Goal: Task Accomplishment & Management: Complete application form

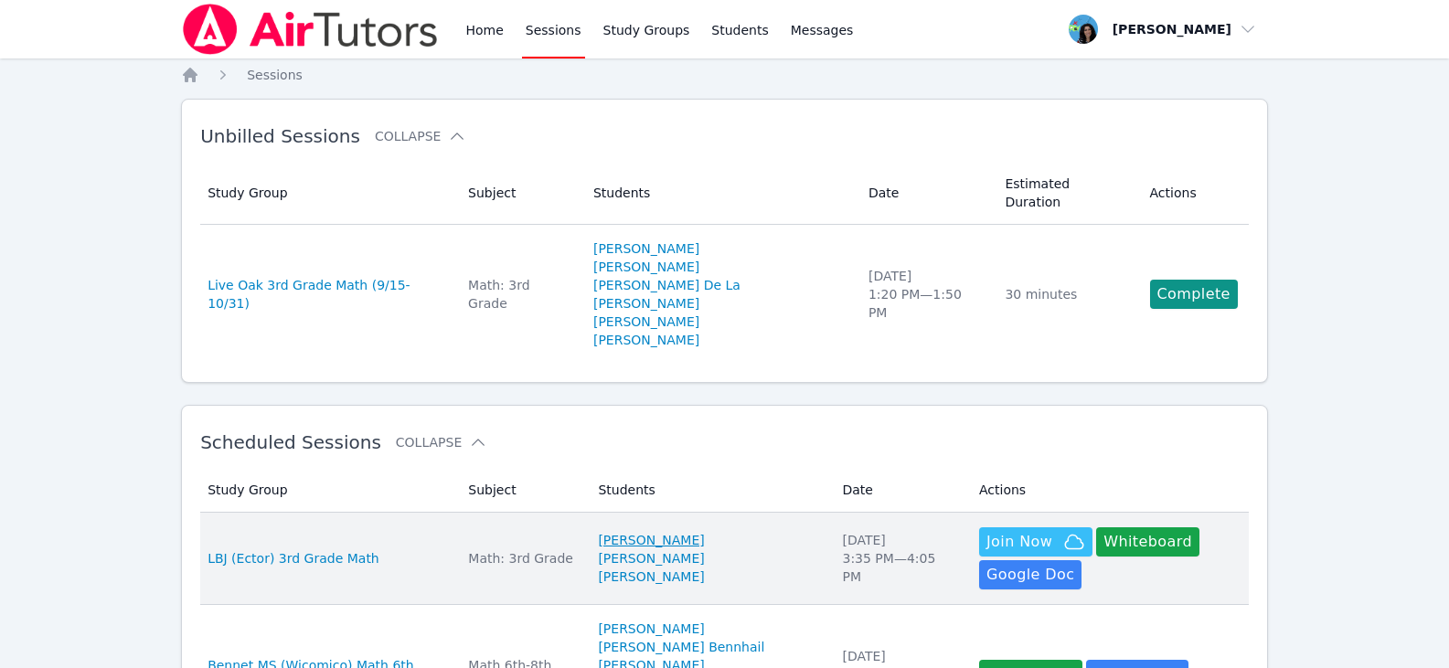
click at [692, 531] on link "[PERSON_NAME]" at bounding box center [651, 540] width 106 height 18
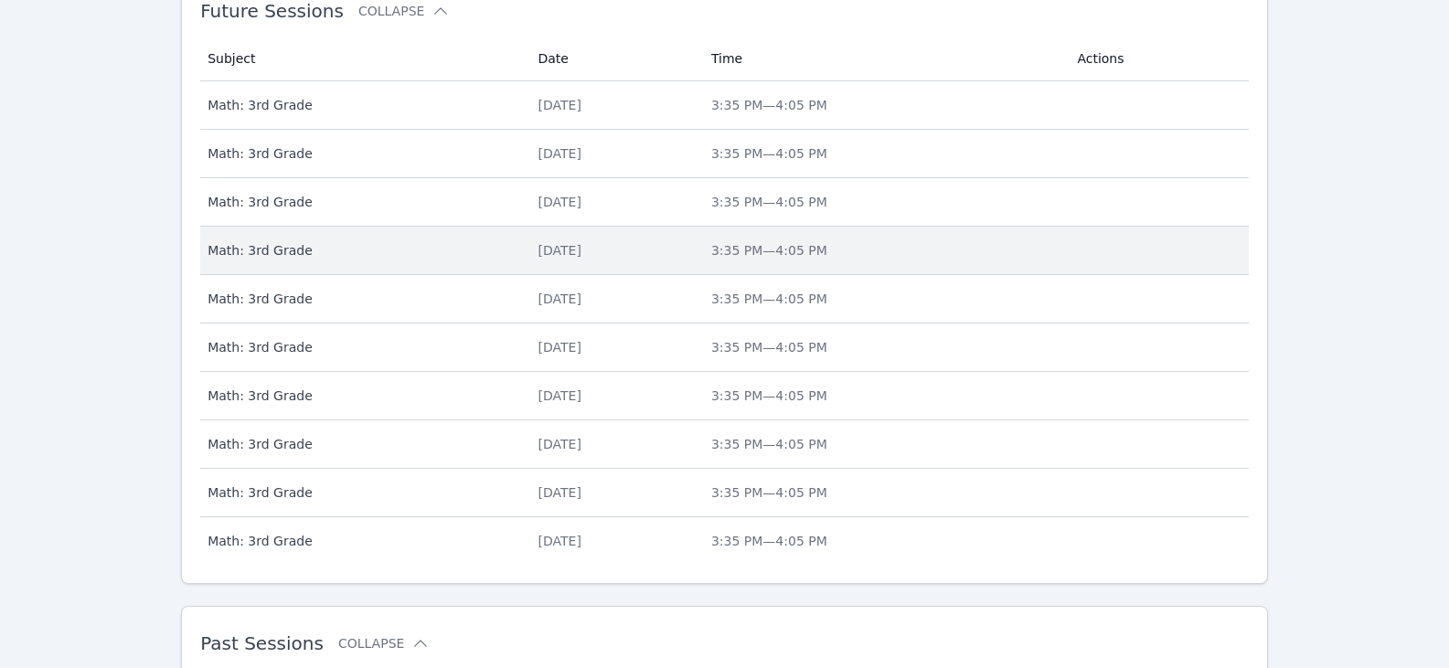
scroll to position [778, 0]
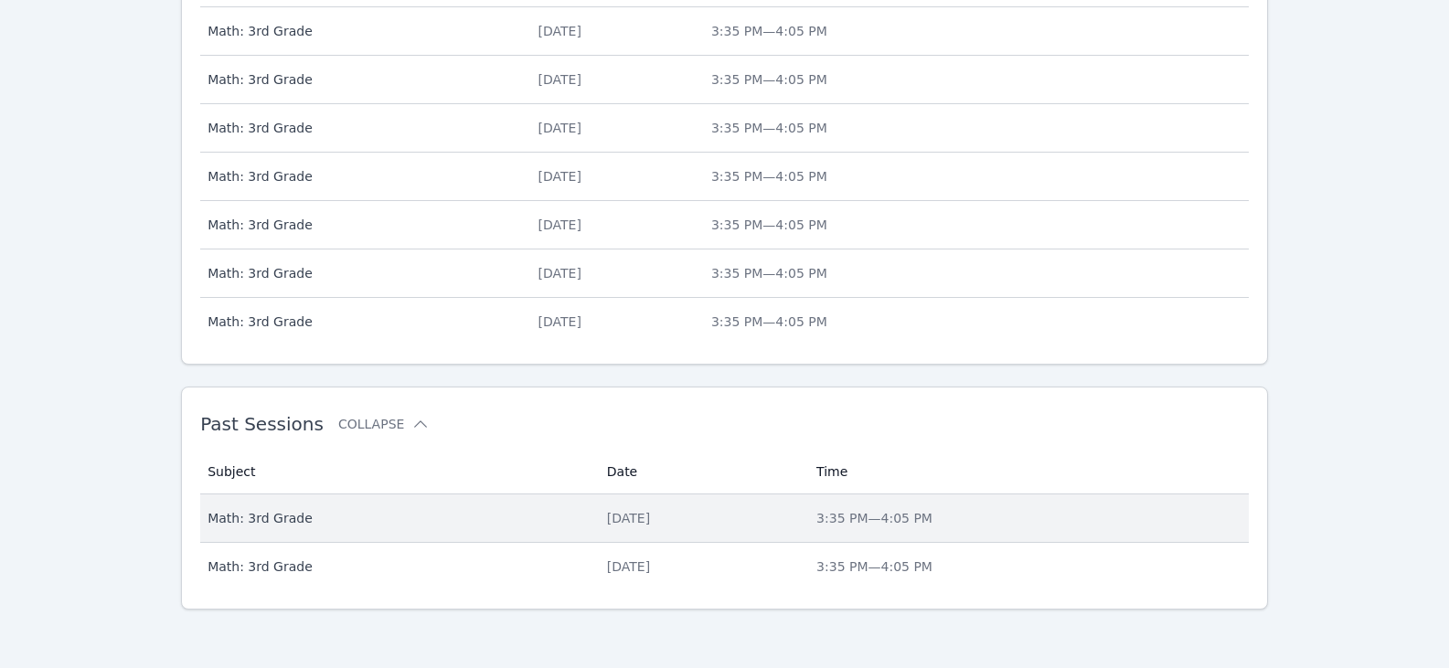
click at [527, 509] on span "Math: 3rd Grade" at bounding box center [397, 518] width 378 height 18
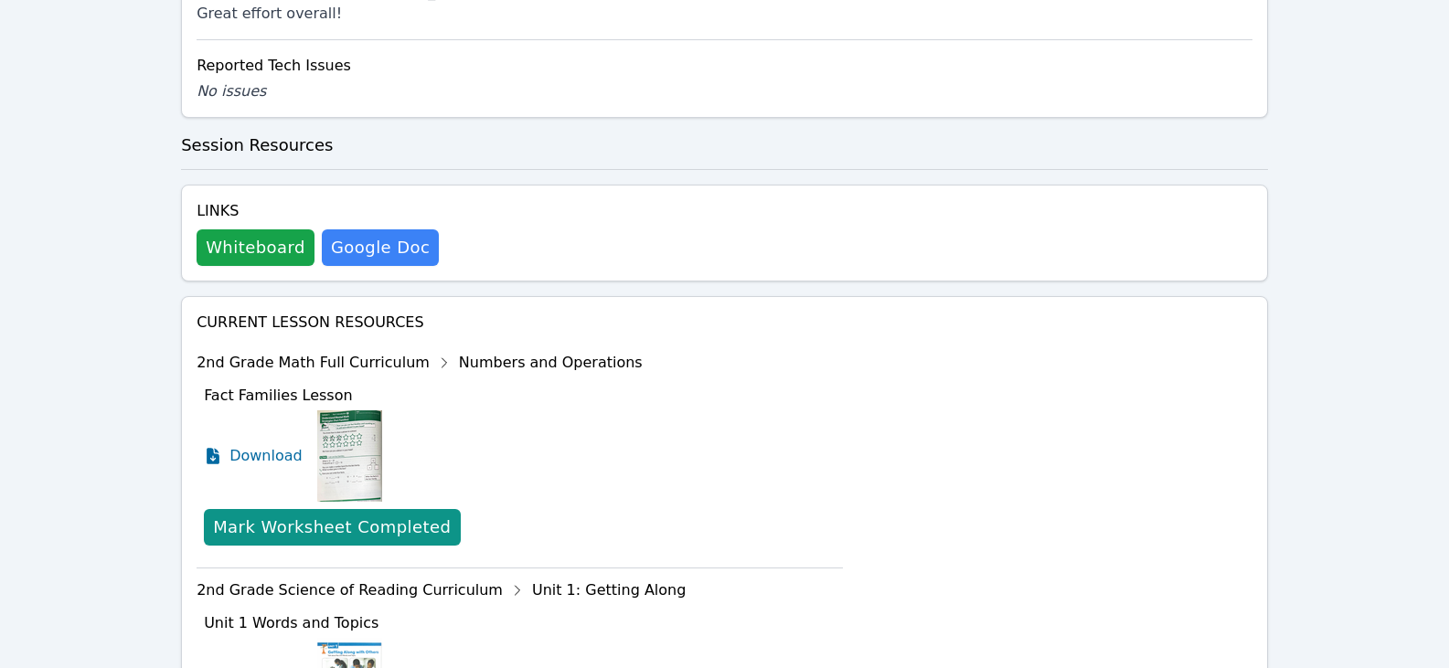
scroll to position [1097, 0]
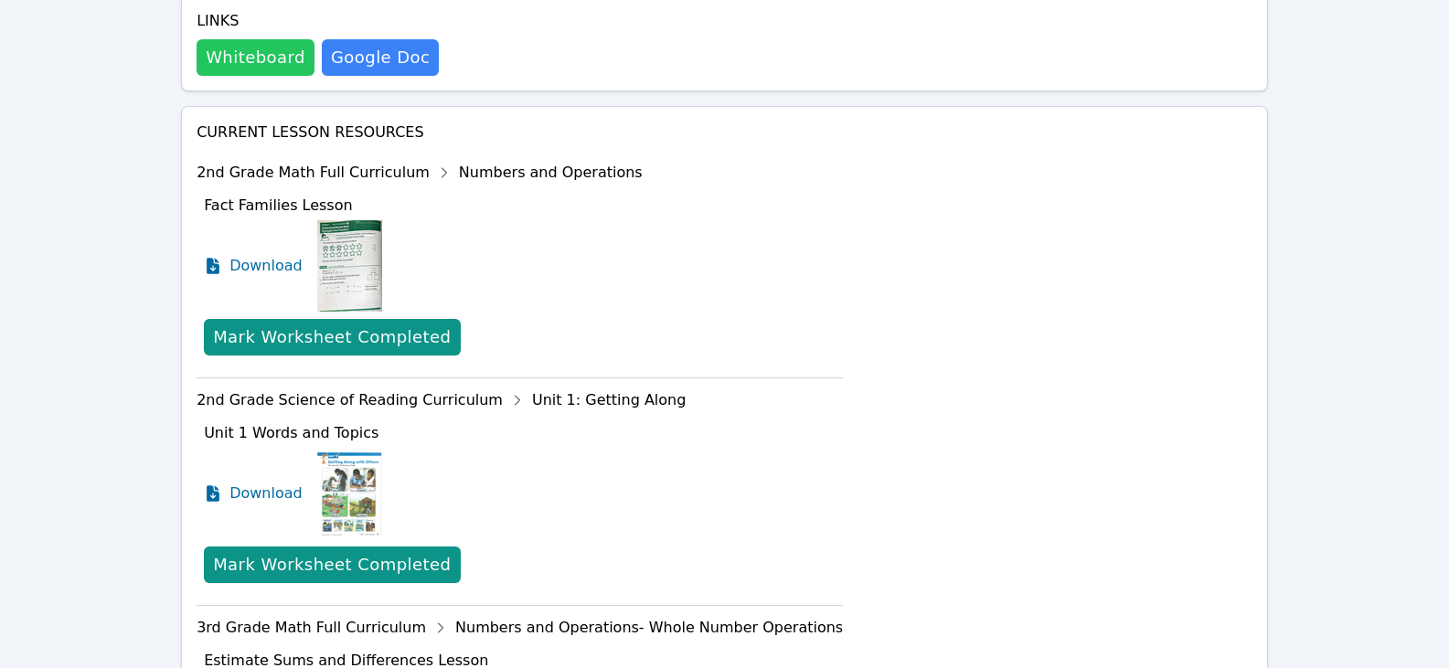
click at [277, 76] on button "Whiteboard" at bounding box center [256, 57] width 118 height 37
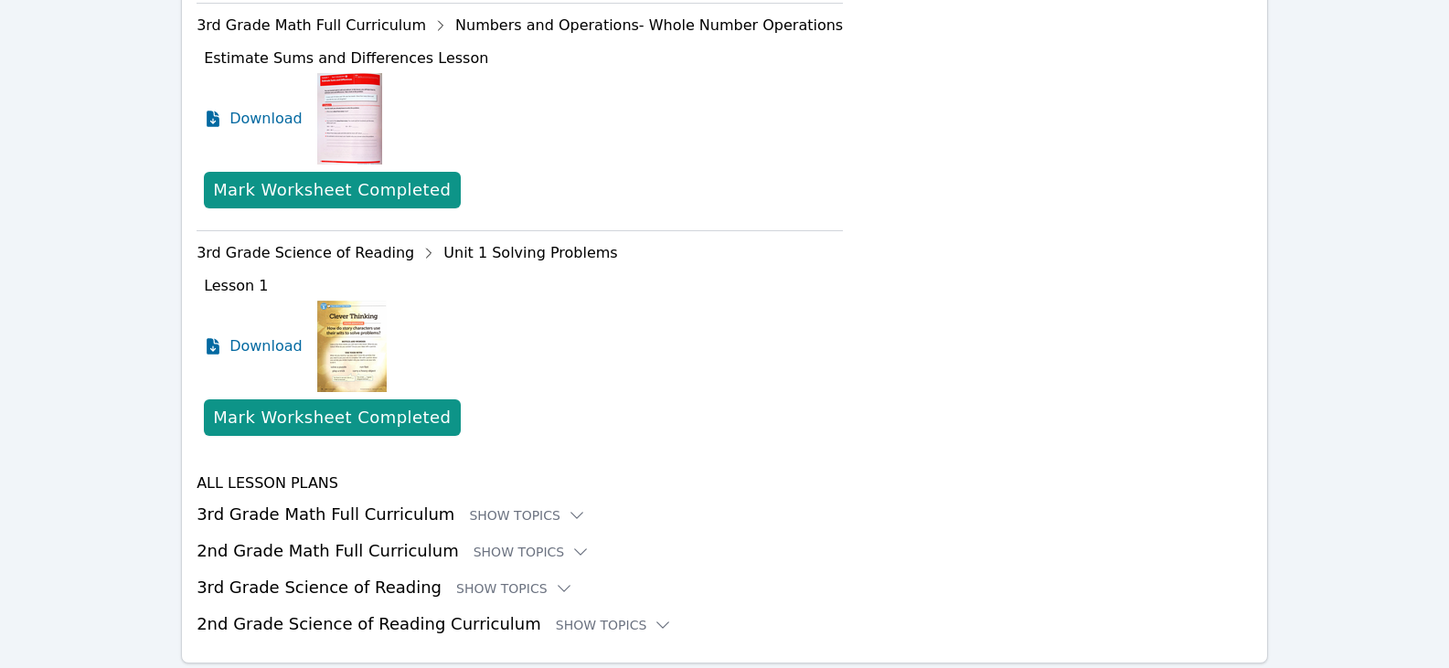
scroll to position [1775, 0]
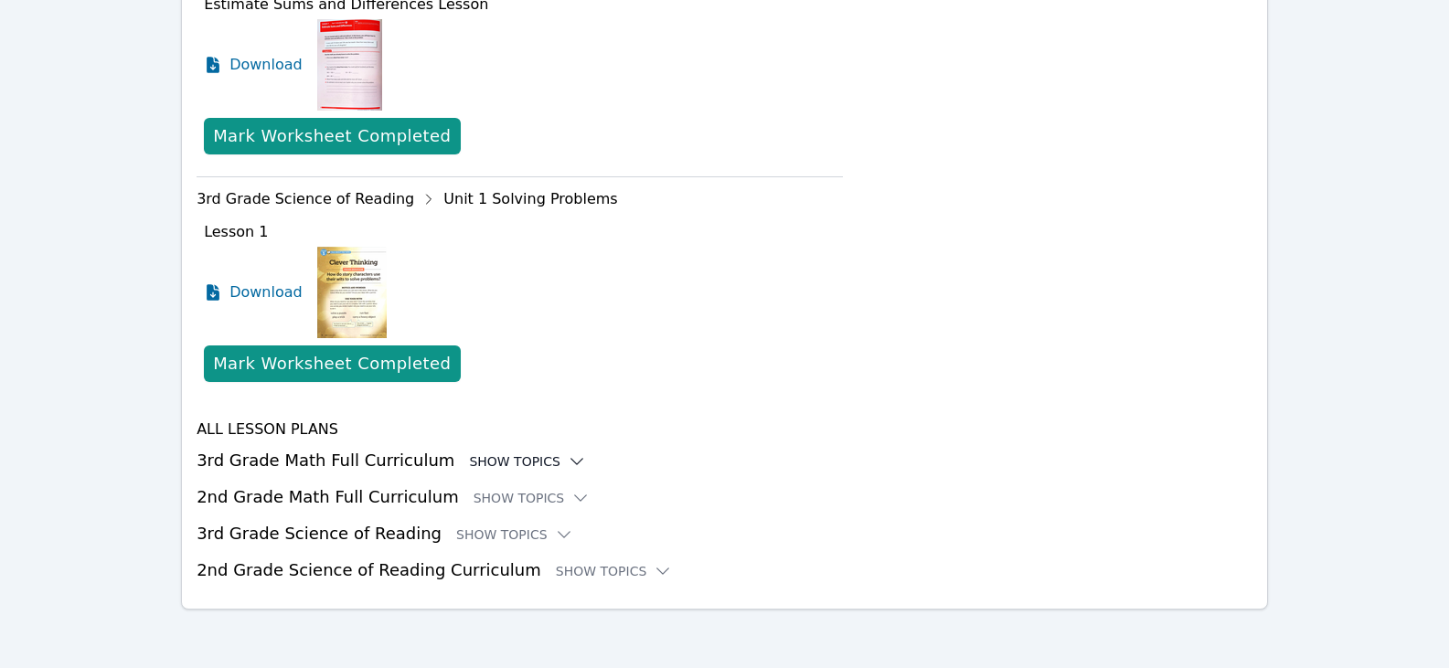
click at [514, 462] on div "Show Topics" at bounding box center [527, 461] width 117 height 18
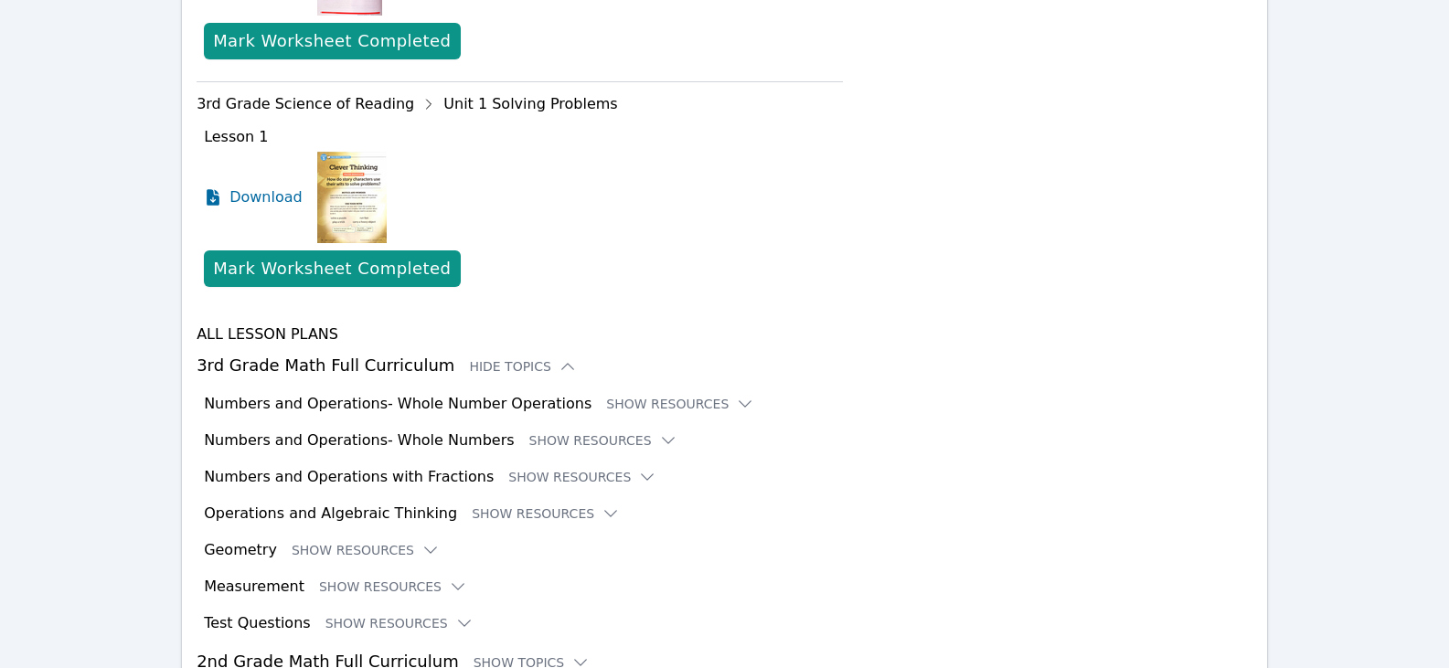
scroll to position [1958, 0]
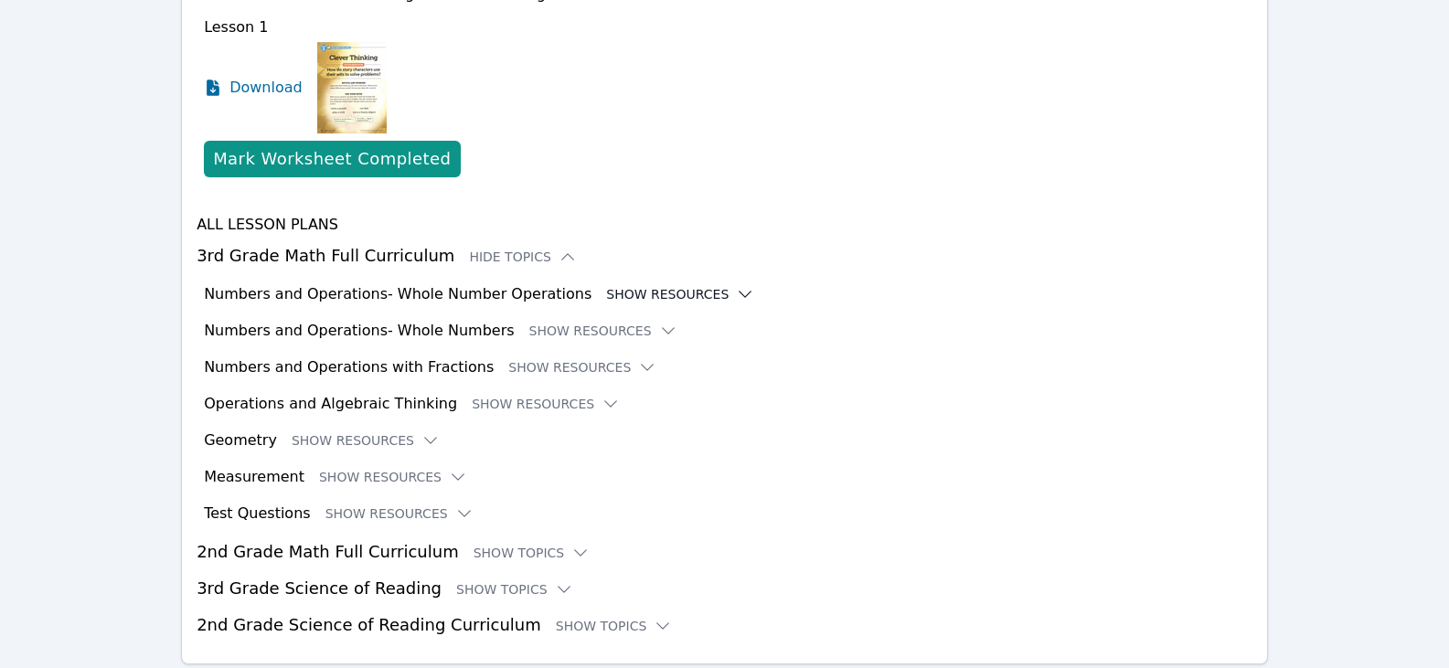
click at [740, 297] on icon at bounding box center [746, 294] width 12 height 5
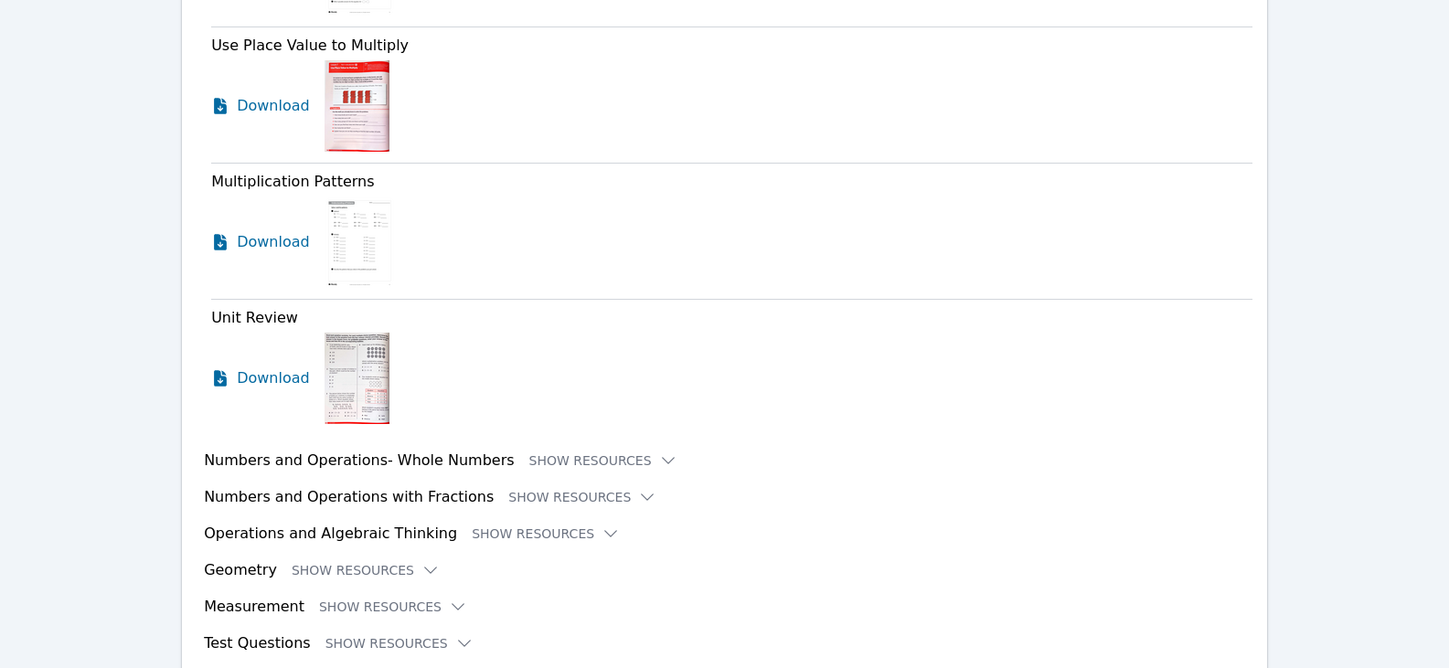
scroll to position [5340, 0]
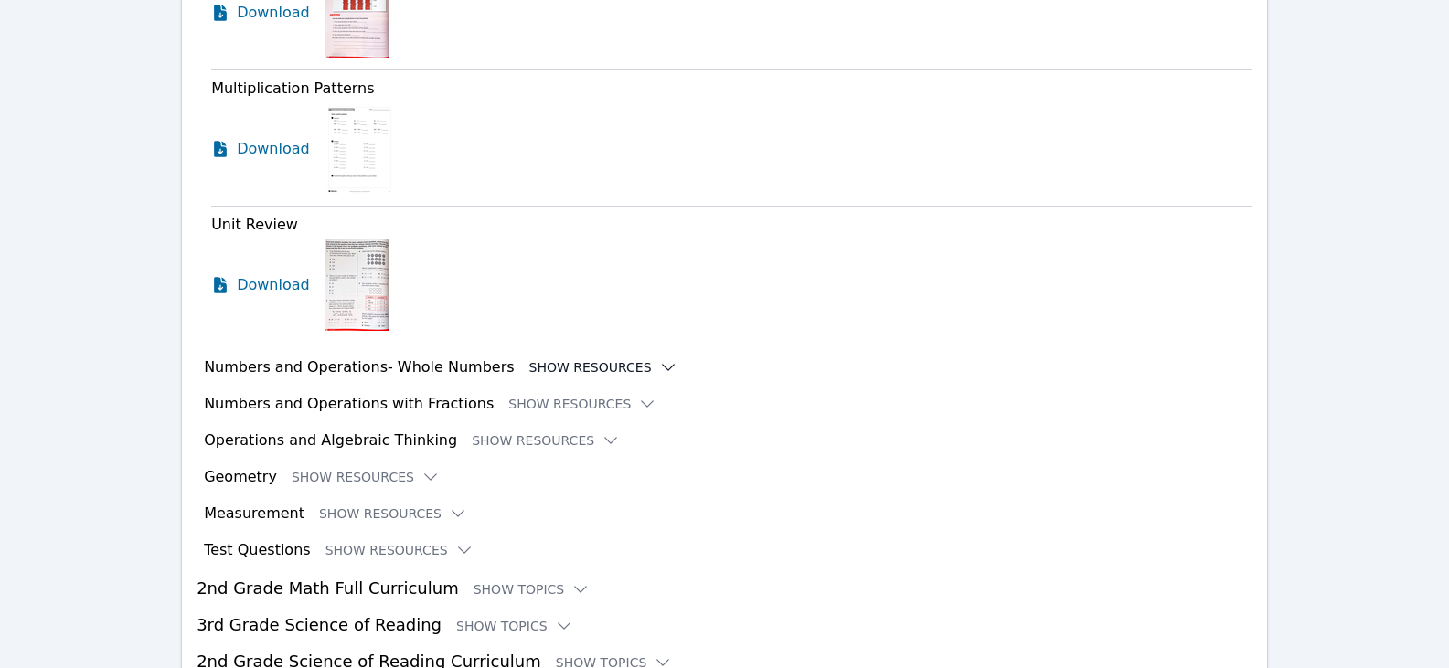
click at [659, 377] on icon at bounding box center [668, 367] width 18 height 18
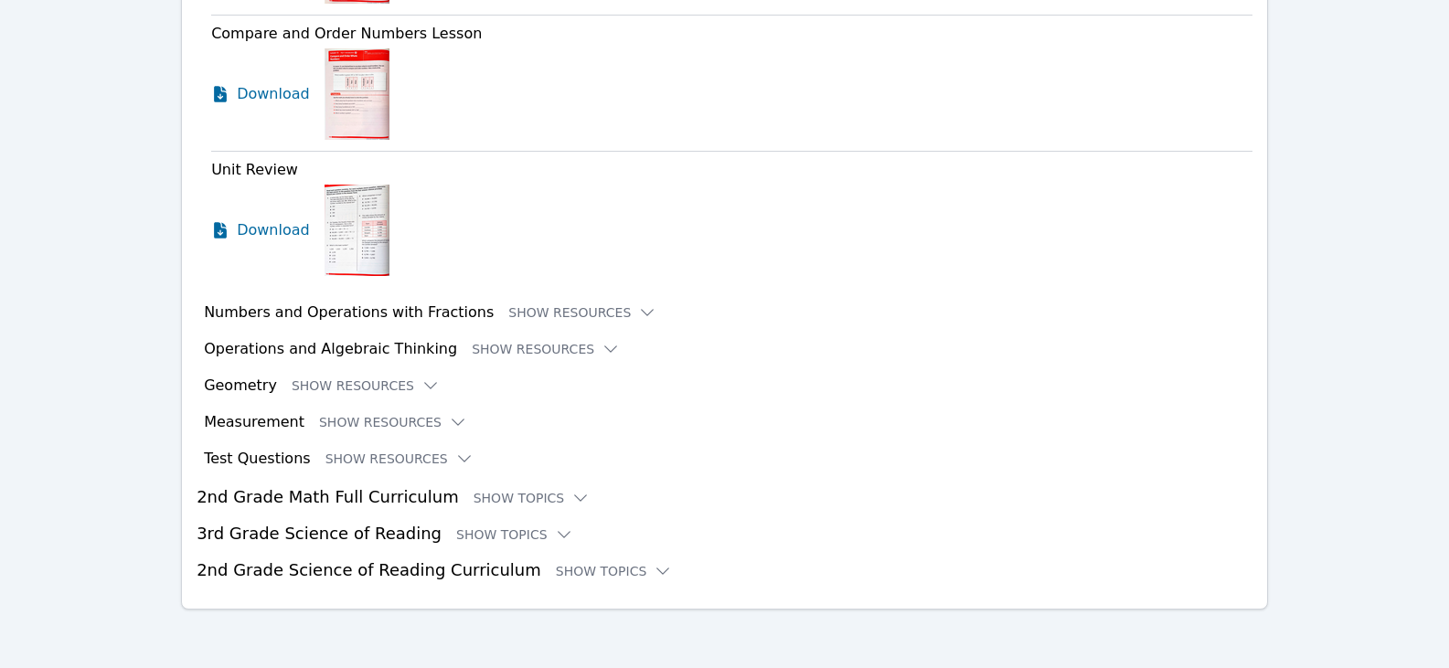
scroll to position [6012, 0]
click at [638, 312] on icon at bounding box center [647, 312] width 18 height 18
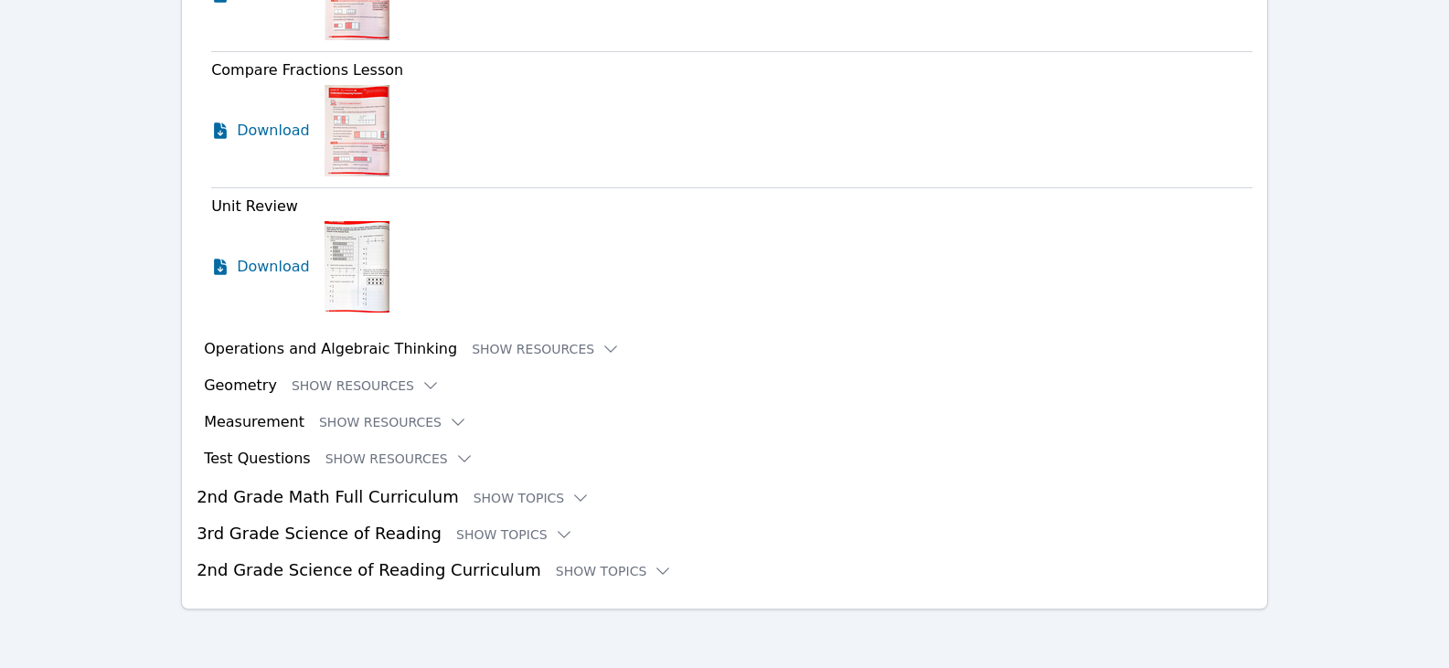
scroll to position [7524, 0]
click at [571, 498] on icon at bounding box center [580, 498] width 18 height 18
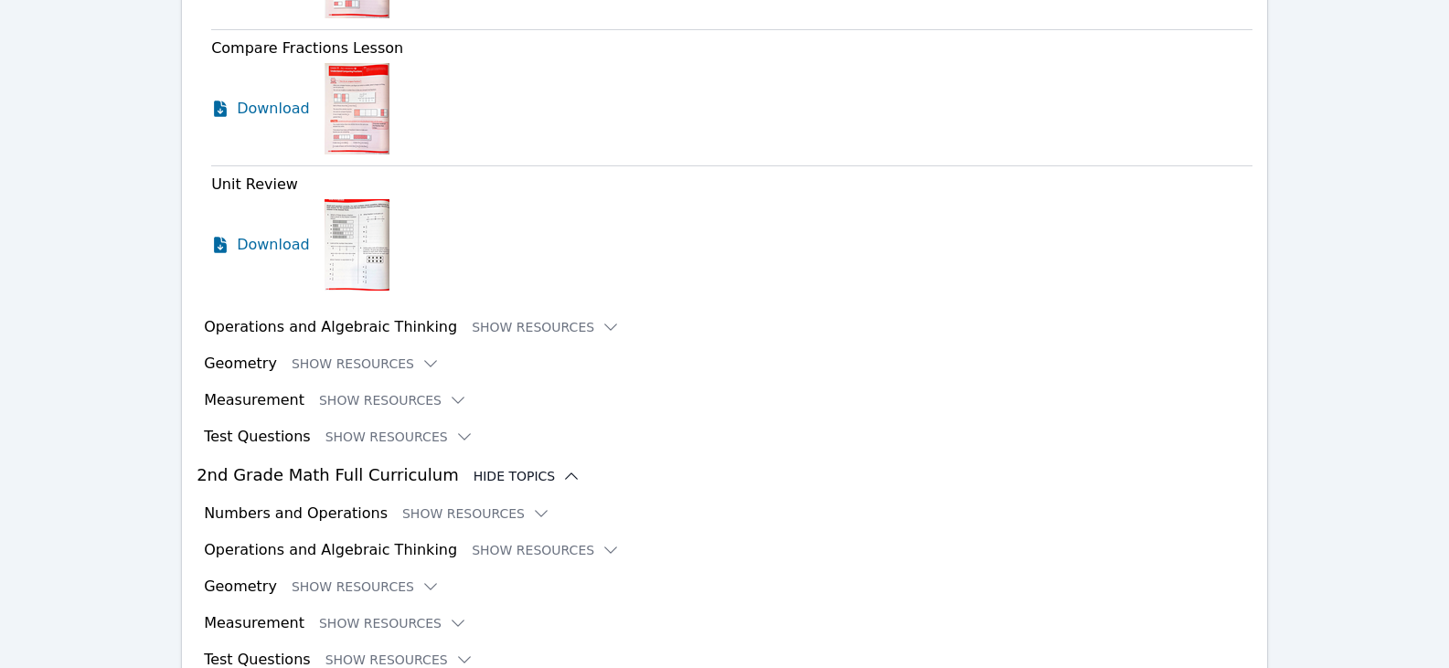
click at [550, 488] on h3 "2nd Grade Math Full Curriculum Hide Topics" at bounding box center [725, 476] width 1056 height 26
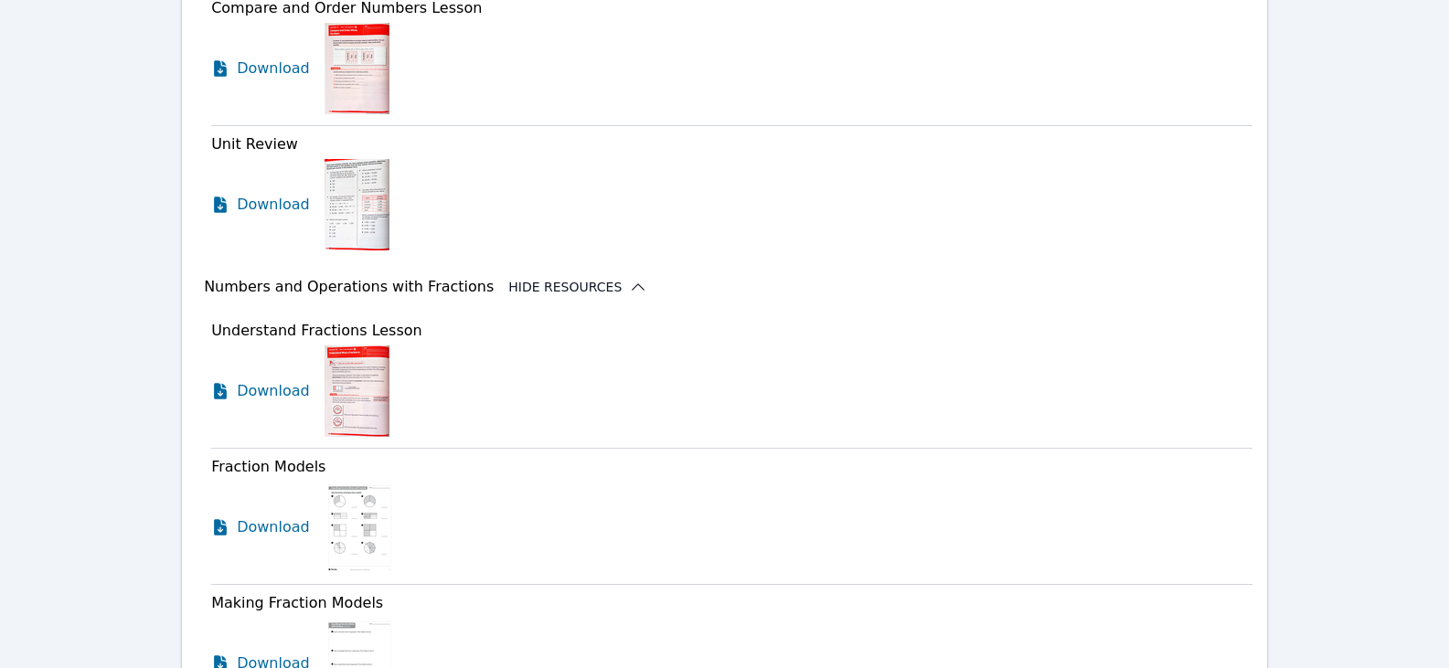
scroll to position [5970, 0]
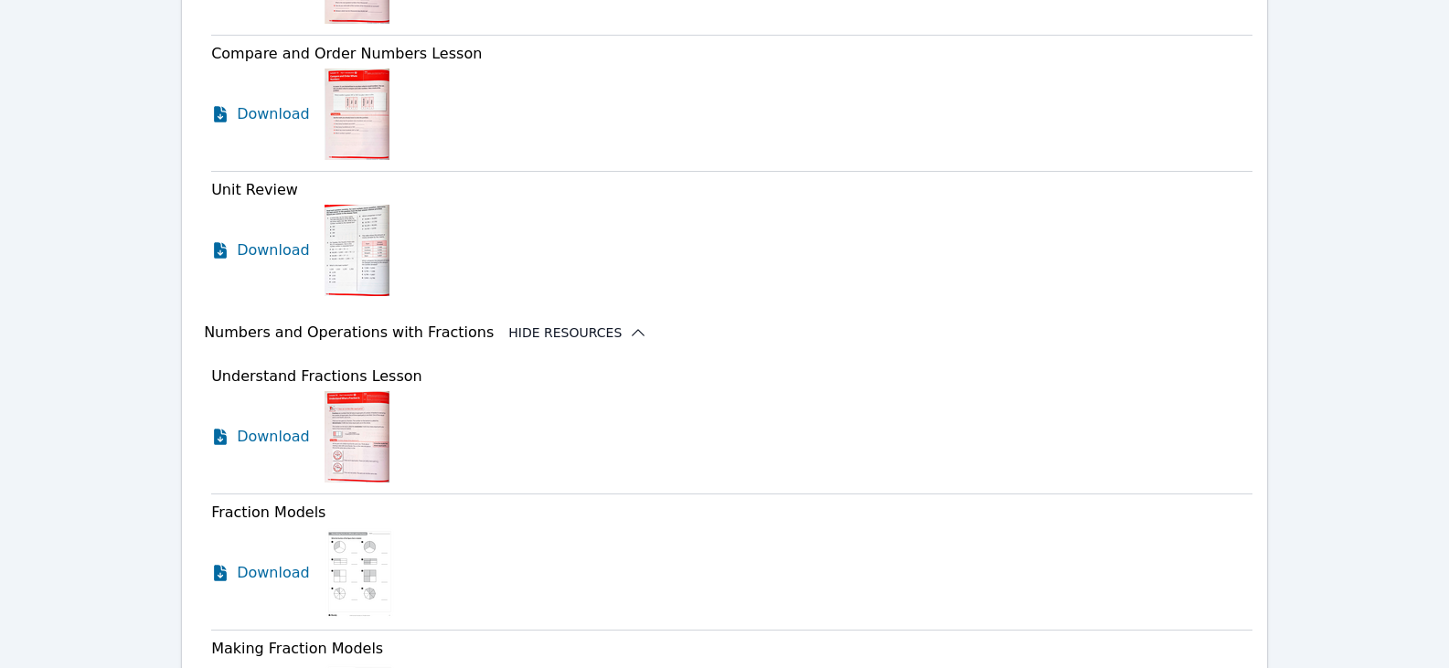
click at [629, 342] on icon at bounding box center [638, 333] width 18 height 18
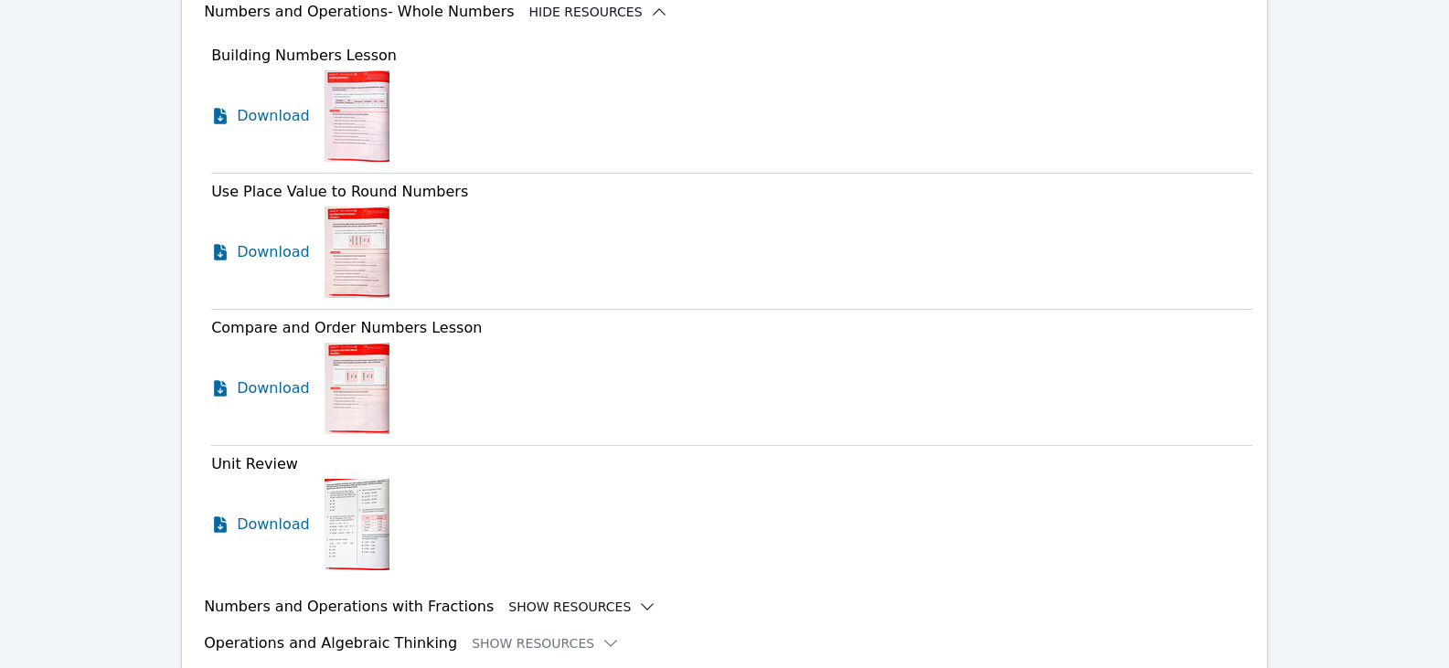
scroll to position [5605, 0]
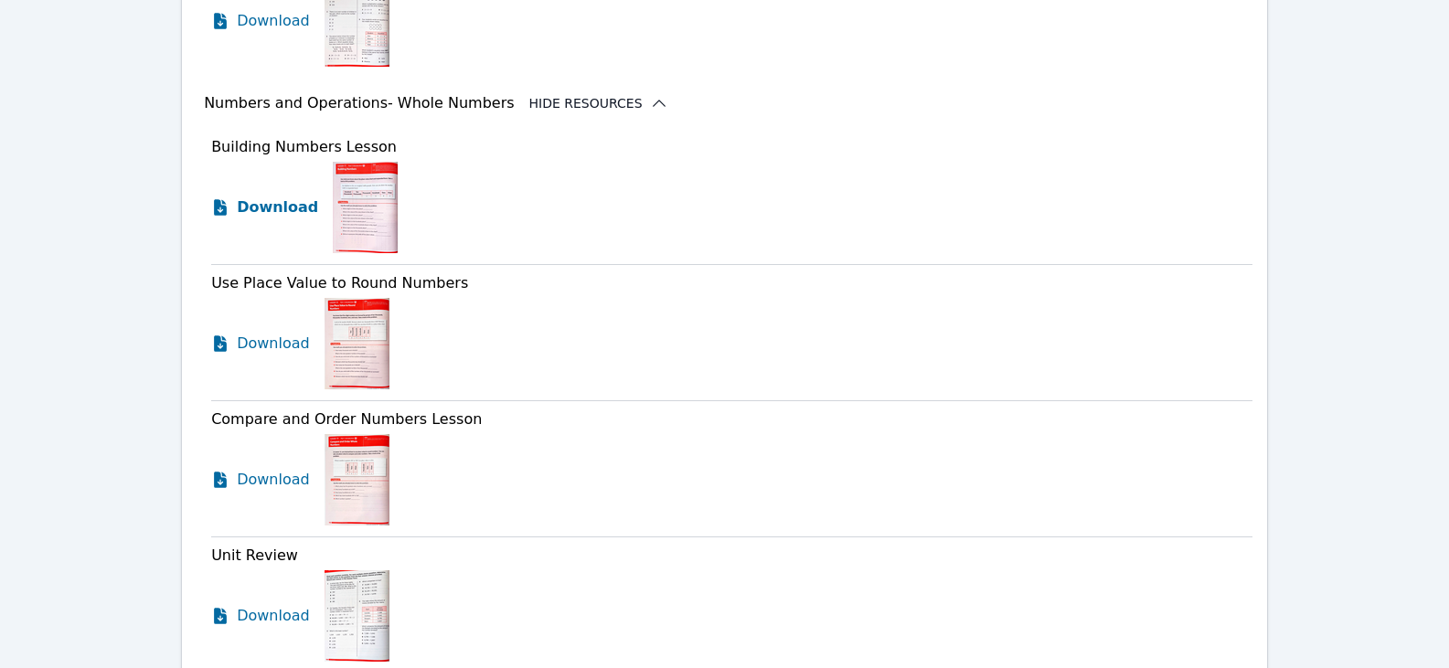
click at [288, 218] on span "Download" at bounding box center [277, 208] width 81 height 22
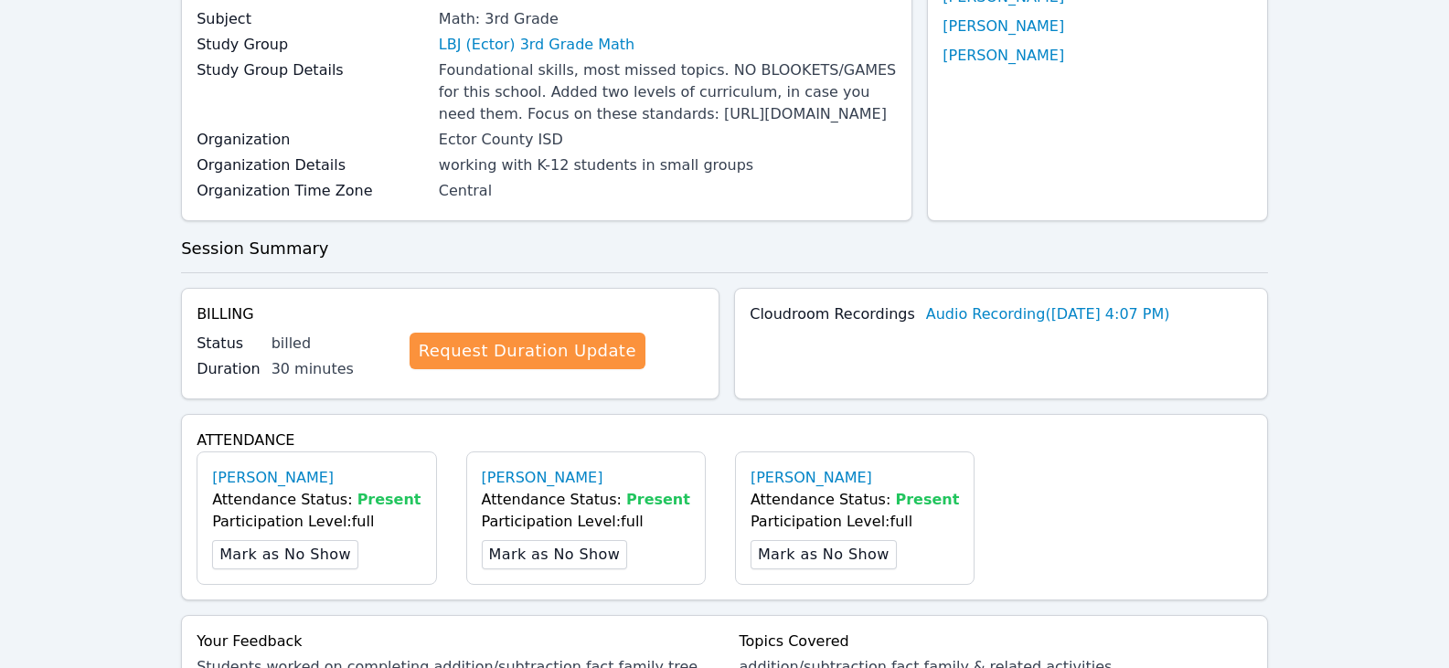
scroll to position [0, 0]
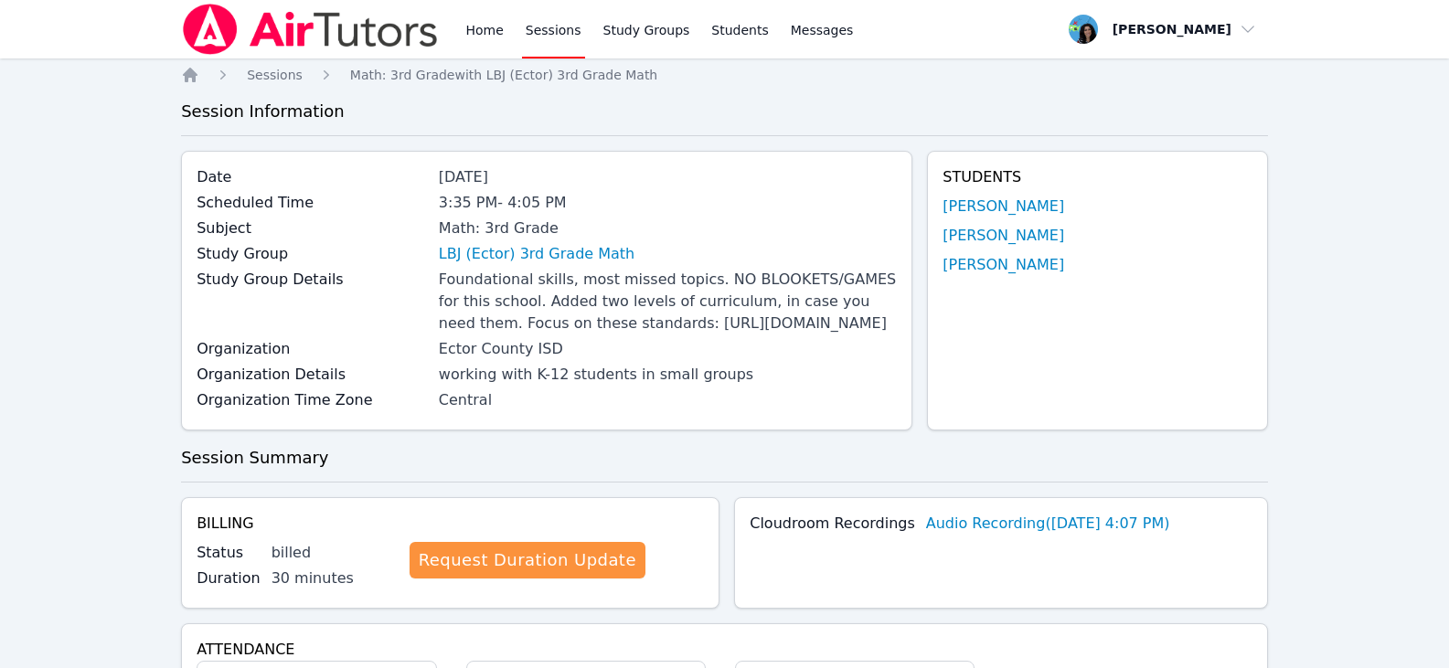
click at [530, 25] on link "Sessions" at bounding box center [553, 29] width 63 height 59
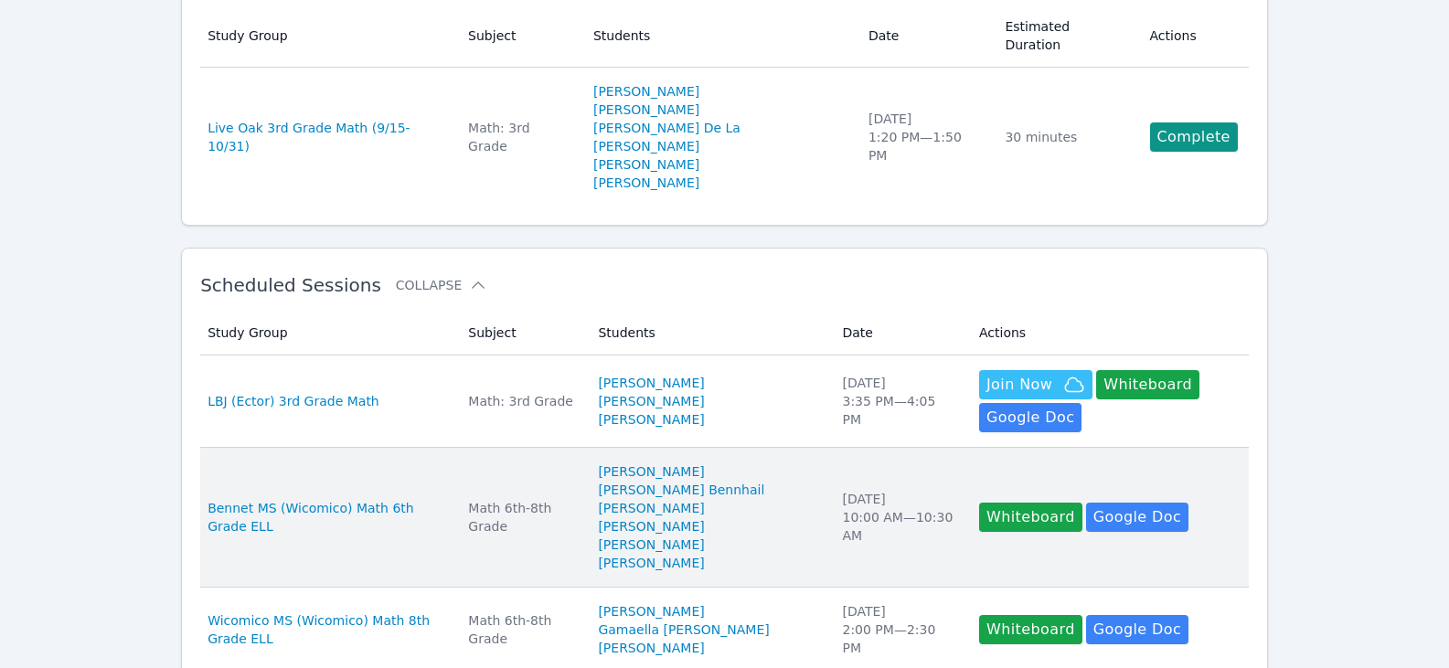
scroll to position [183, 0]
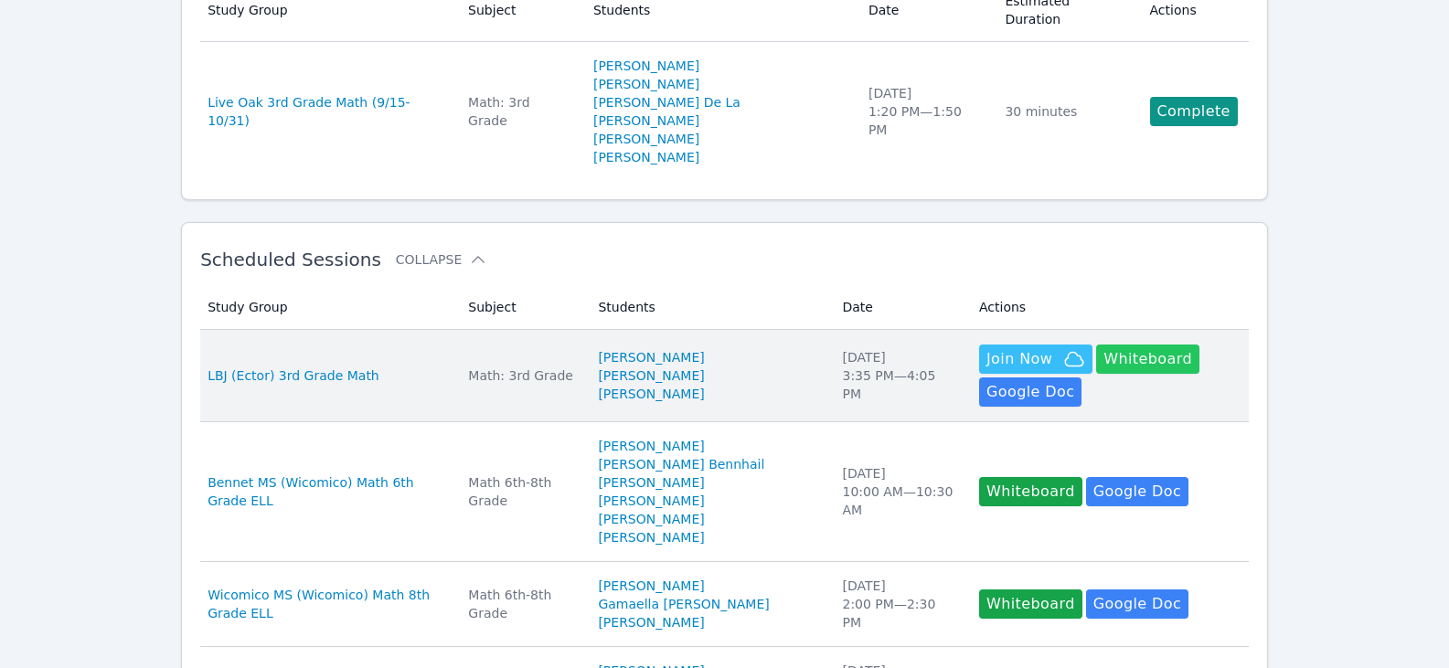
click at [1124, 345] on button "Whiteboard" at bounding box center [1147, 359] width 103 height 29
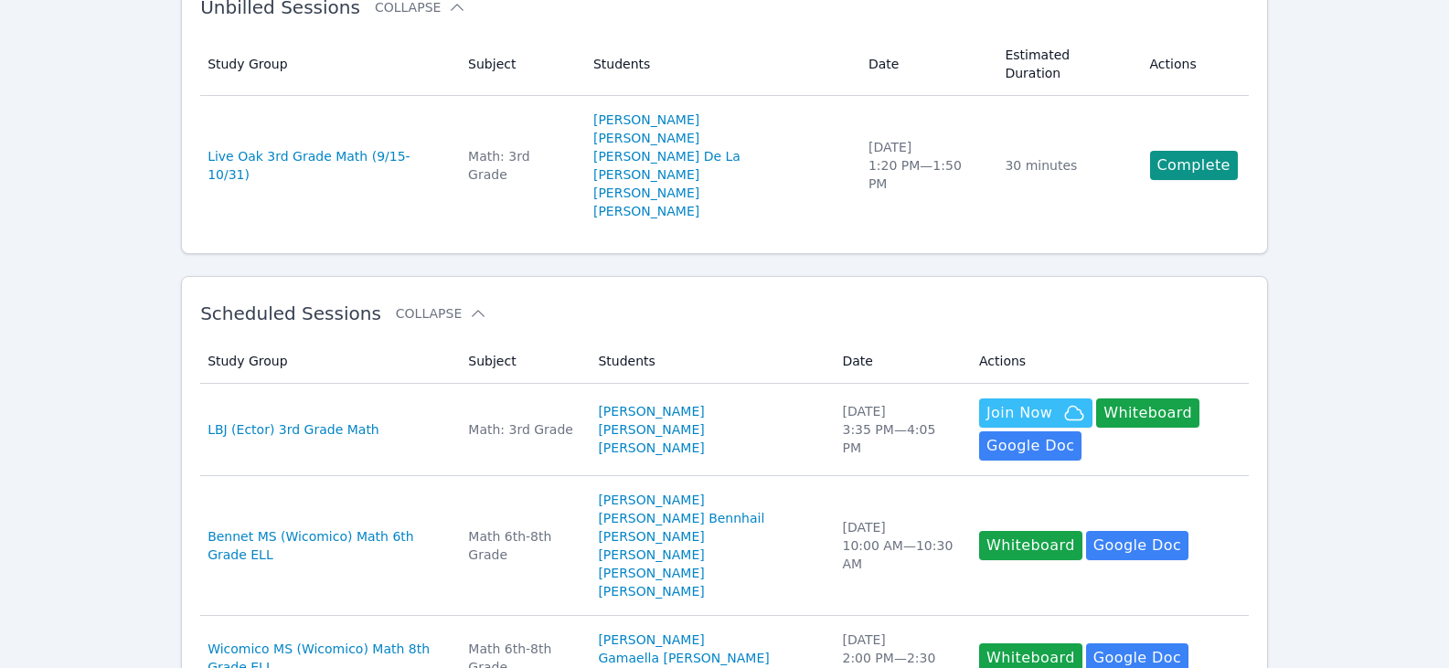
scroll to position [0, 0]
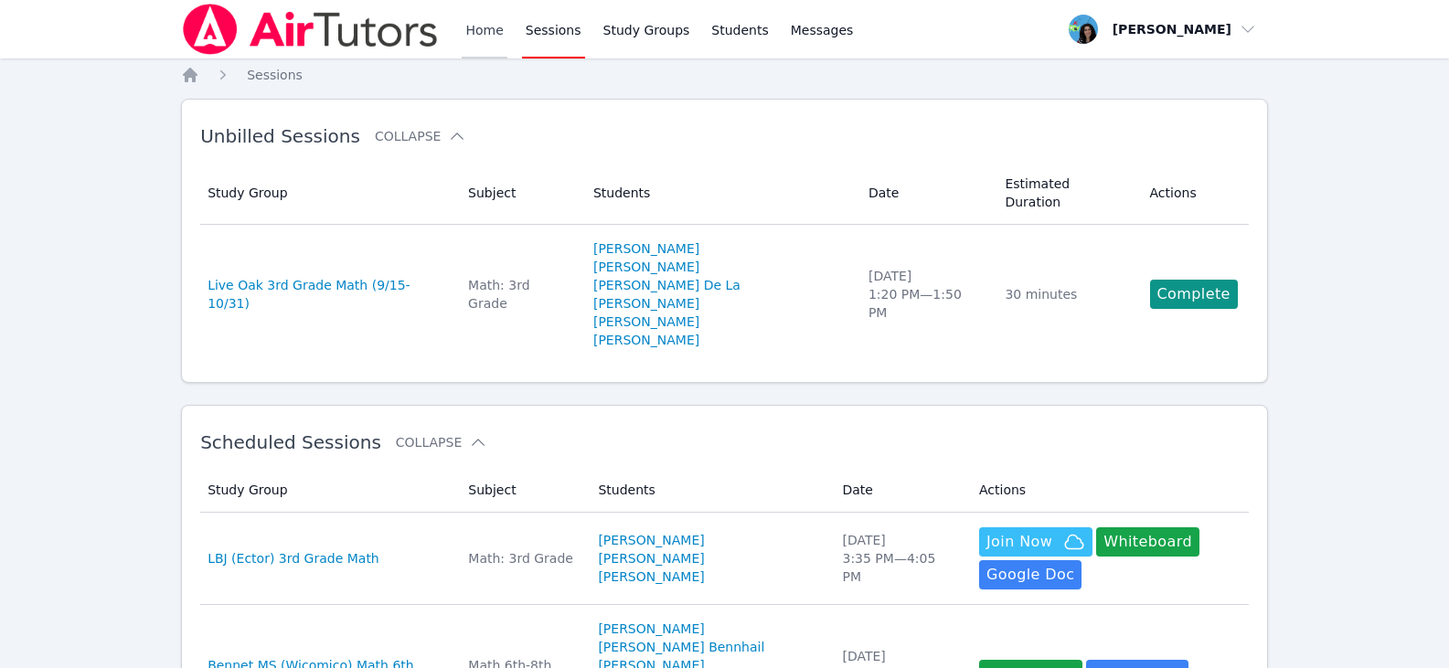
click at [482, 27] on link "Home" at bounding box center [484, 29] width 45 height 59
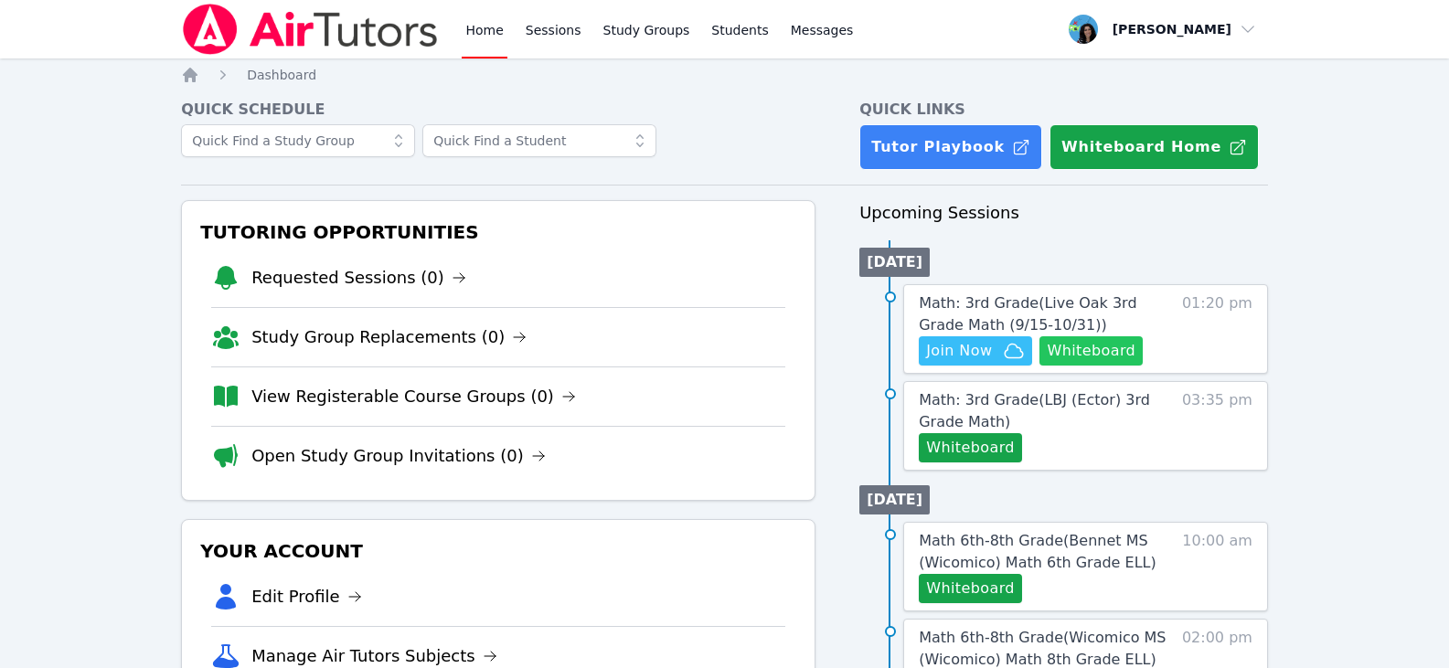
click at [1099, 355] on button "Whiteboard" at bounding box center [1090, 350] width 103 height 29
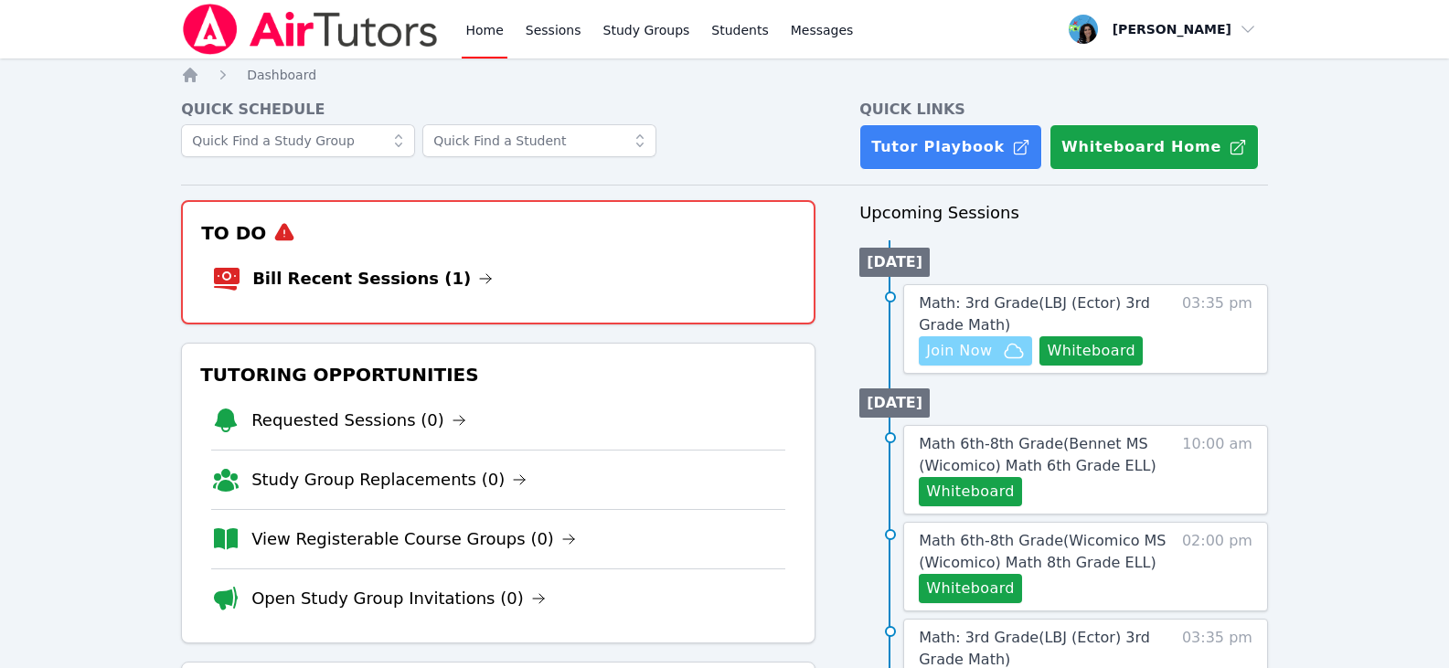
click at [996, 356] on span "Join Now" at bounding box center [975, 351] width 99 height 22
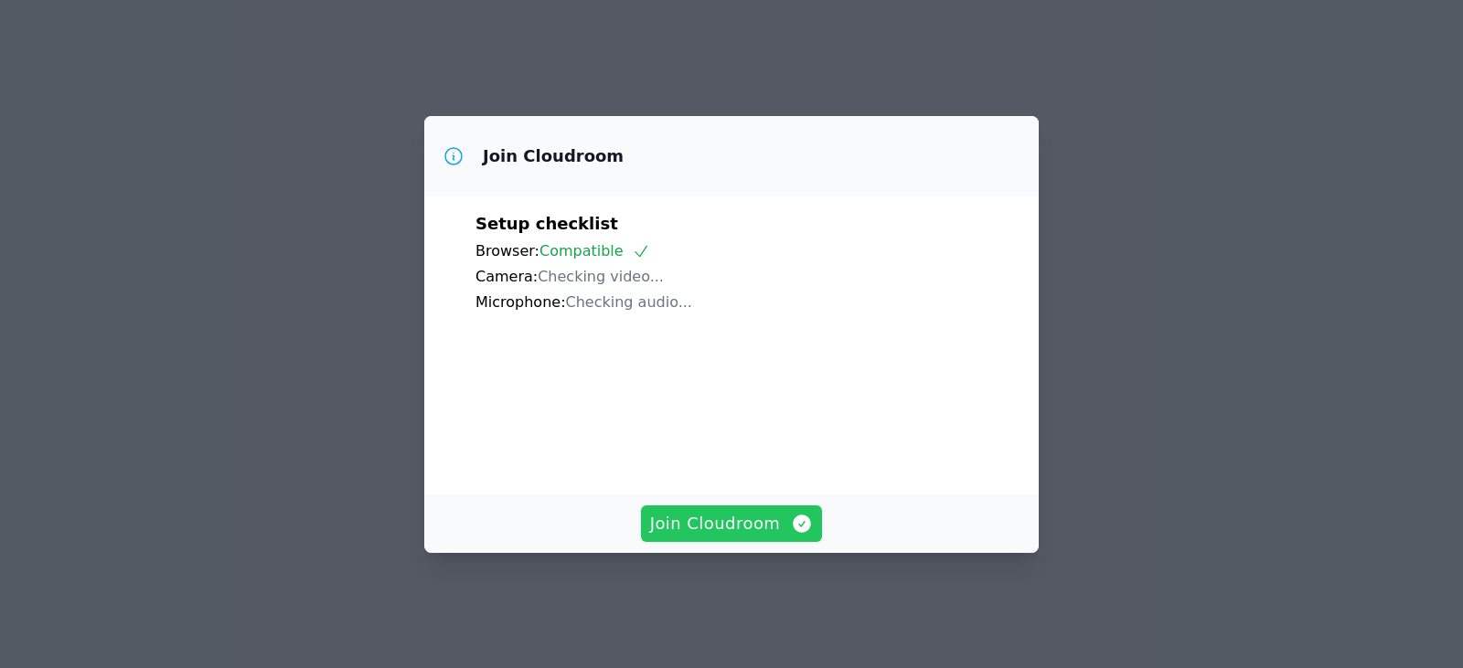
click at [738, 537] on span "Join Cloudroom" at bounding box center [732, 524] width 164 height 26
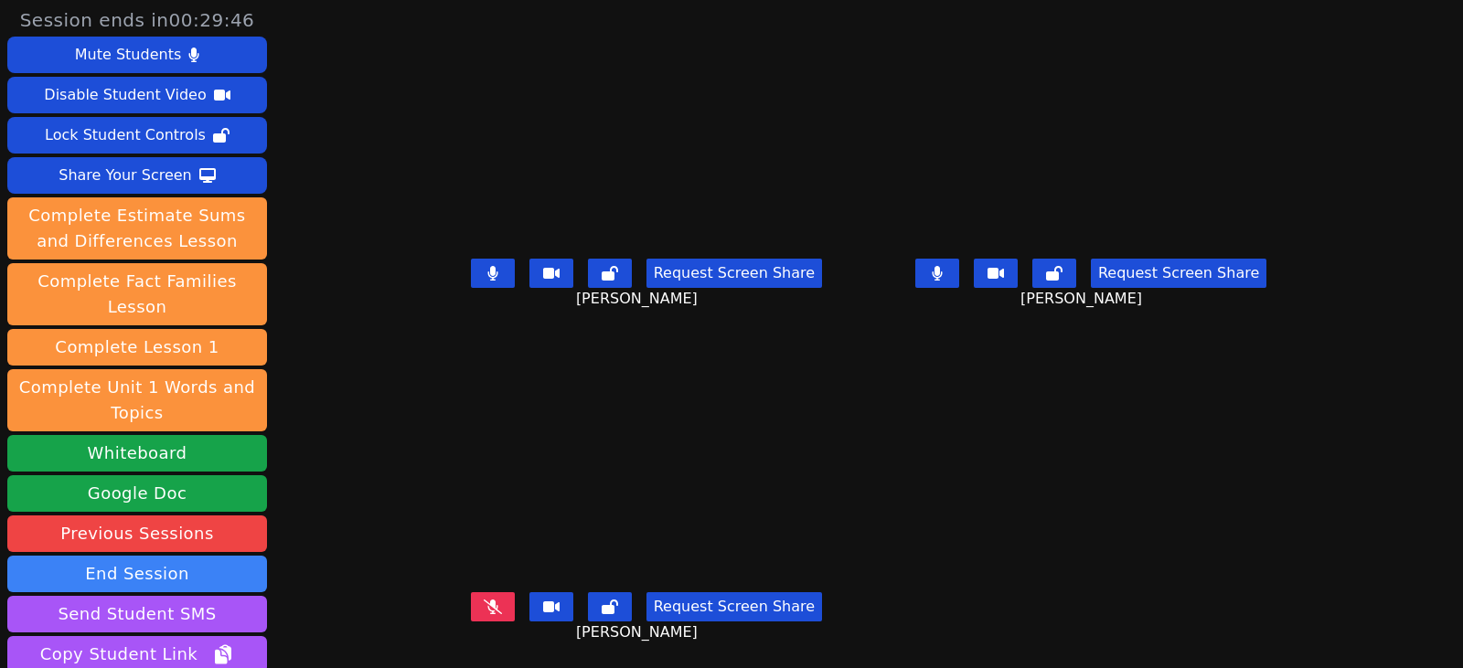
scroll to position [14, 0]
click at [115, 435] on button "Whiteboard" at bounding box center [137, 453] width 260 height 37
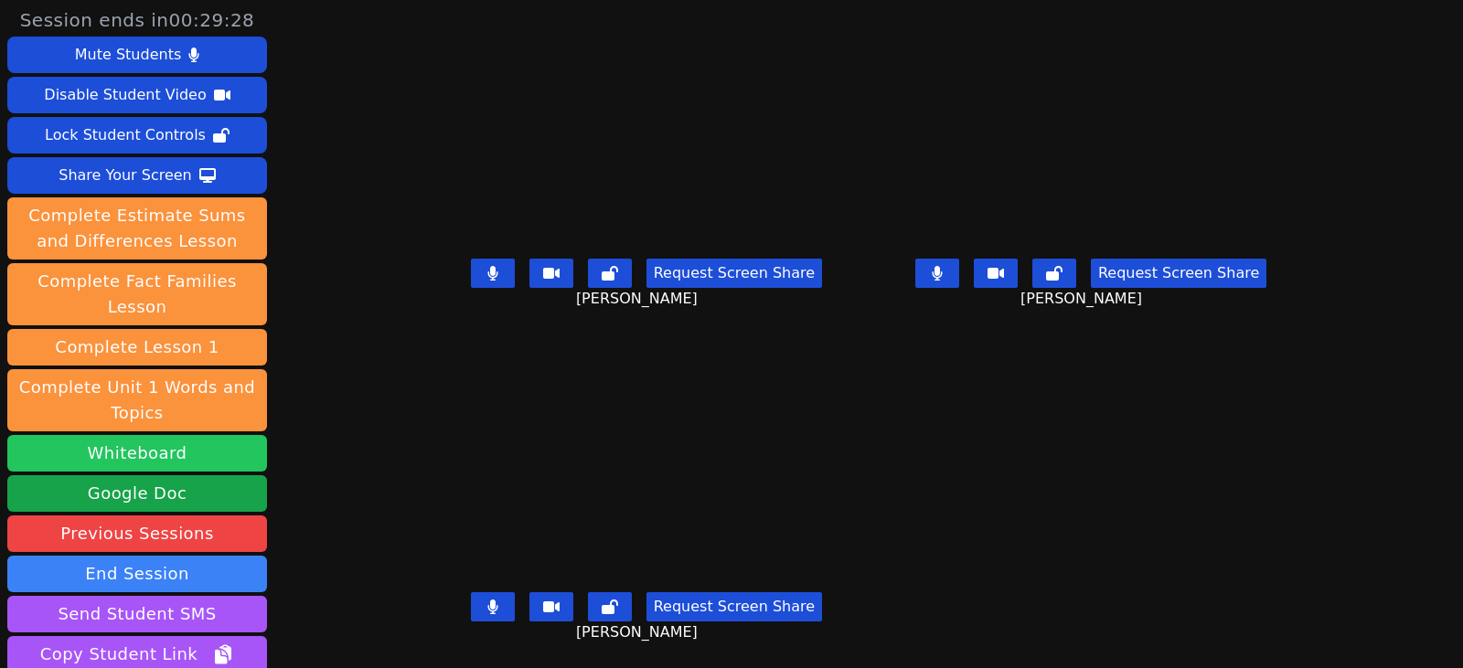
click at [154, 435] on button "Whiteboard" at bounding box center [137, 453] width 260 height 37
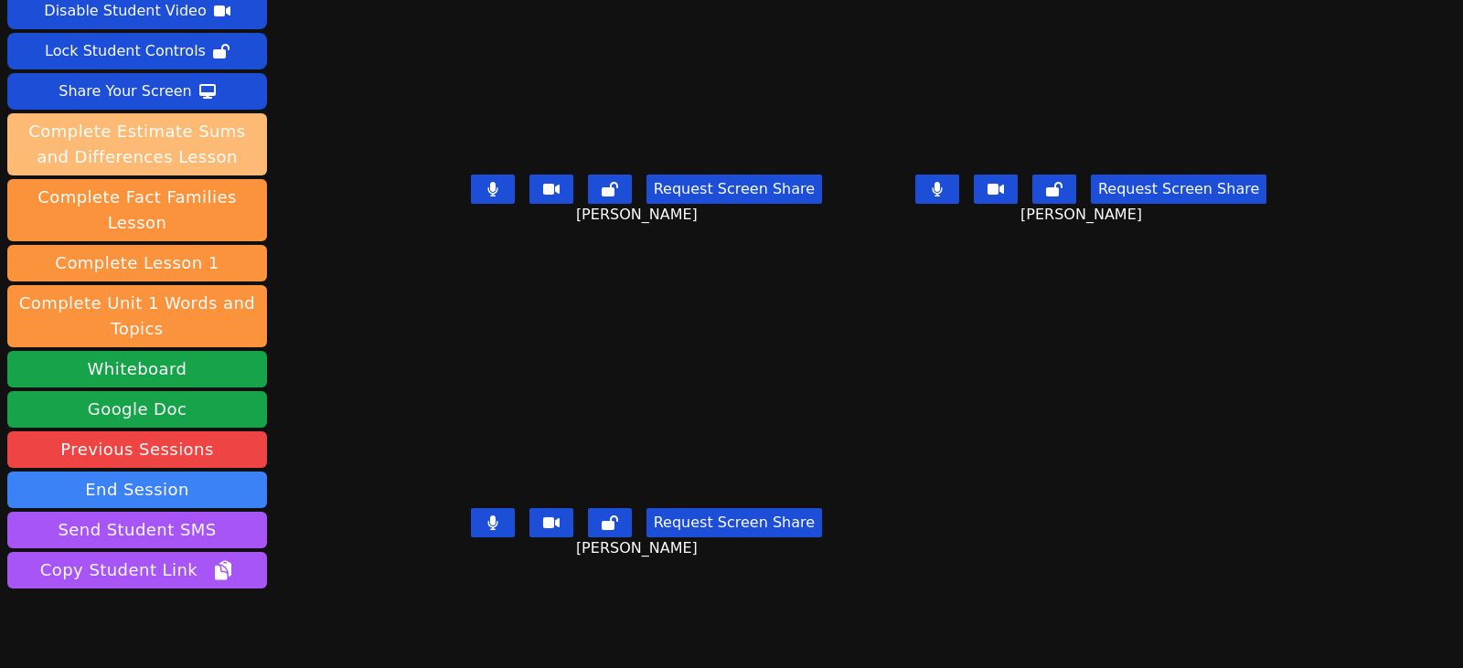
scroll to position [45, 0]
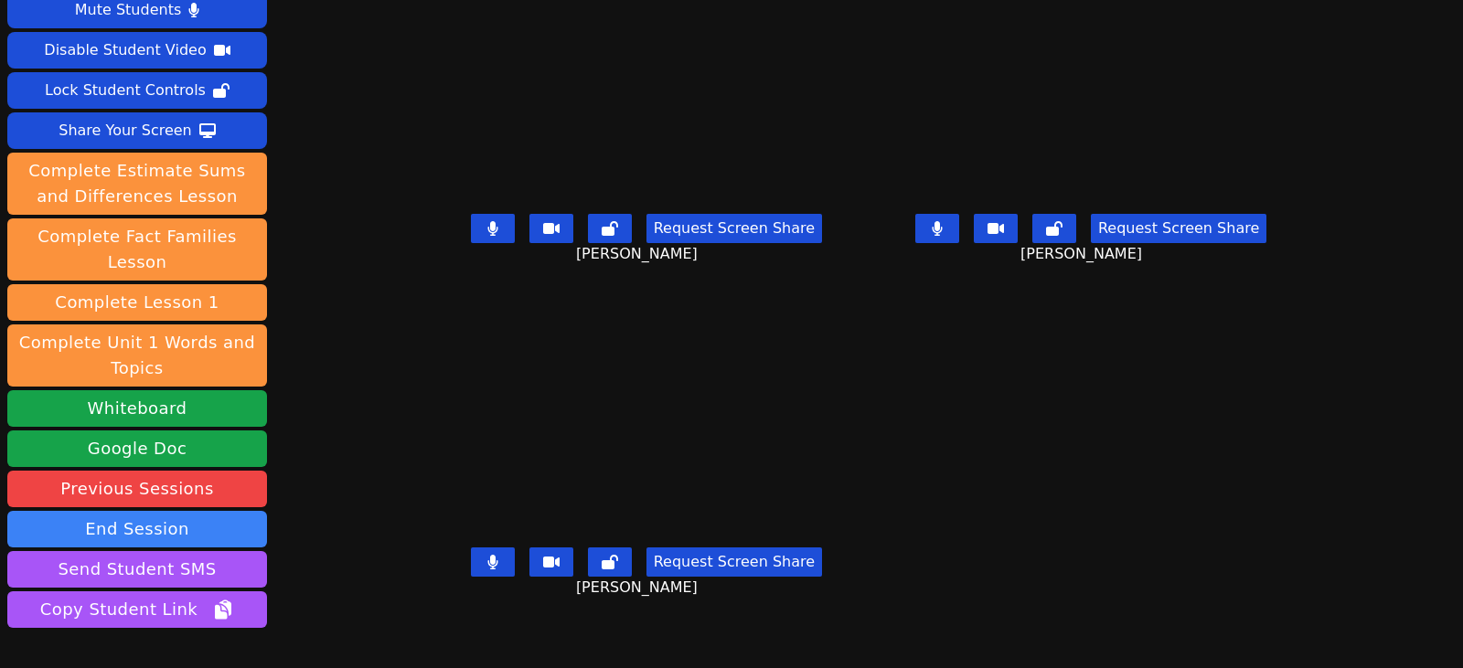
drag, startPoint x: 482, startPoint y: 216, endPoint x: 491, endPoint y: 236, distance: 22.1
click at [482, 216] on button at bounding box center [493, 228] width 44 height 29
click at [464, 564] on div "Request Screen Share WYNTER WOODS" at bounding box center [646, 576] width 430 height 73
click at [471, 552] on button at bounding box center [493, 562] width 44 height 29
click at [959, 224] on button at bounding box center [937, 228] width 44 height 29
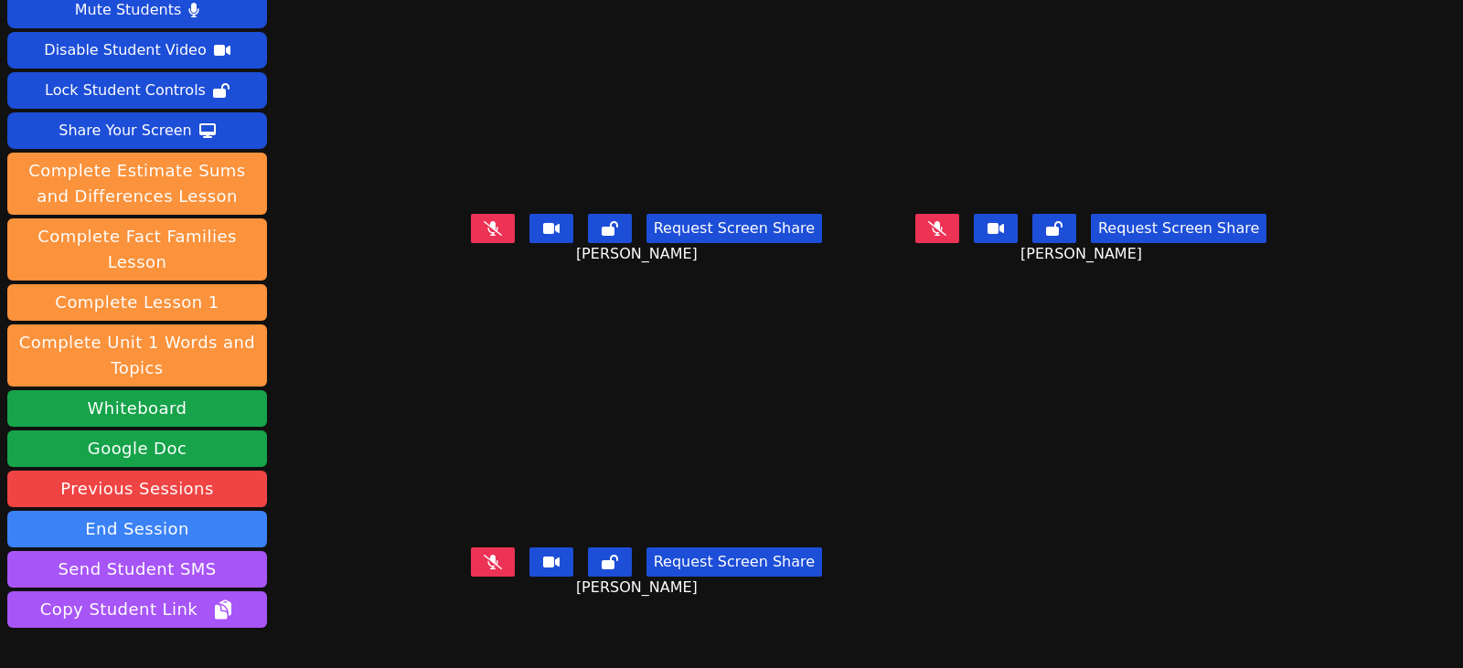
click at [946, 221] on icon at bounding box center [937, 228] width 18 height 15
click at [484, 555] on icon at bounding box center [493, 562] width 18 height 15
click at [959, 214] on button at bounding box center [937, 228] width 44 height 29
click at [475, 548] on button at bounding box center [493, 562] width 44 height 29
click at [471, 226] on button at bounding box center [493, 228] width 44 height 29
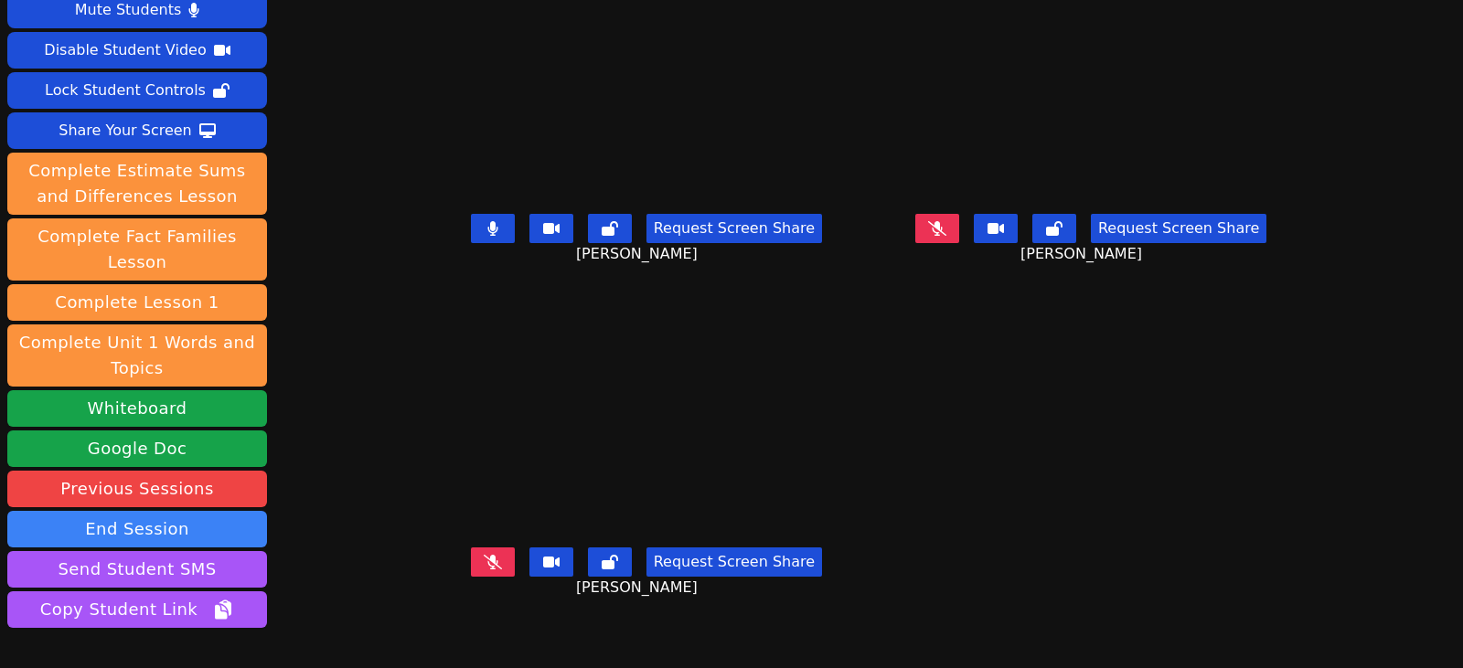
click at [471, 224] on button at bounding box center [493, 228] width 44 height 29
click at [946, 221] on icon at bounding box center [937, 228] width 18 height 15
click at [951, 218] on button at bounding box center [937, 228] width 44 height 29
click at [484, 555] on icon at bounding box center [493, 562] width 18 height 15
drag, startPoint x: 463, startPoint y: 555, endPoint x: 20, endPoint y: 663, distance: 455.4
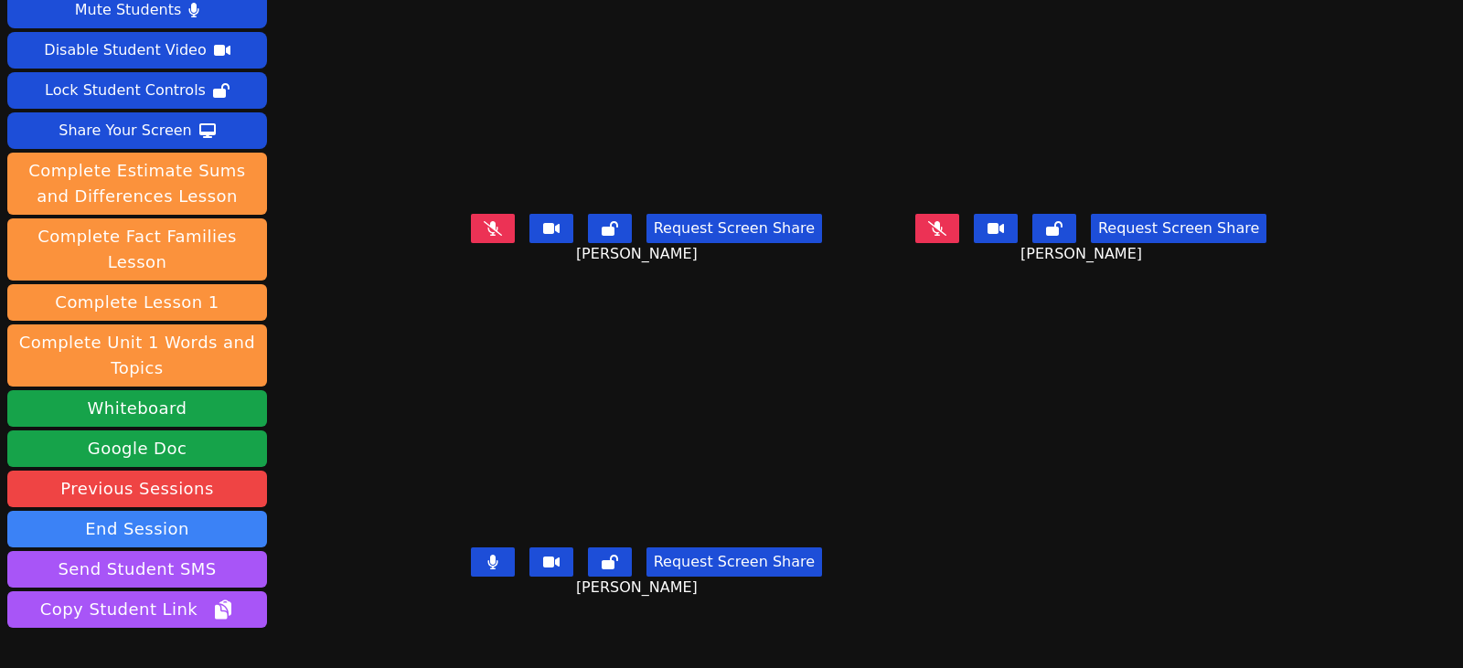
click at [487, 555] on icon at bounding box center [492, 562] width 11 height 15
click at [471, 227] on button at bounding box center [493, 228] width 44 height 29
click at [487, 221] on icon at bounding box center [492, 228] width 10 height 15
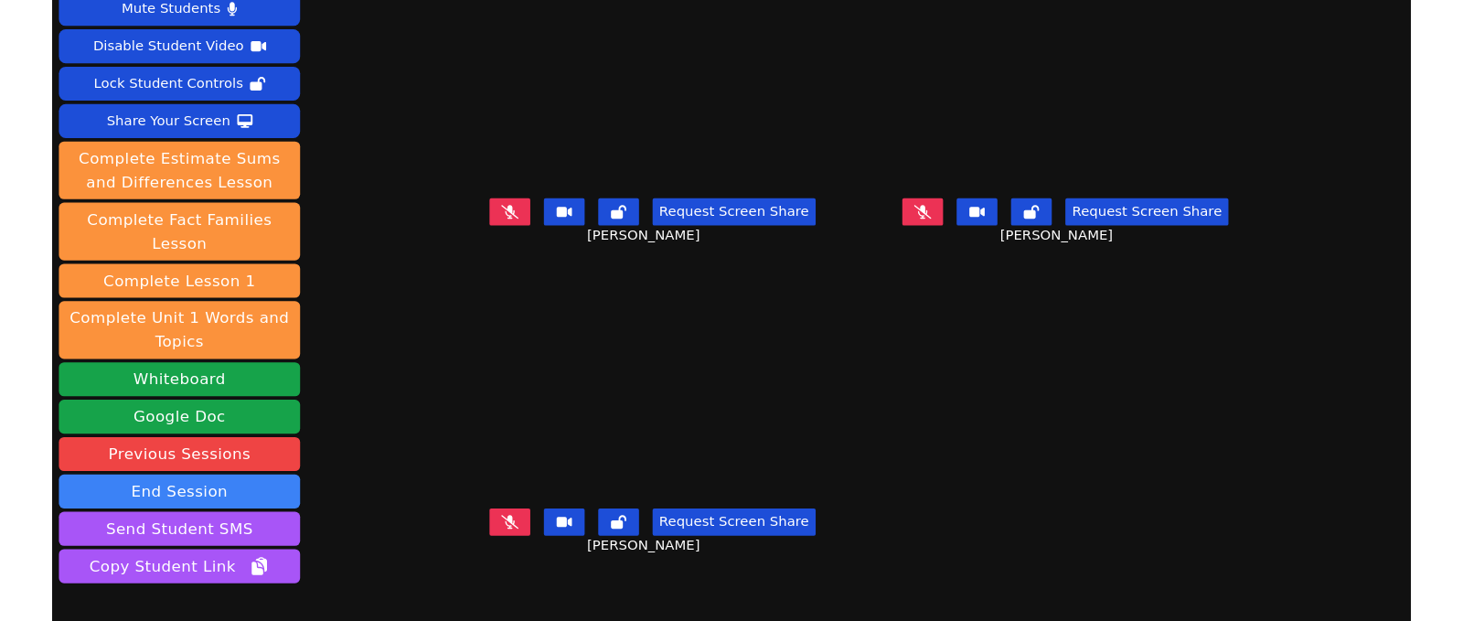
scroll to position [0, 0]
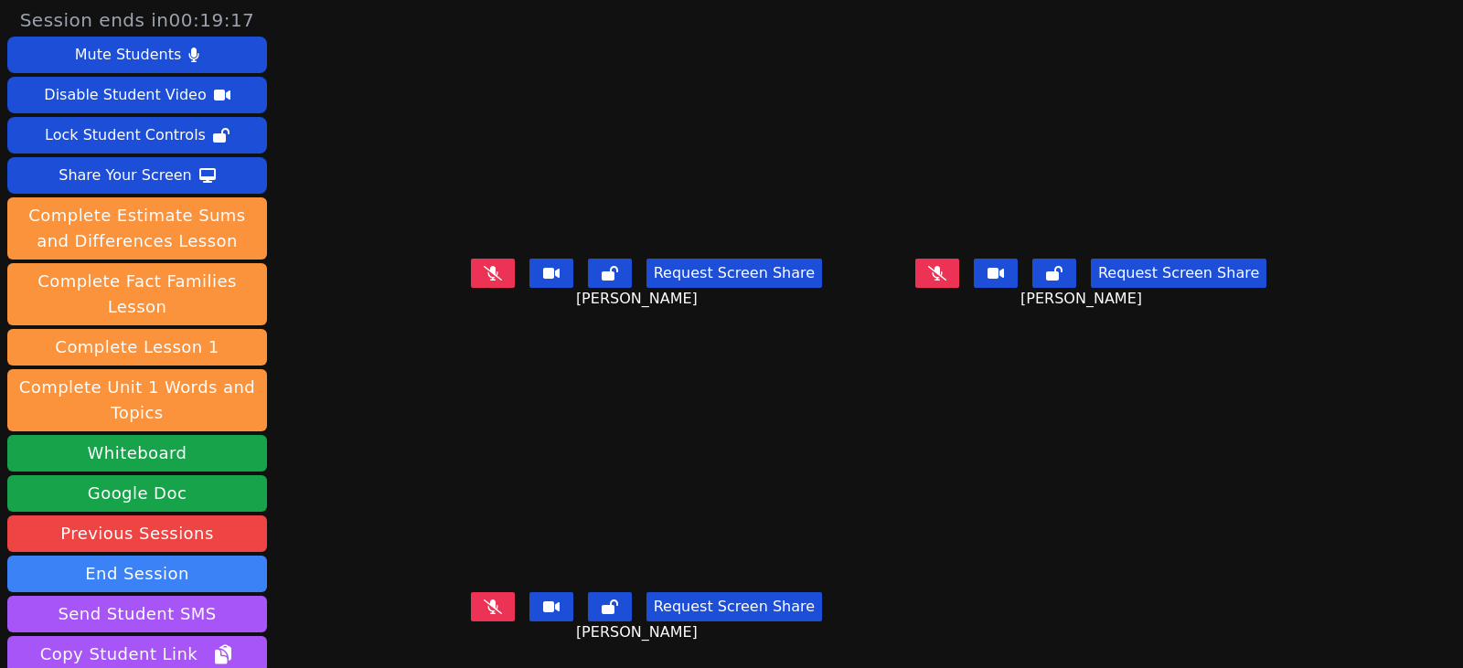
click at [944, 261] on button at bounding box center [937, 273] width 44 height 29
drag, startPoint x: 966, startPoint y: 256, endPoint x: 930, endPoint y: 257, distance: 36.6
click at [959, 259] on button at bounding box center [937, 273] width 44 height 29
click at [484, 266] on icon at bounding box center [493, 273] width 18 height 15
drag, startPoint x: 968, startPoint y: 250, endPoint x: 951, endPoint y: 260, distance: 19.6
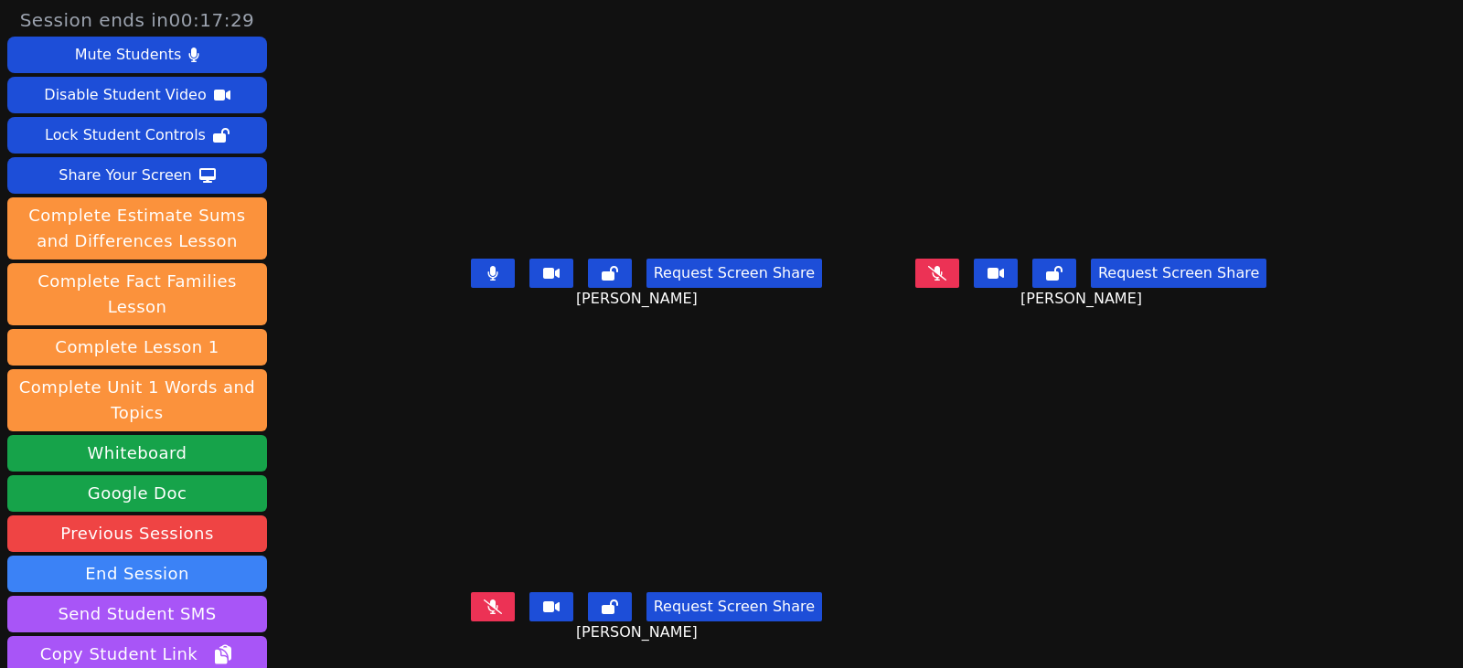
click at [959, 259] on button at bounding box center [937, 273] width 44 height 29
click at [946, 260] on button at bounding box center [937, 273] width 44 height 29
click at [484, 600] on icon at bounding box center [493, 607] width 18 height 15
click at [487, 600] on icon at bounding box center [492, 607] width 11 height 15
click at [487, 266] on icon at bounding box center [492, 273] width 11 height 15
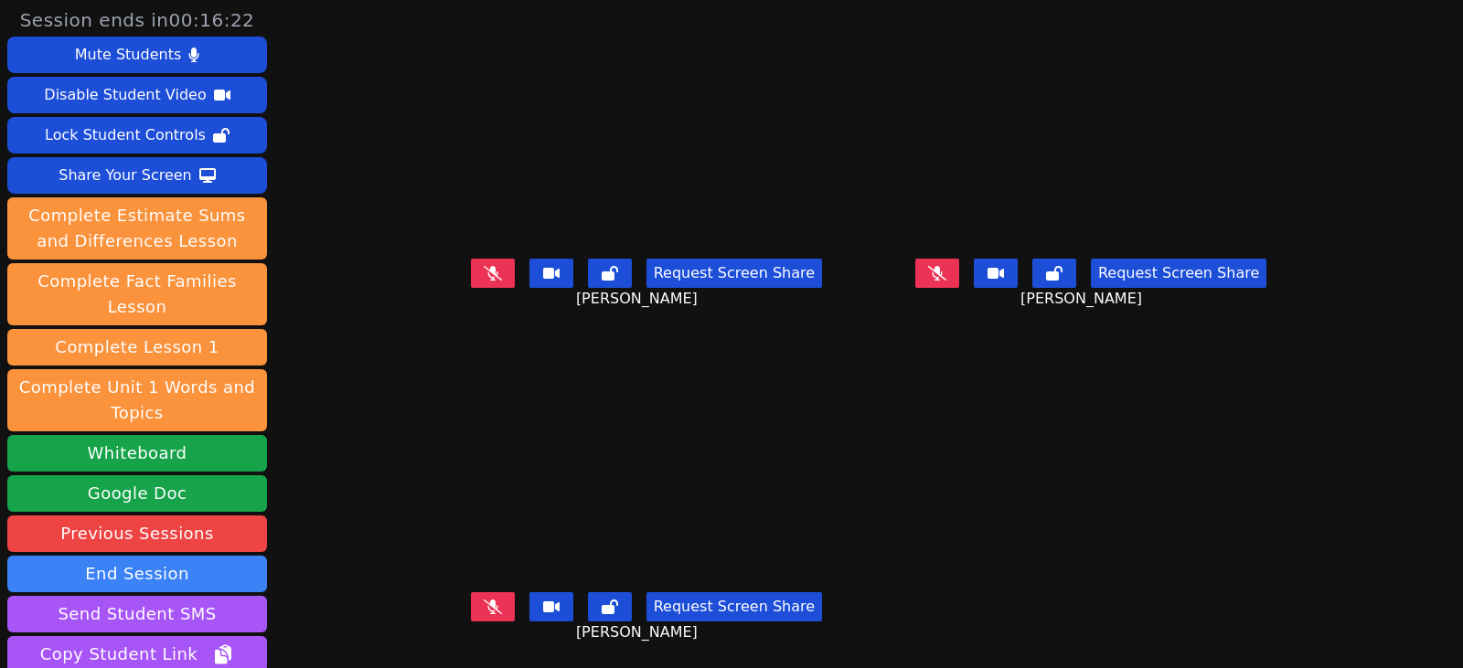
click at [471, 592] on button at bounding box center [493, 606] width 44 height 29
click at [431, 585] on div "Request Screen Share WYNTER WOODS" at bounding box center [646, 621] width 430 height 73
click at [471, 597] on button at bounding box center [493, 606] width 44 height 29
drag, startPoint x: 975, startPoint y: 260, endPoint x: 974, endPoint y: 269, distance: 9.3
click at [959, 260] on button at bounding box center [937, 273] width 44 height 29
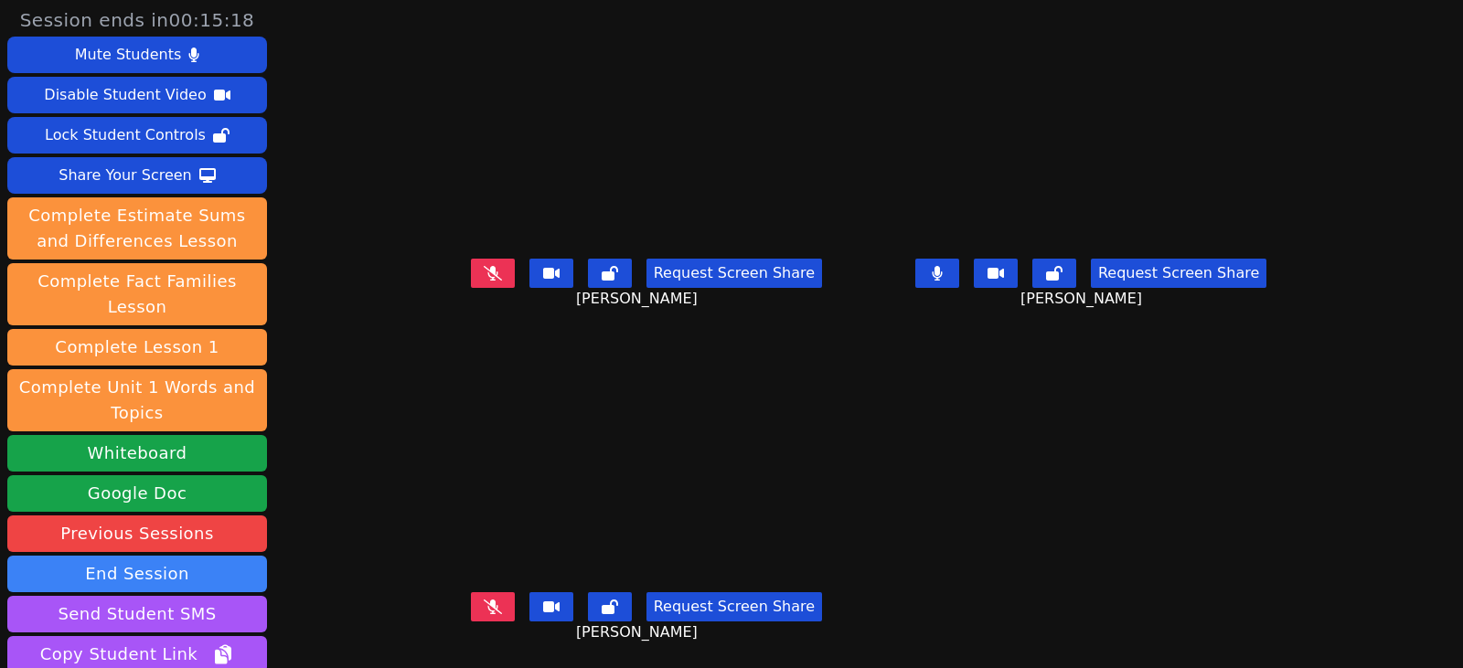
drag, startPoint x: 946, startPoint y: 268, endPoint x: 796, endPoint y: 258, distance: 150.3
click at [946, 268] on button at bounding box center [937, 273] width 44 height 29
click at [478, 265] on button at bounding box center [493, 273] width 44 height 29
click at [487, 266] on icon at bounding box center [492, 273] width 10 height 15
click at [486, 269] on button at bounding box center [493, 273] width 44 height 29
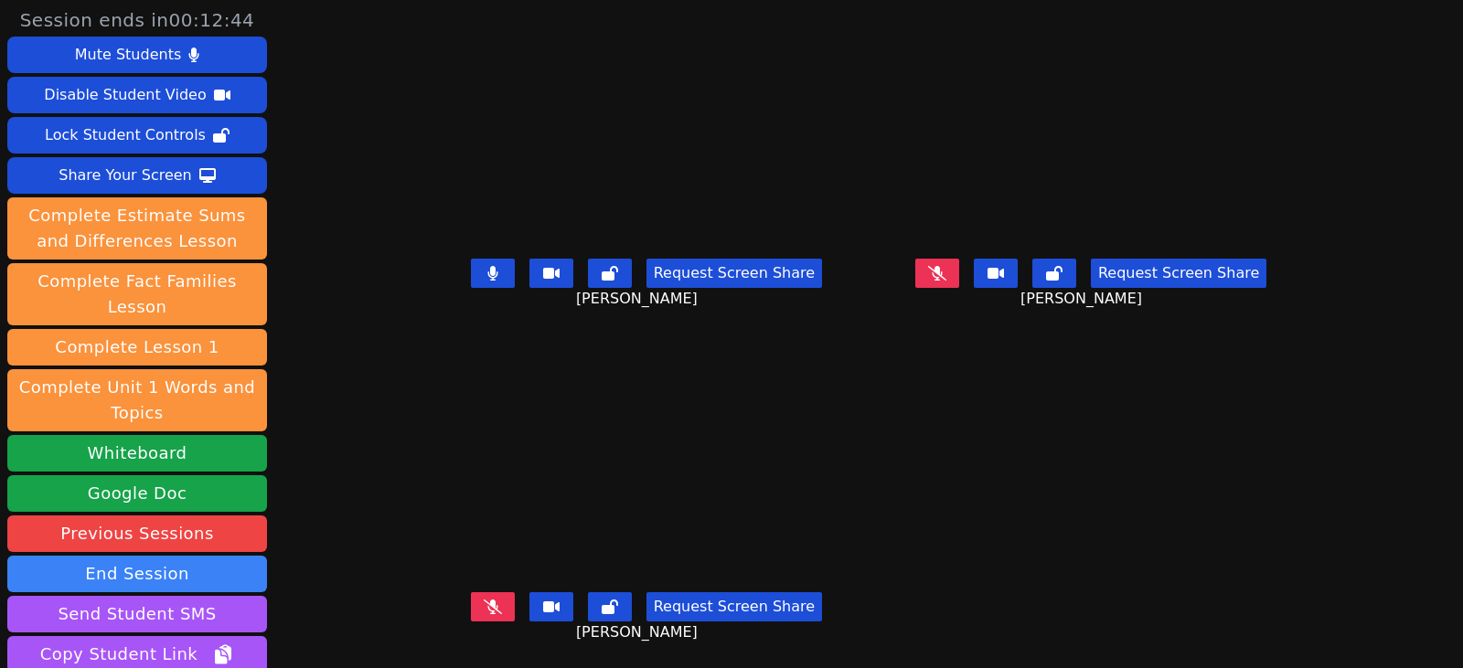
click at [471, 262] on button at bounding box center [493, 273] width 44 height 29
click at [471, 602] on button at bounding box center [493, 606] width 44 height 29
click at [471, 603] on button at bounding box center [493, 606] width 44 height 29
click at [946, 266] on icon at bounding box center [937, 273] width 18 height 15
click at [484, 266] on icon at bounding box center [493, 273] width 18 height 15
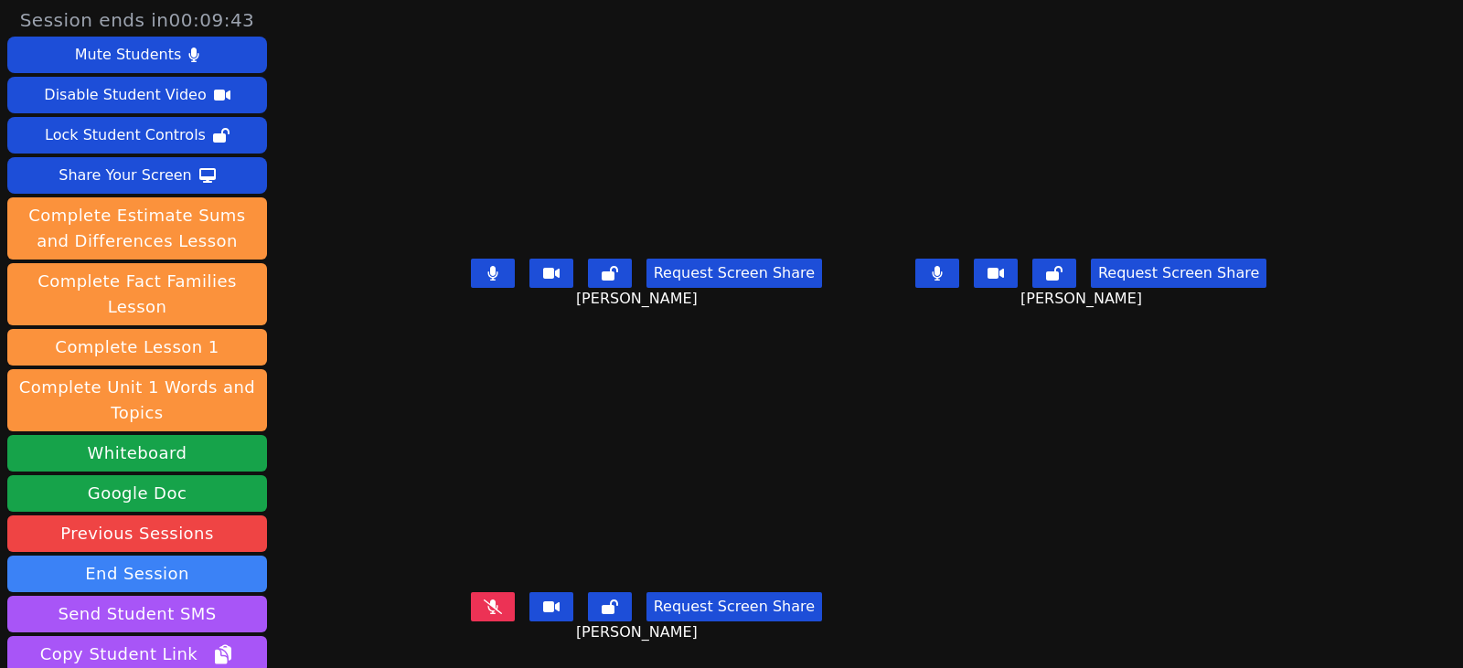
click at [472, 262] on button at bounding box center [493, 273] width 44 height 29
click at [959, 260] on button at bounding box center [937, 273] width 44 height 29
click at [471, 259] on button at bounding box center [493, 273] width 44 height 29
click at [487, 266] on icon at bounding box center [492, 273] width 11 height 15
drag, startPoint x: 462, startPoint y: 601, endPoint x: 501, endPoint y: 603, distance: 39.4
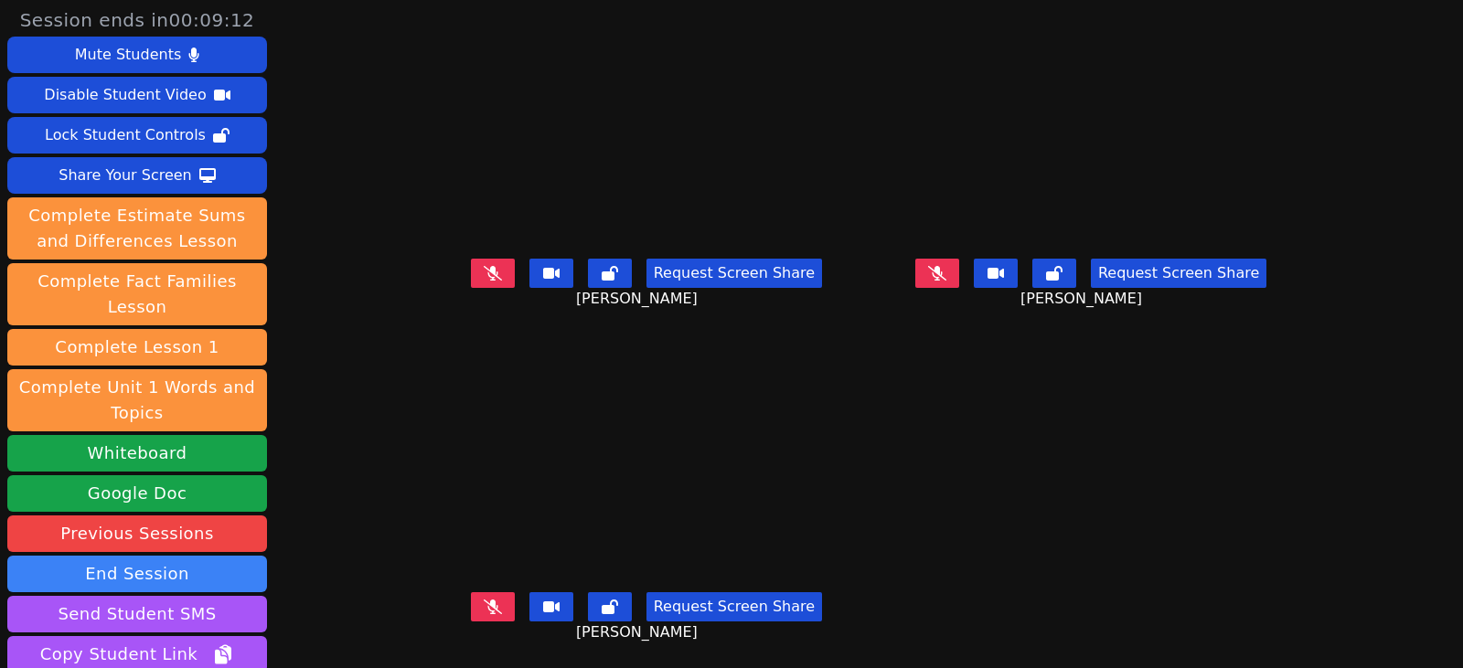
click at [484, 601] on icon at bounding box center [493, 607] width 18 height 15
click at [480, 598] on button at bounding box center [493, 606] width 44 height 29
click at [959, 262] on button at bounding box center [937, 273] width 44 height 29
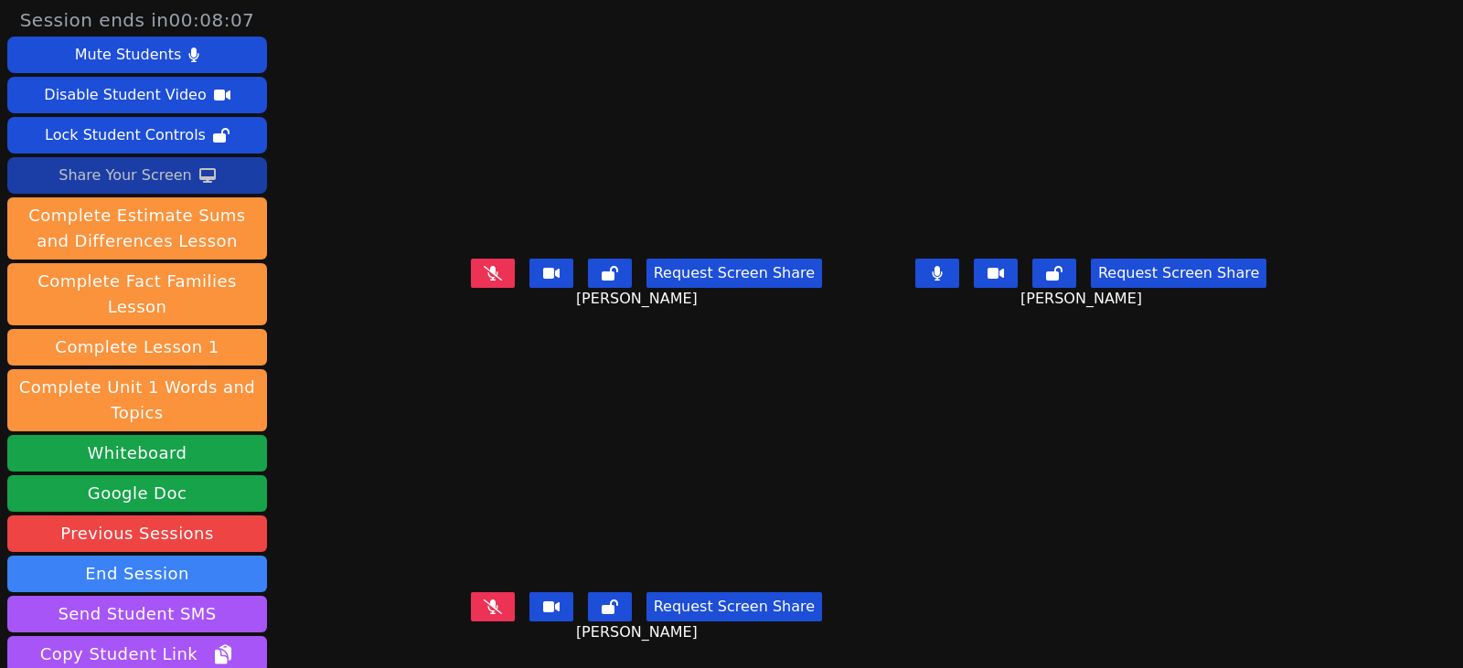
drag, startPoint x: 119, startPoint y: 171, endPoint x: 135, endPoint y: 173, distance: 16.6
click at [119, 171] on div "Share Your Screen" at bounding box center [125, 175] width 133 height 29
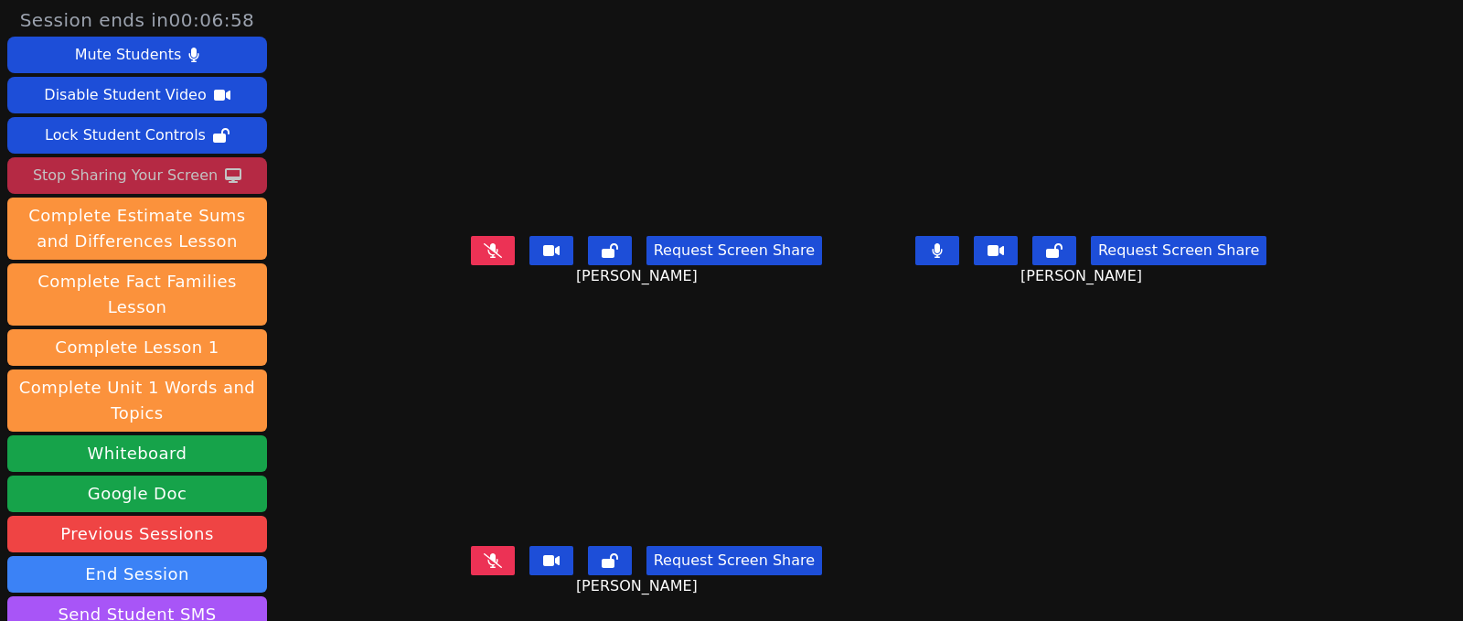
click at [484, 243] on icon at bounding box center [493, 250] width 18 height 15
click at [942, 243] on icon at bounding box center [936, 250] width 11 height 15
click at [496, 546] on button at bounding box center [493, 560] width 44 height 29
click at [896, 398] on main "Eugene Bell Request Screen Share Eugene Bell JAMES PENNINGTON Request Screen Sh…" at bounding box center [868, 310] width 874 height 621
click at [487, 243] on icon at bounding box center [492, 250] width 10 height 15
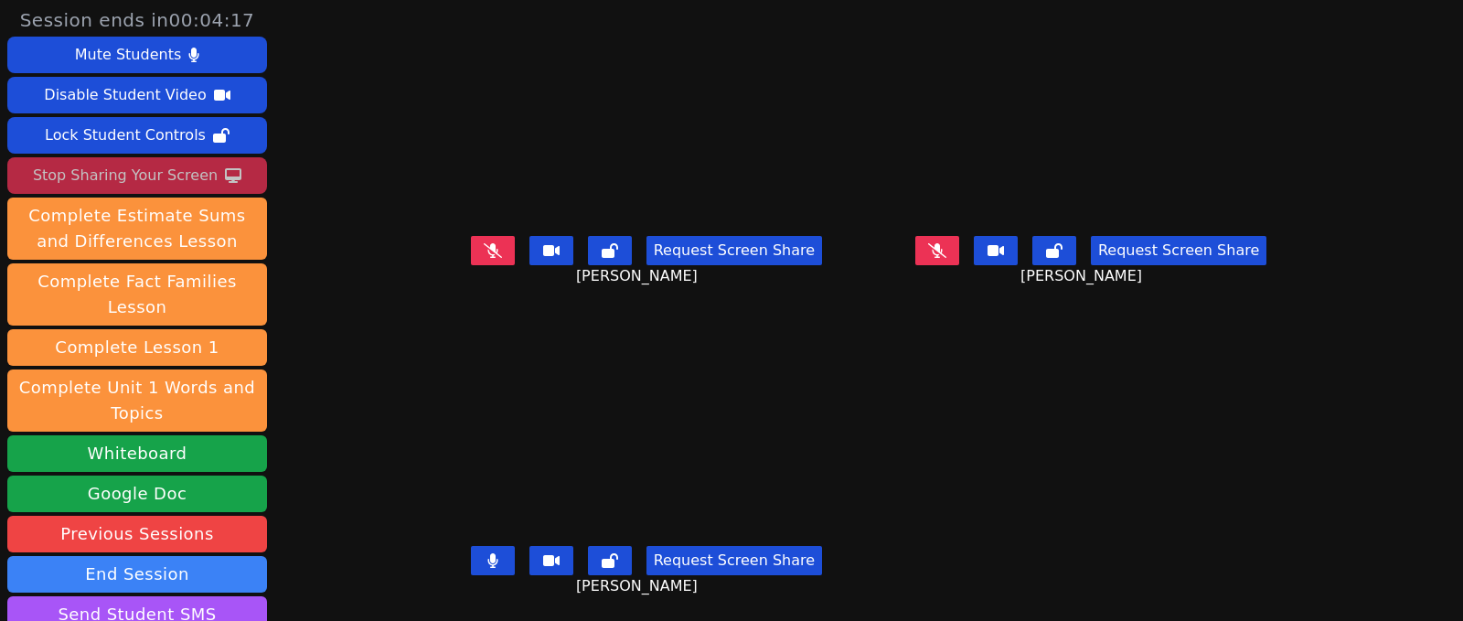
click at [473, 553] on button at bounding box center [493, 560] width 44 height 29
click at [484, 243] on icon at bounding box center [493, 250] width 18 height 15
click at [484, 553] on icon at bounding box center [493, 560] width 18 height 15
click at [490, 546] on button at bounding box center [493, 560] width 44 height 29
click at [942, 250] on button at bounding box center [937, 250] width 44 height 29
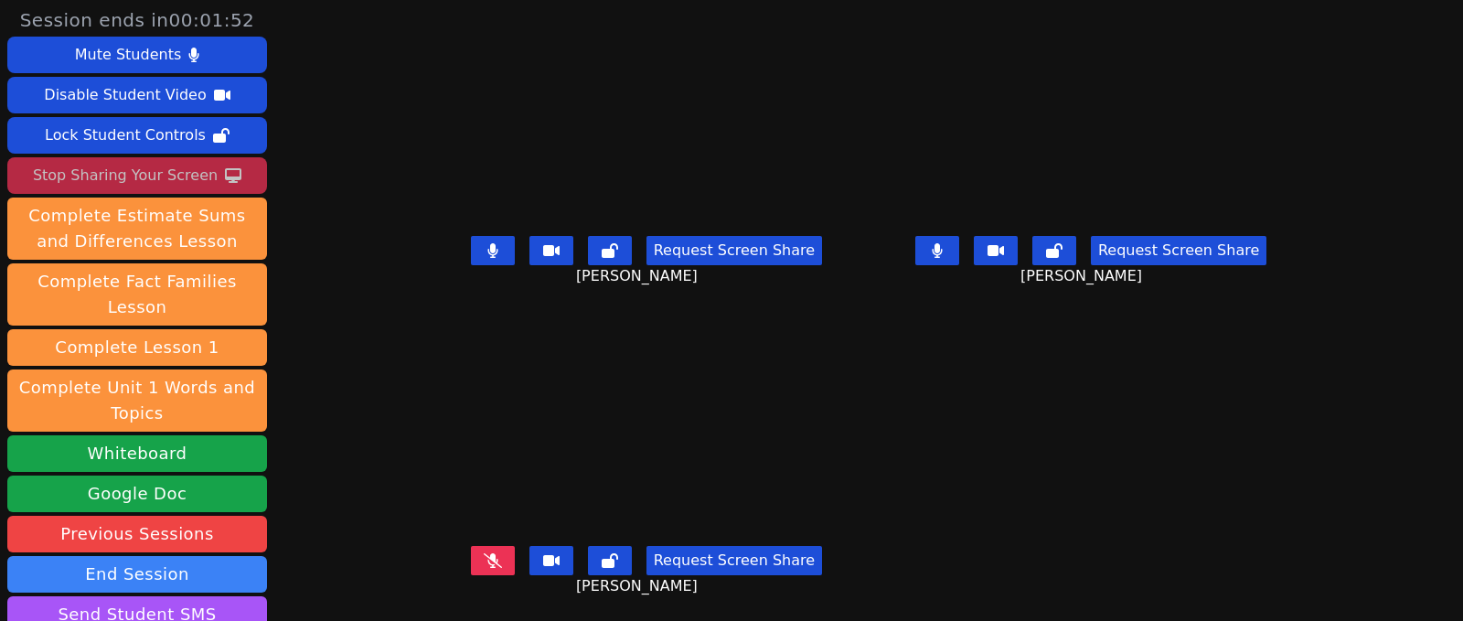
click at [471, 236] on button at bounding box center [493, 250] width 44 height 29
drag, startPoint x: 483, startPoint y: 237, endPoint x: 774, endPoint y: 264, distance: 292.9
click at [484, 243] on icon at bounding box center [493, 250] width 18 height 15
click at [942, 243] on icon at bounding box center [936, 250] width 11 height 15
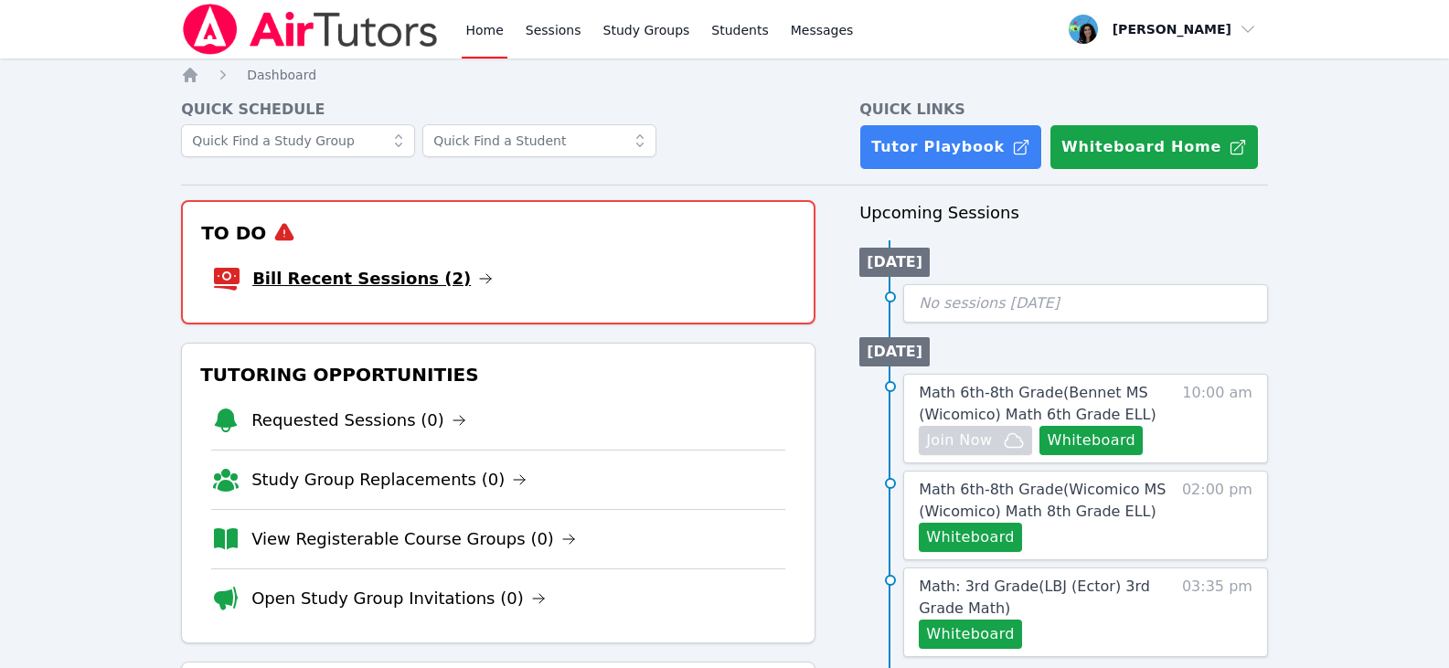
click at [478, 282] on icon at bounding box center [485, 278] width 15 height 15
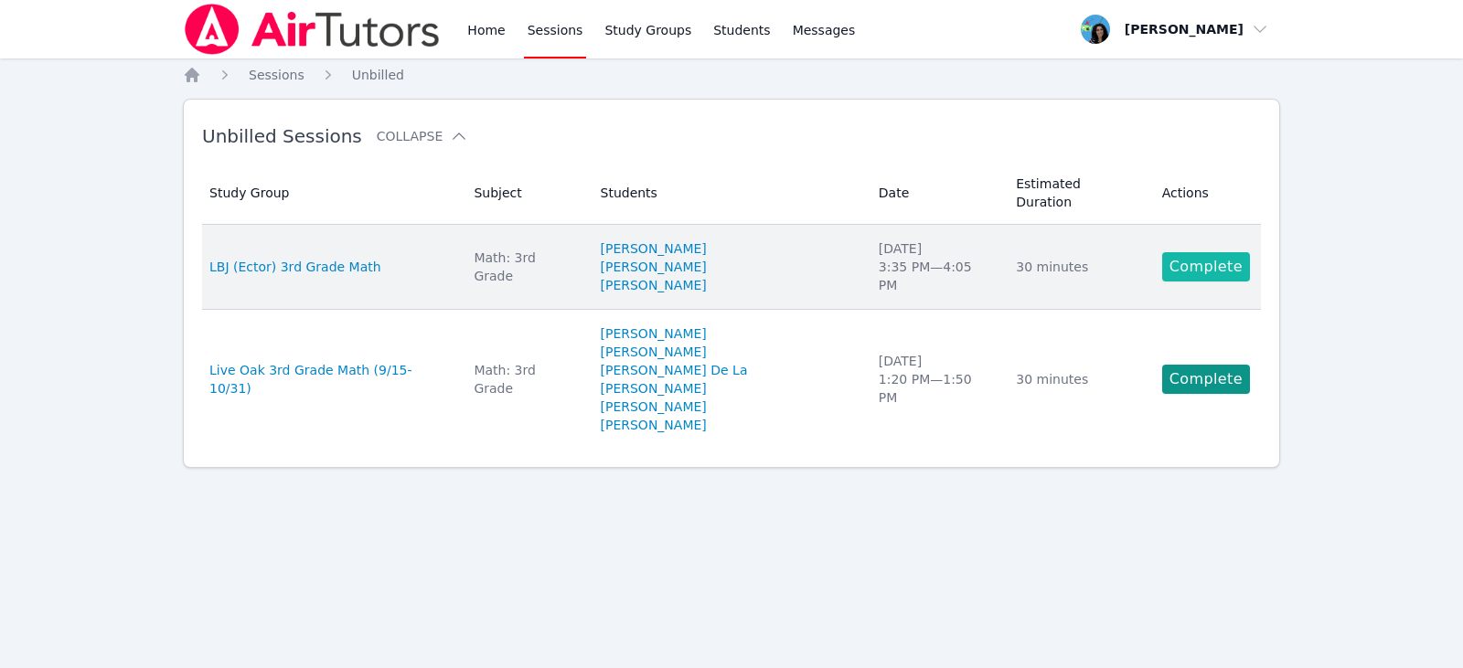
click at [1183, 254] on link "Complete" at bounding box center [1206, 266] width 88 height 29
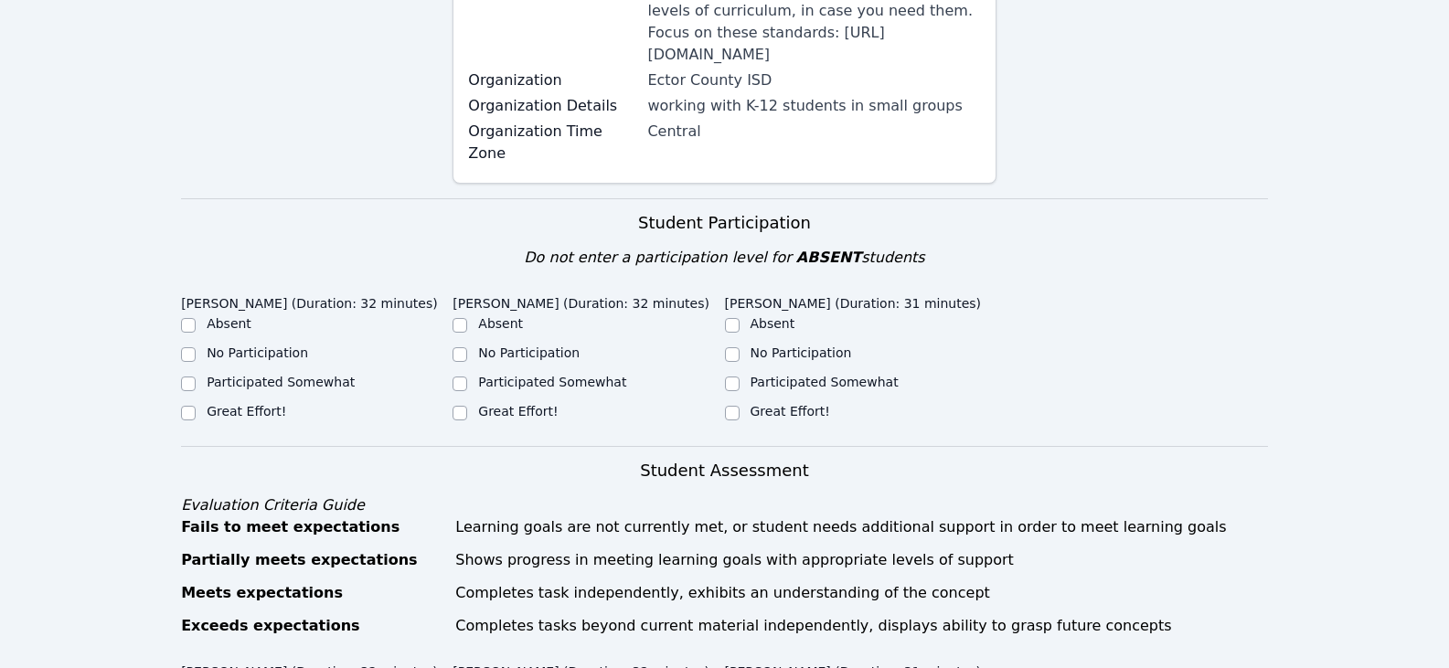
scroll to position [366, 0]
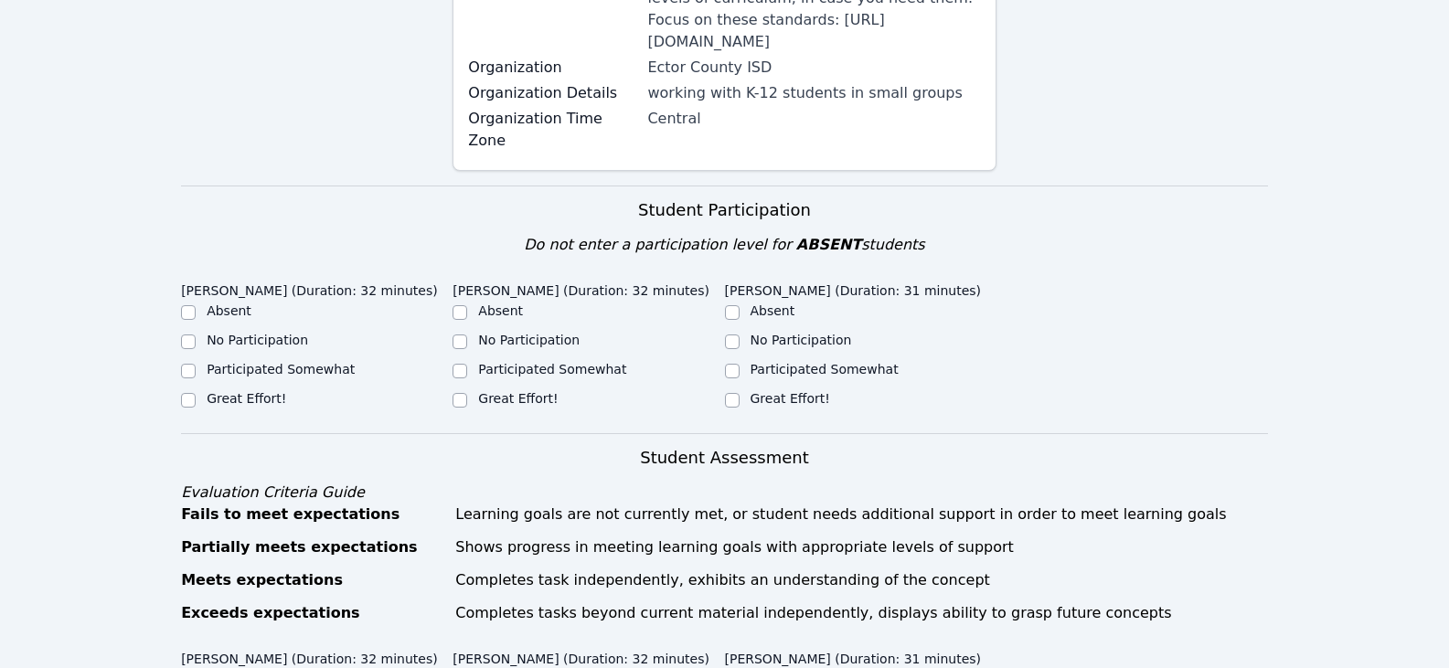
click at [250, 370] on label "Participated Somewhat" at bounding box center [281, 369] width 148 height 15
click at [196, 370] on input "Participated Somewhat" at bounding box center [188, 371] width 15 height 15
checkbox input "true"
click at [479, 370] on label "Participated Somewhat" at bounding box center [552, 369] width 148 height 15
click at [467, 370] on input "Participated Somewhat" at bounding box center [459, 371] width 15 height 15
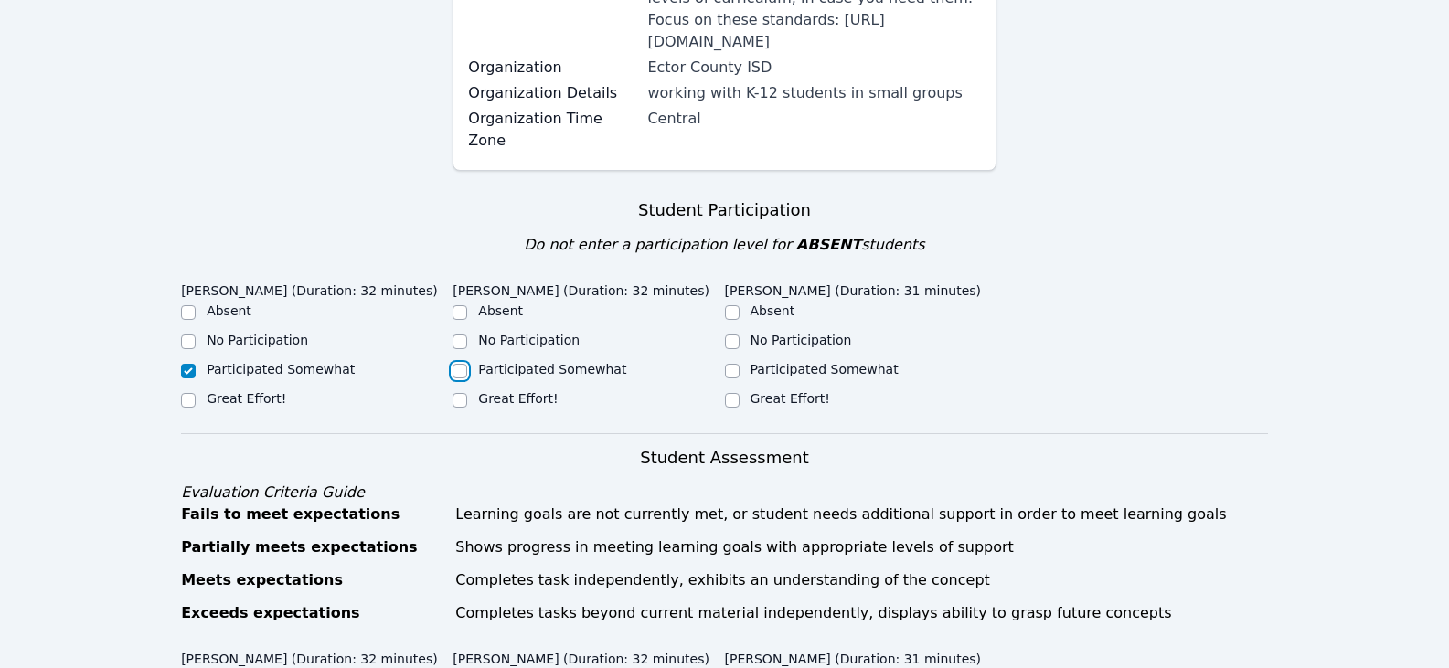
checkbox input "true"
click at [758, 369] on label "Participated Somewhat" at bounding box center [824, 369] width 148 height 15
click at [740, 369] on input "Participated Somewhat" at bounding box center [732, 371] width 15 height 15
checkbox input "true"
click at [727, 403] on input "Great Effort!" at bounding box center [732, 400] width 15 height 15
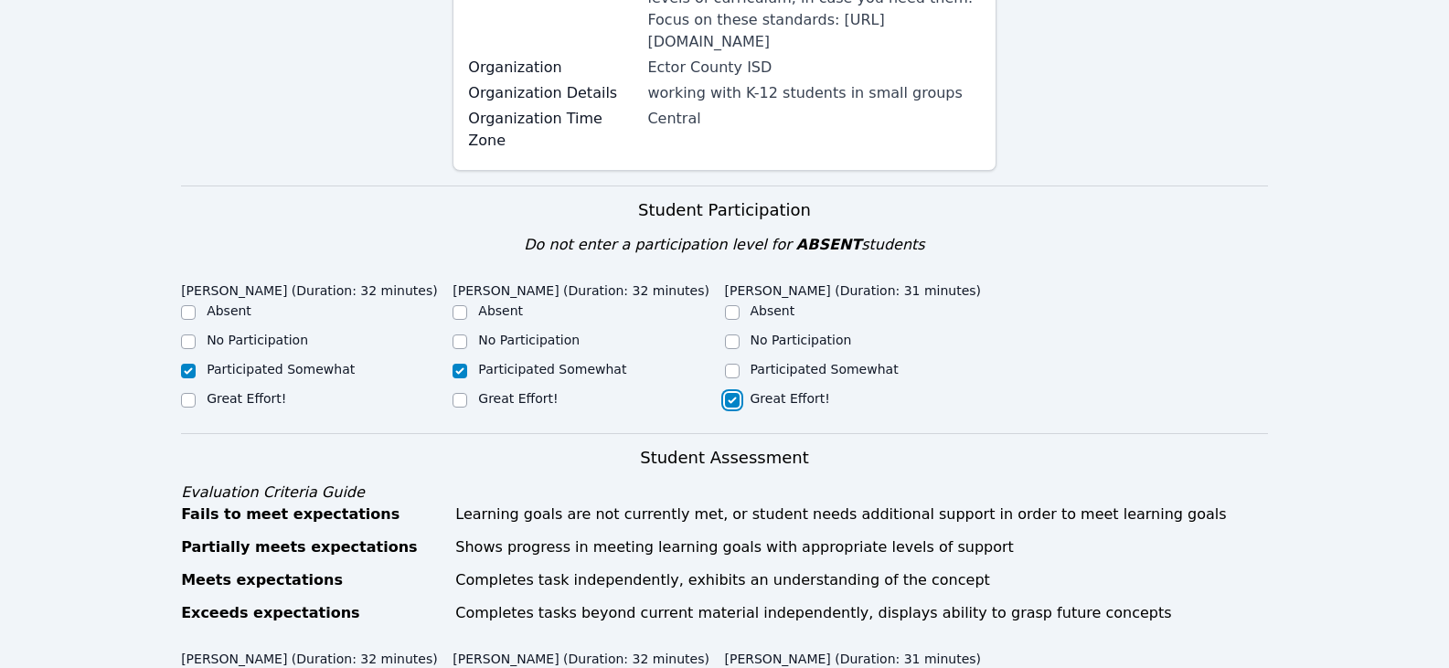
checkbox input "true"
checkbox input "false"
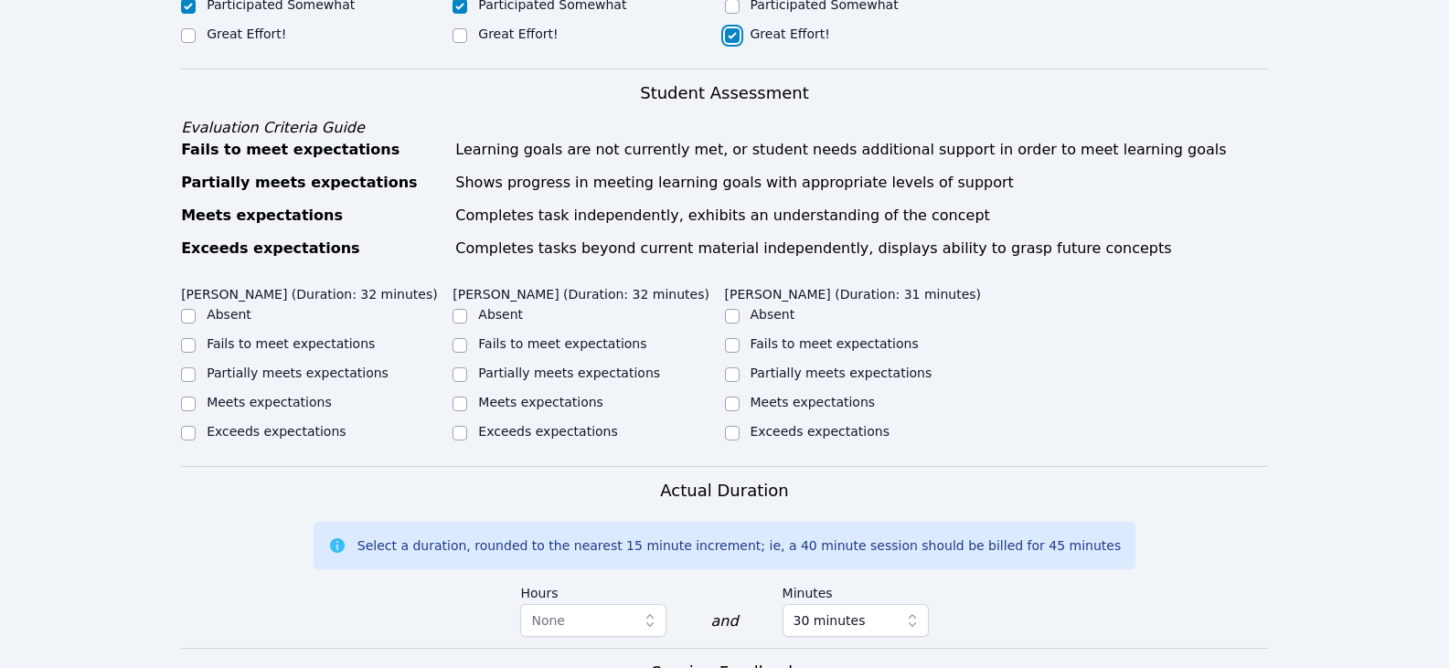
scroll to position [731, 0]
click at [1232, 303] on div "[PERSON_NAME] (Duration: 32 minutes) Absent Fails to meet expectations Partiall…" at bounding box center [724, 371] width 1087 height 188
click at [293, 374] on label "Partially meets expectations" at bounding box center [298, 372] width 182 height 15
click at [196, 374] on input "Partially meets expectations" at bounding box center [188, 374] width 15 height 15
checkbox input "true"
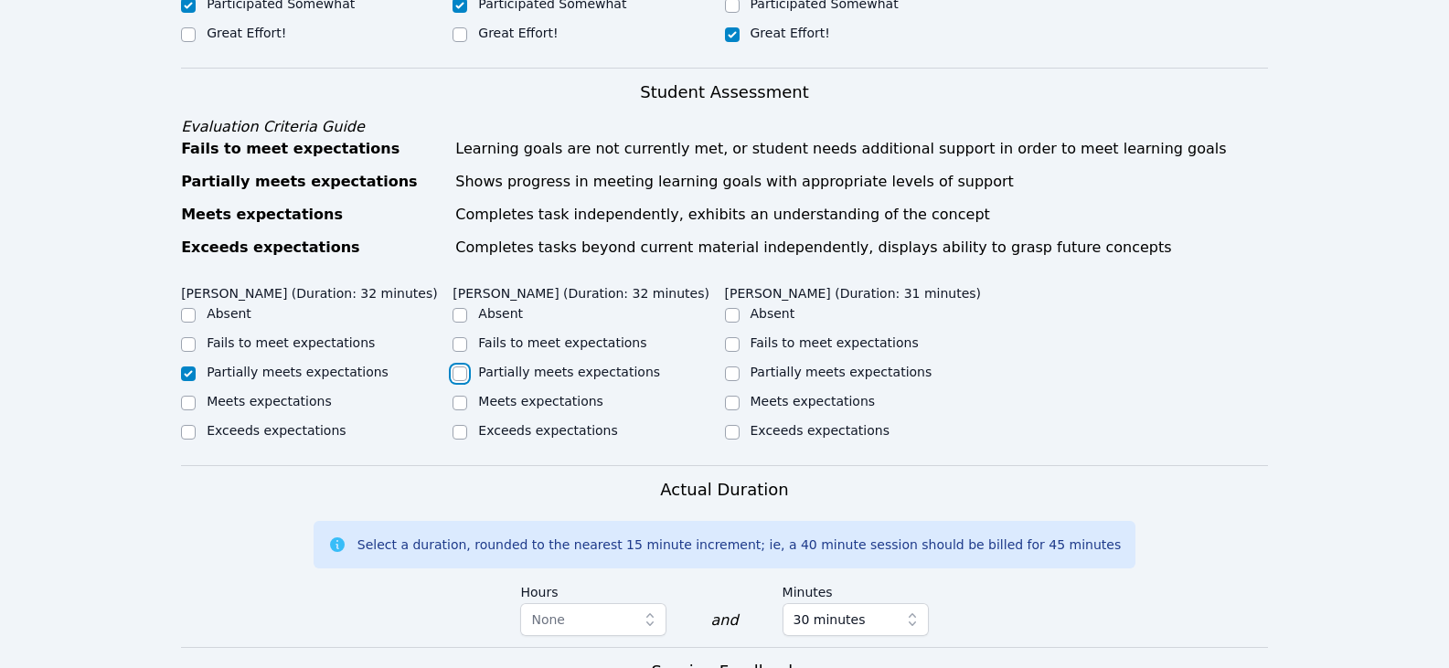
click at [465, 370] on input "Partially meets expectations" at bounding box center [459, 374] width 15 height 15
checkbox input "true"
click at [782, 369] on label "Partially meets expectations" at bounding box center [841, 372] width 182 height 15
click at [740, 369] on input "Partially meets expectations" at bounding box center [732, 374] width 15 height 15
checkbox input "true"
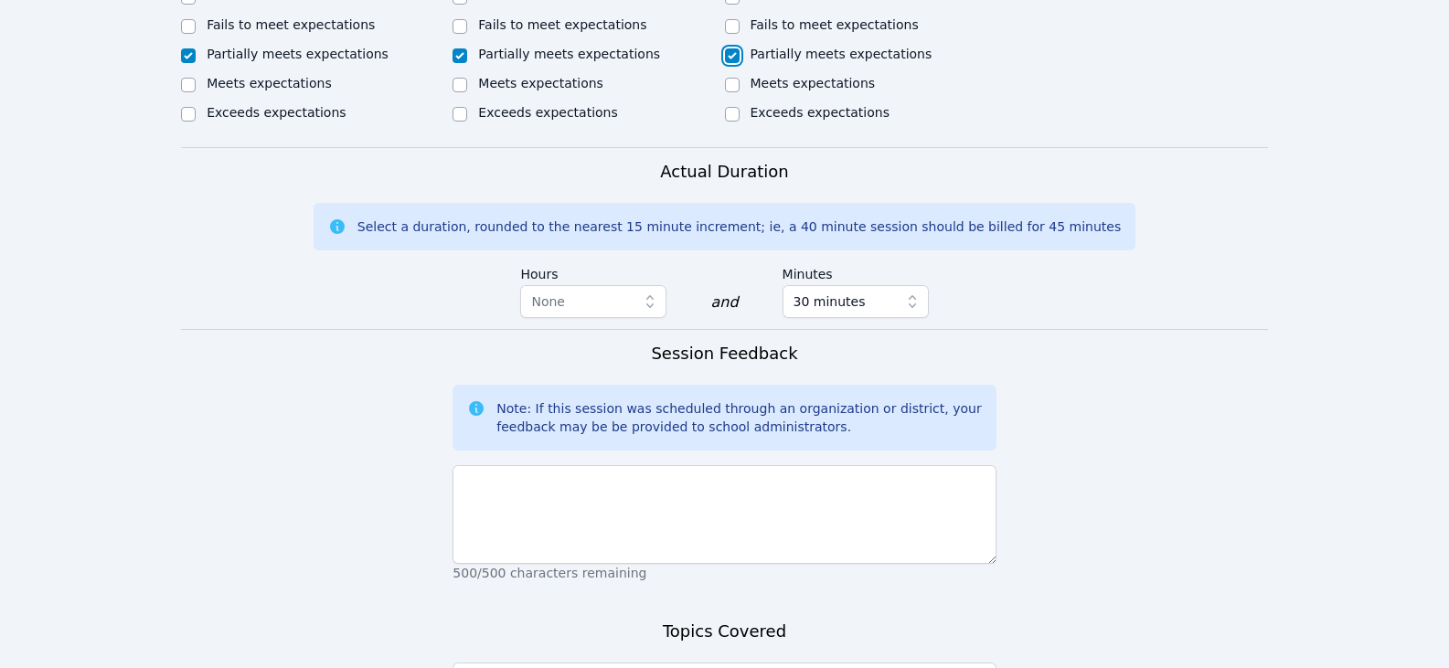
scroll to position [1097, 0]
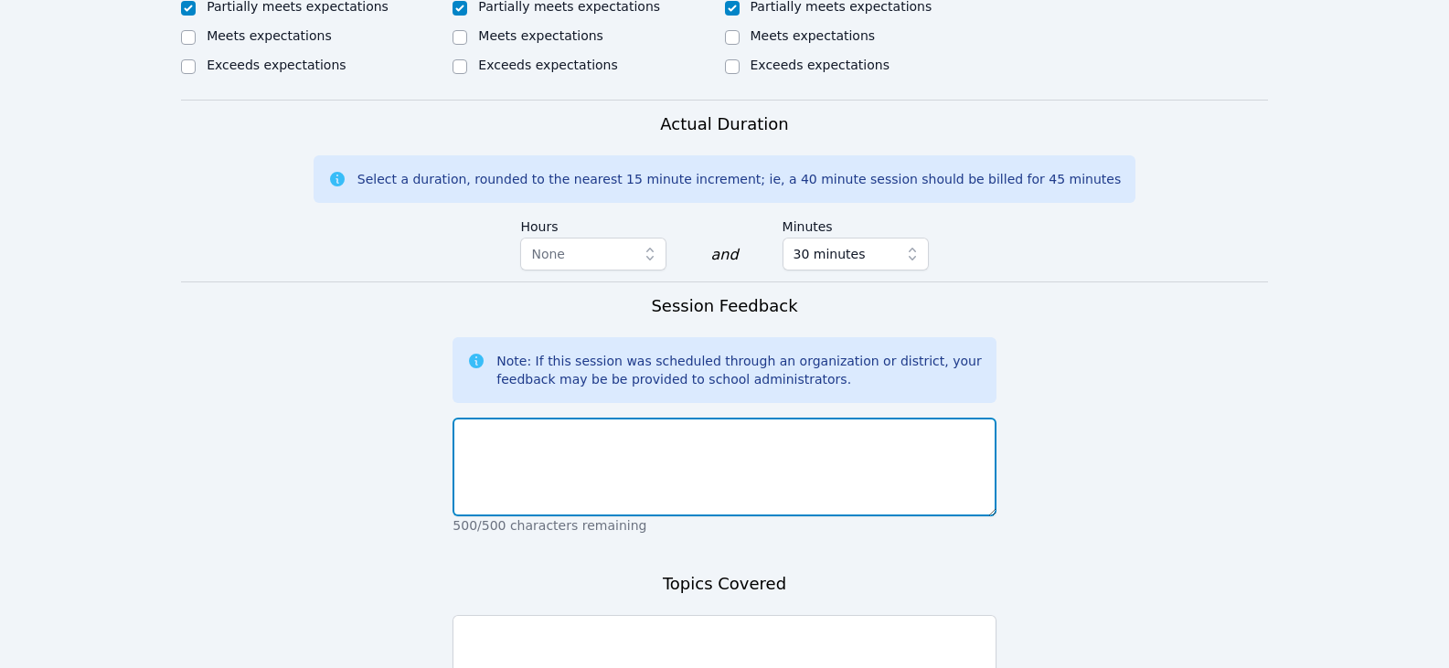
click at [846, 474] on textarea at bounding box center [723, 467] width 543 height 99
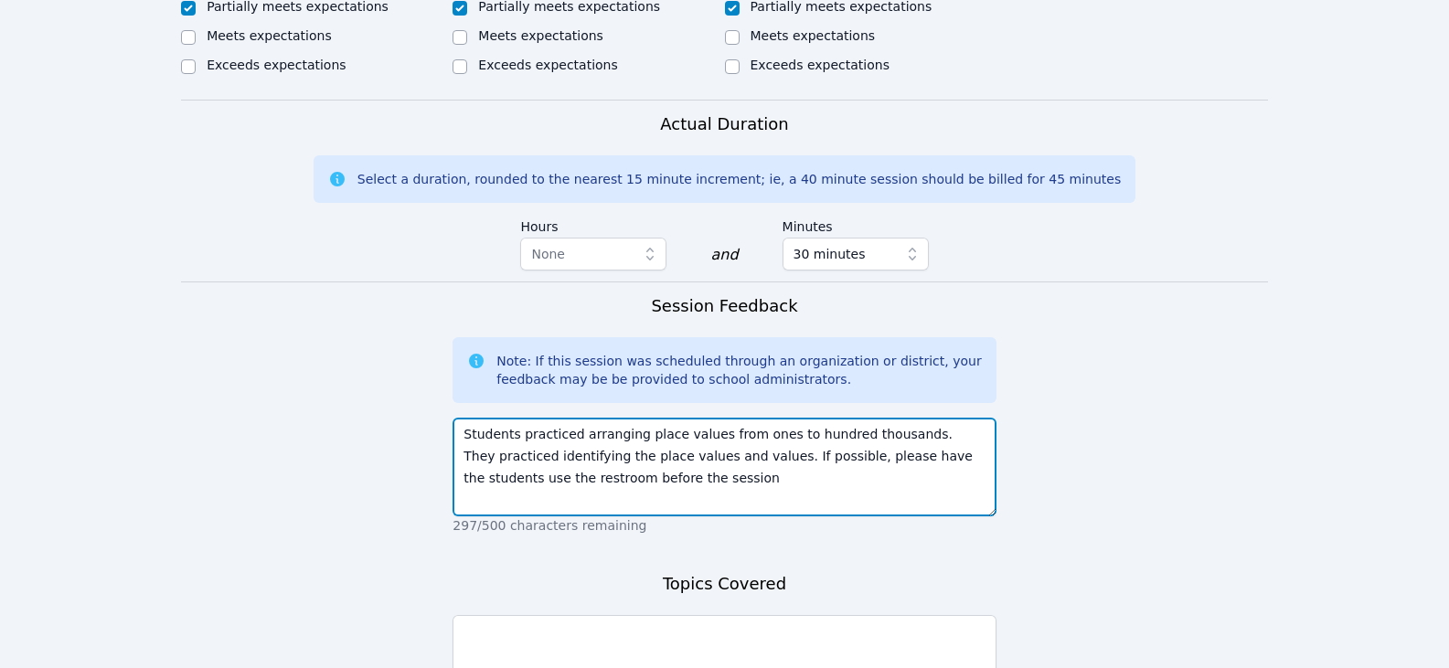
drag, startPoint x: 726, startPoint y: 467, endPoint x: 686, endPoint y: 450, distance: 43.8
click at [726, 468] on textarea "Students practiced arranging place values from ones to hundred thousands. They …" at bounding box center [723, 467] width 543 height 99
drag, startPoint x: 687, startPoint y: 456, endPoint x: 741, endPoint y: 472, distance: 57.0
click at [741, 472] on textarea "Students practiced arranging place values from ones to hundred thousands. They …" at bounding box center [723, 467] width 543 height 99
type textarea "Students practiced arranging place values from ones to hundred thousands. They …"
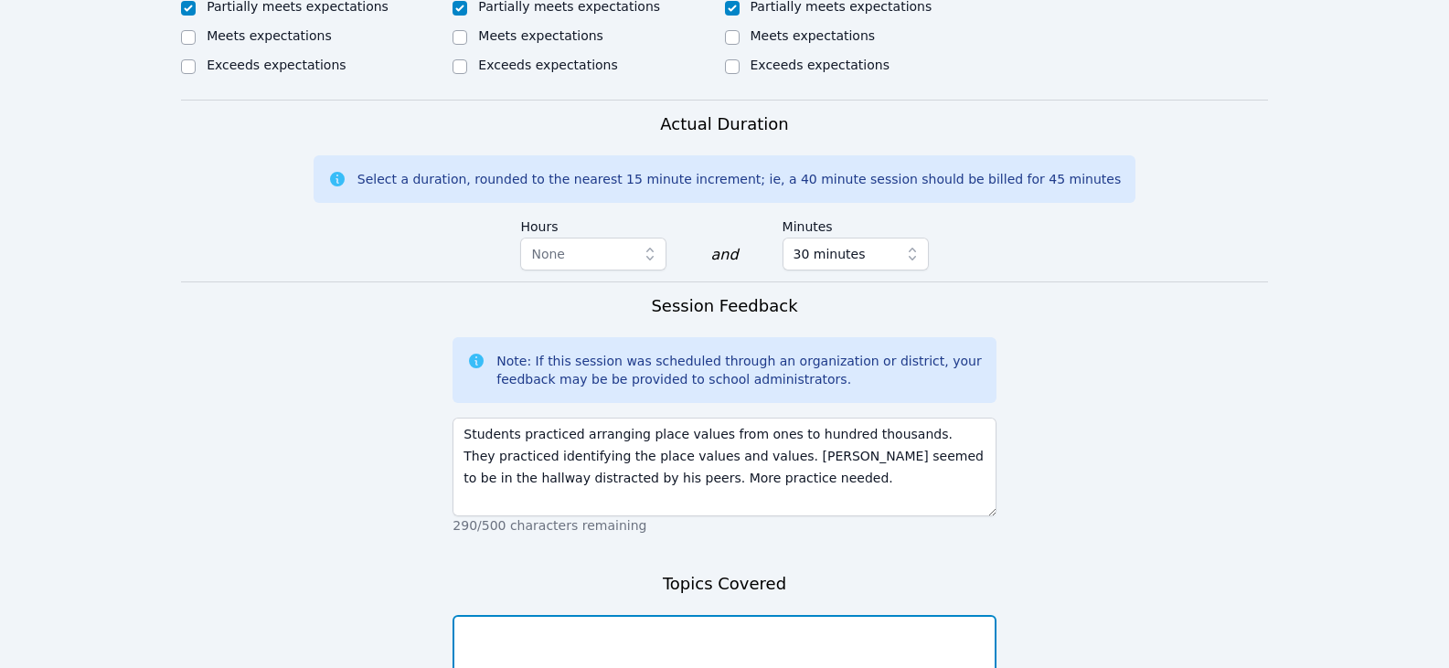
click at [643, 626] on textarea at bounding box center [723, 664] width 543 height 99
click at [765, 620] on textarea "place values: identify the place value and value" at bounding box center [723, 664] width 543 height 99
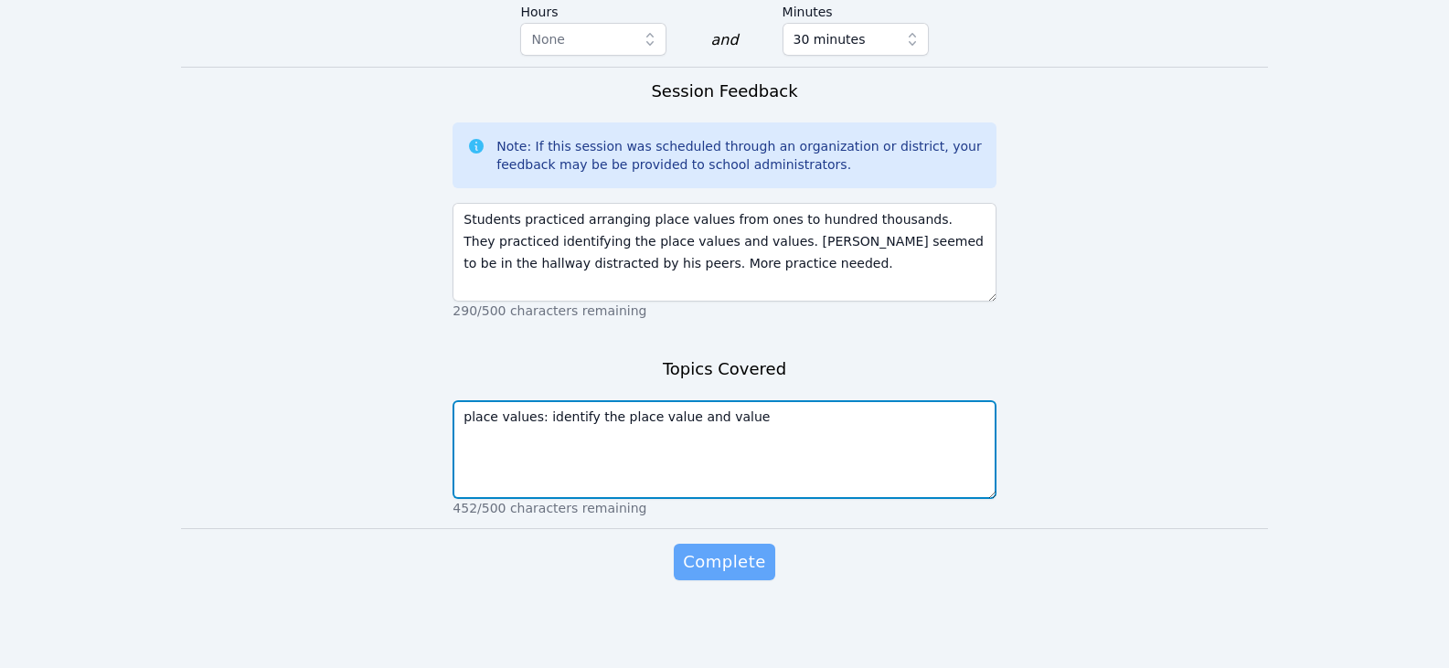
type textarea "place values: identify the place value and value"
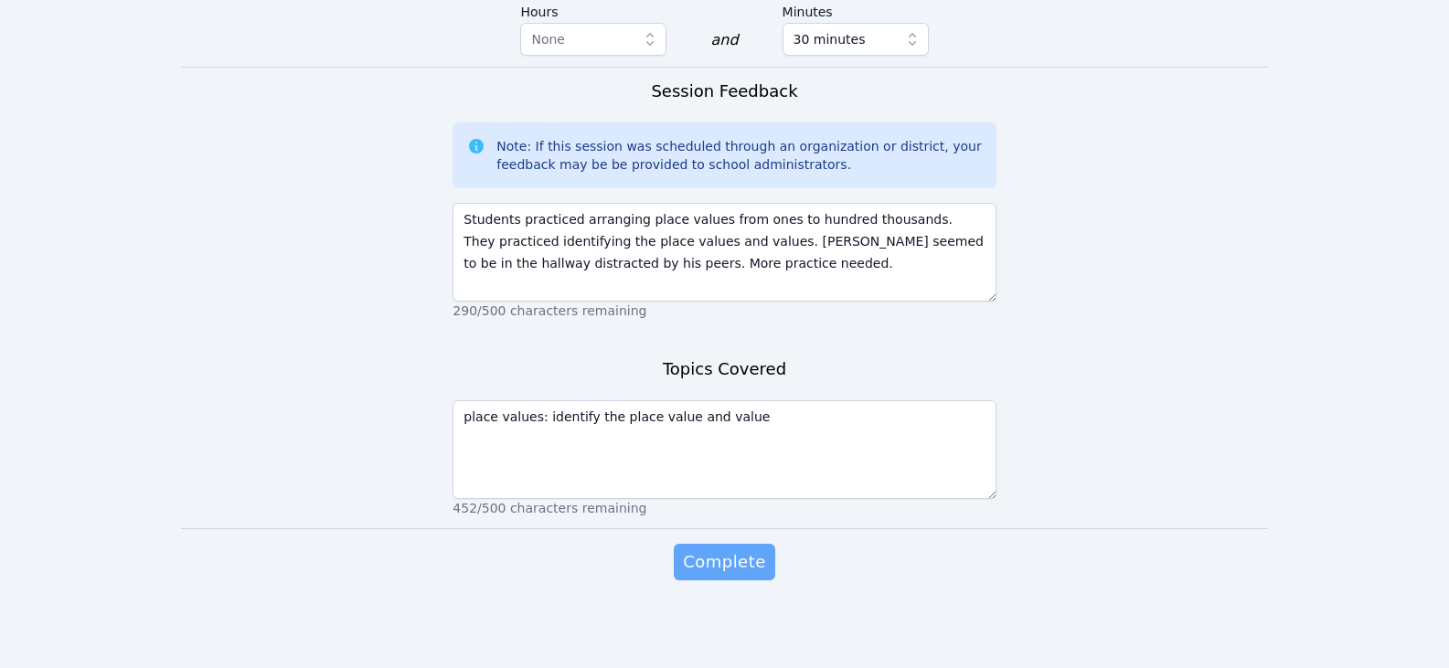
click at [722, 560] on span "Complete" at bounding box center [724, 562] width 82 height 26
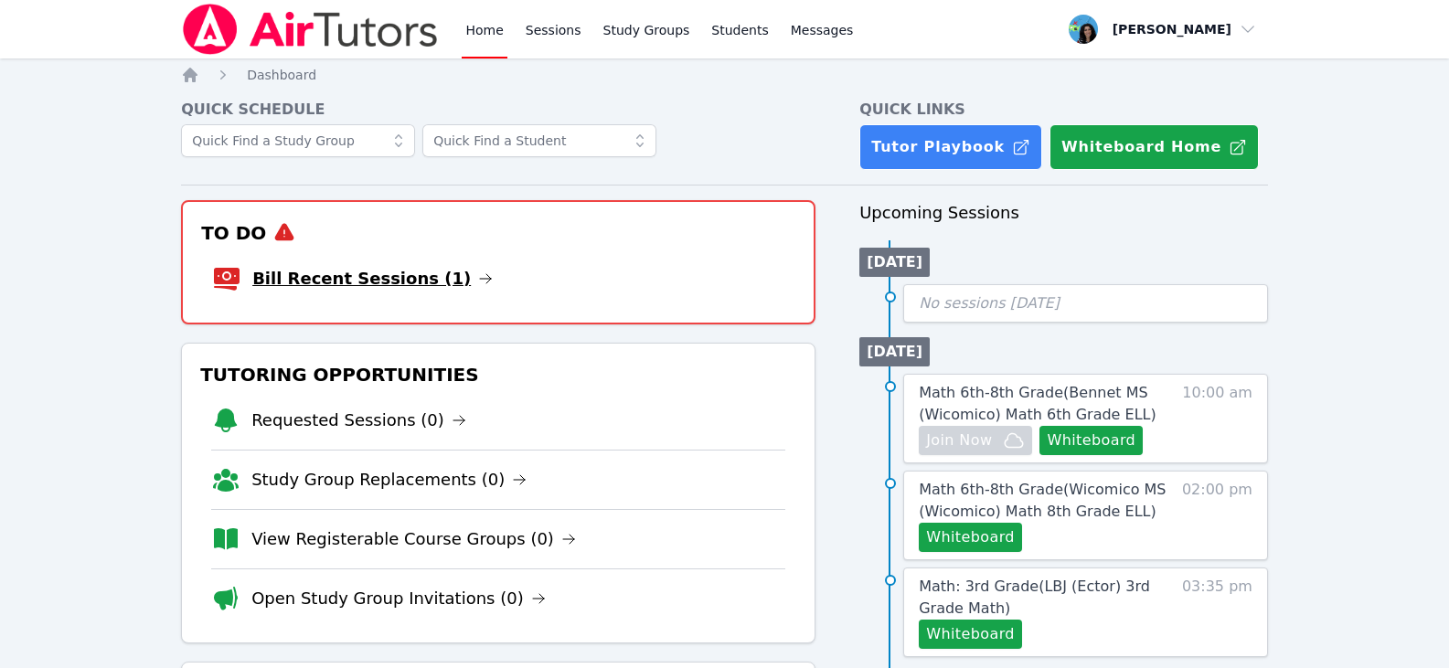
click at [480, 275] on icon at bounding box center [485, 278] width 11 height 9
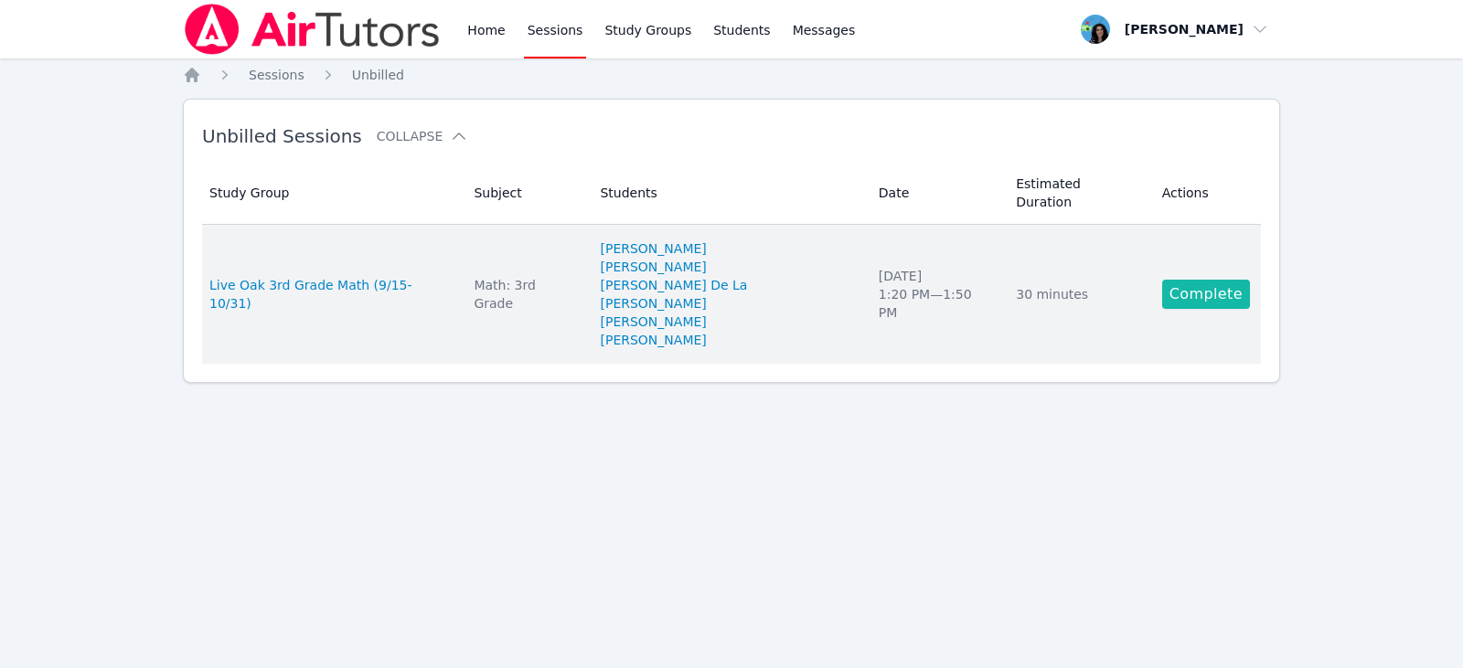
click at [1178, 280] on link "Complete" at bounding box center [1206, 294] width 88 height 29
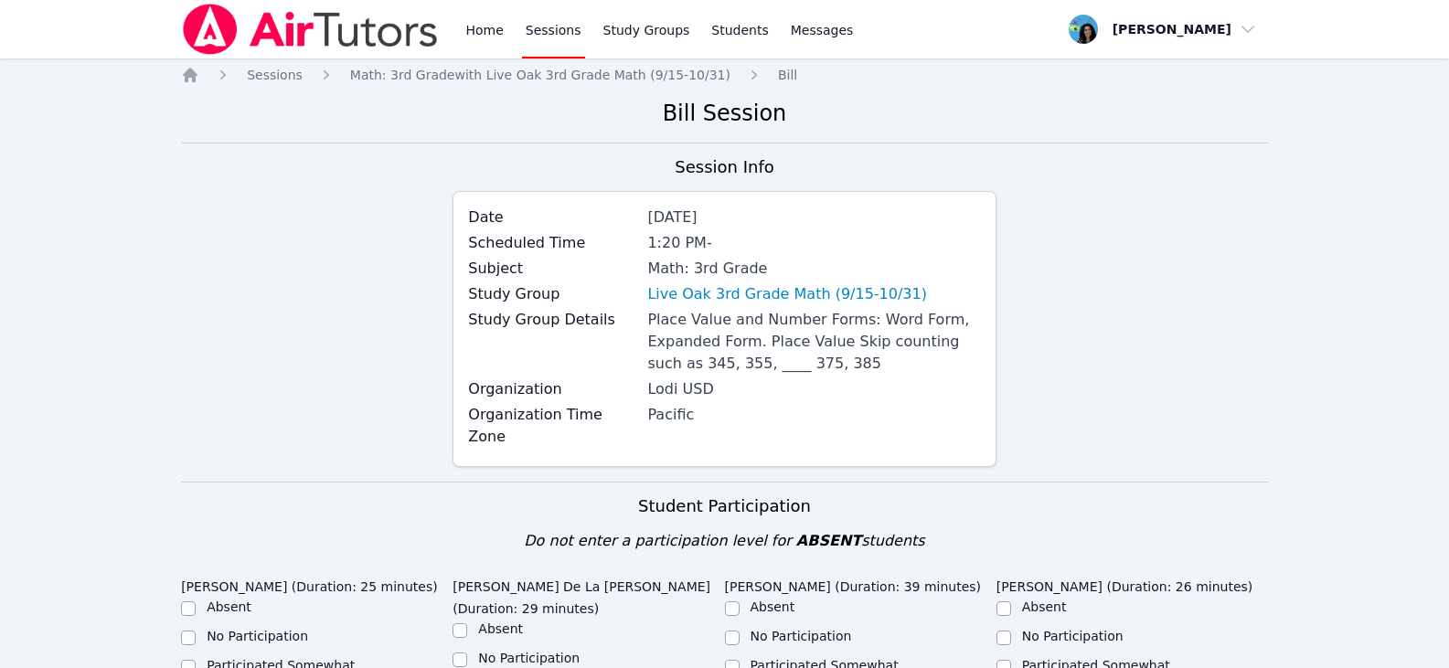
scroll to position [274, 0]
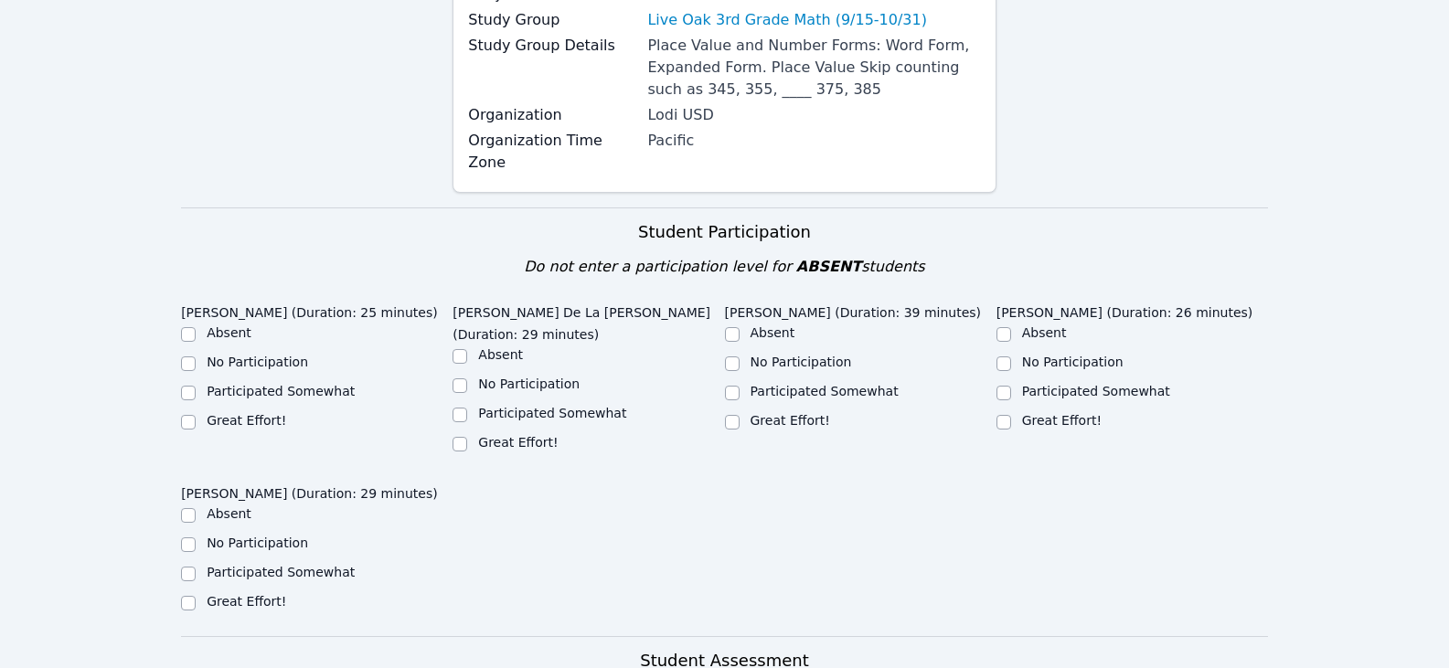
click at [275, 413] on label "Great Effort!" at bounding box center [247, 420] width 80 height 15
click at [196, 415] on input "Great Effort!" at bounding box center [188, 422] width 15 height 15
checkbox input "true"
click at [481, 435] on label "Great Effort!" at bounding box center [518, 442] width 80 height 15
click at [467, 437] on input "Great Effort!" at bounding box center [459, 444] width 15 height 15
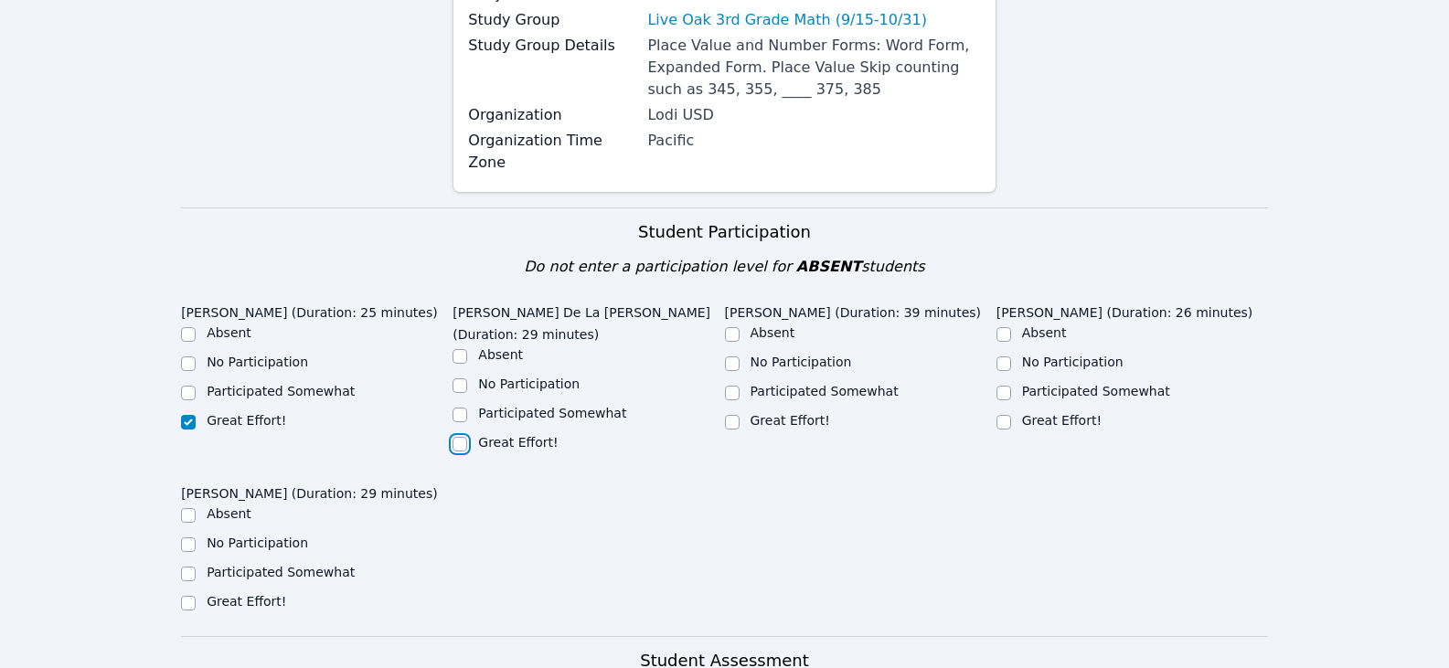
checkbox input "true"
drag, startPoint x: 255, startPoint y: 576, endPoint x: 315, endPoint y: 564, distance: 61.5
click at [254, 594] on label "Great Effort!" at bounding box center [247, 601] width 80 height 15
click at [196, 596] on input "Great Effort!" at bounding box center [188, 603] width 15 height 15
checkbox input "true"
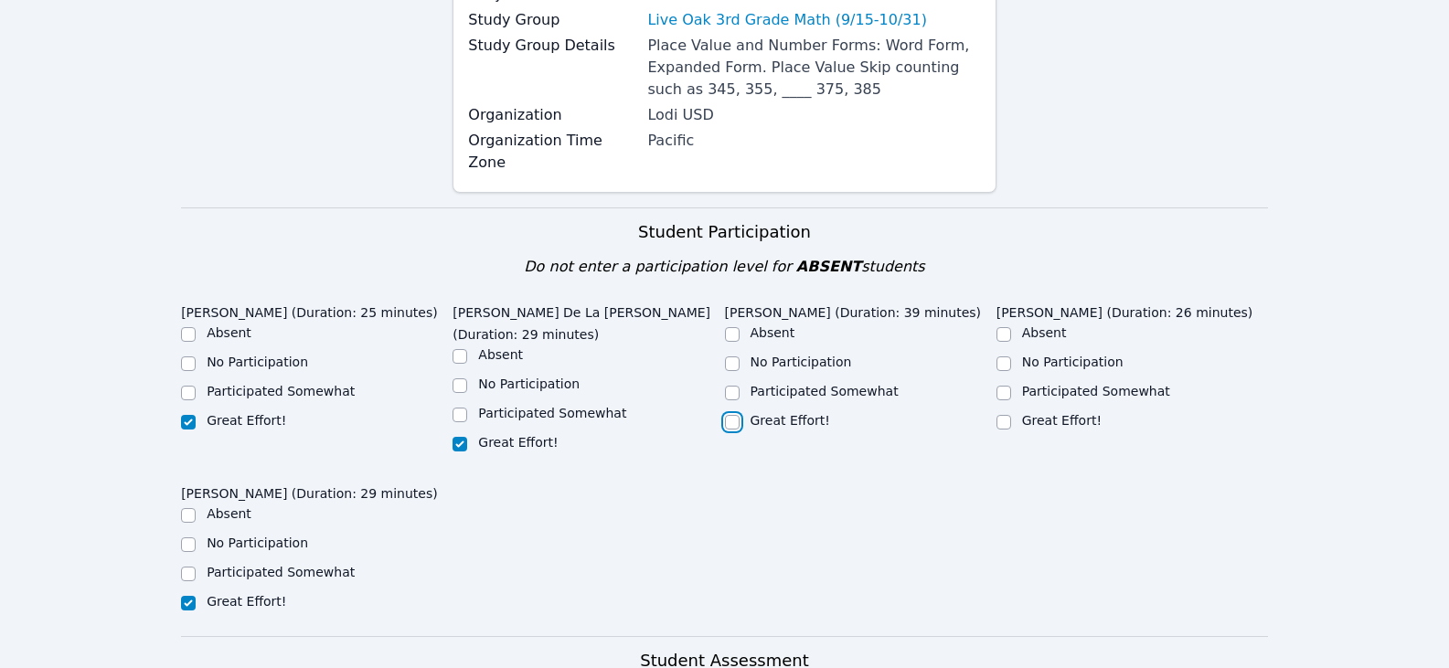
click at [735, 415] on input "Great Effort!" at bounding box center [732, 422] width 15 height 15
checkbox input "true"
click at [1074, 413] on label "Great Effort!" at bounding box center [1062, 420] width 80 height 15
click at [1011, 415] on input "Great Effort!" at bounding box center [1003, 422] width 15 height 15
checkbox input "true"
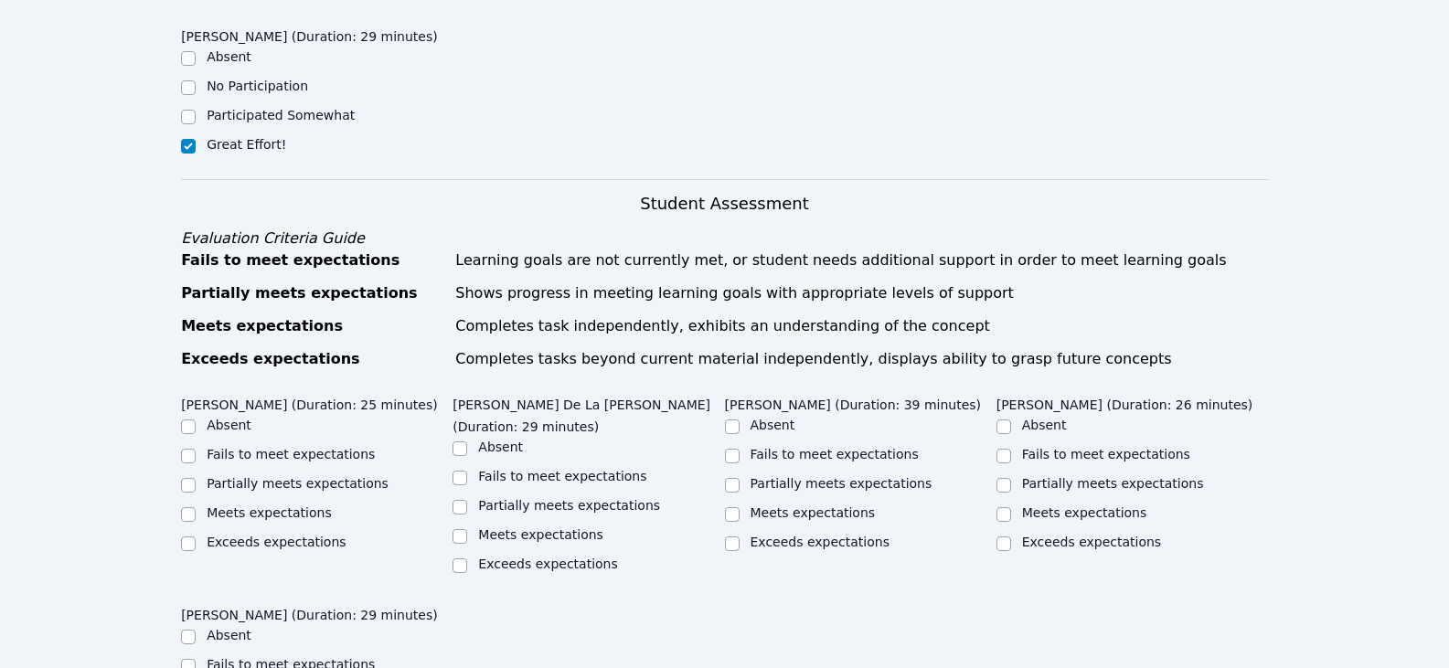
scroll to position [914, 0]
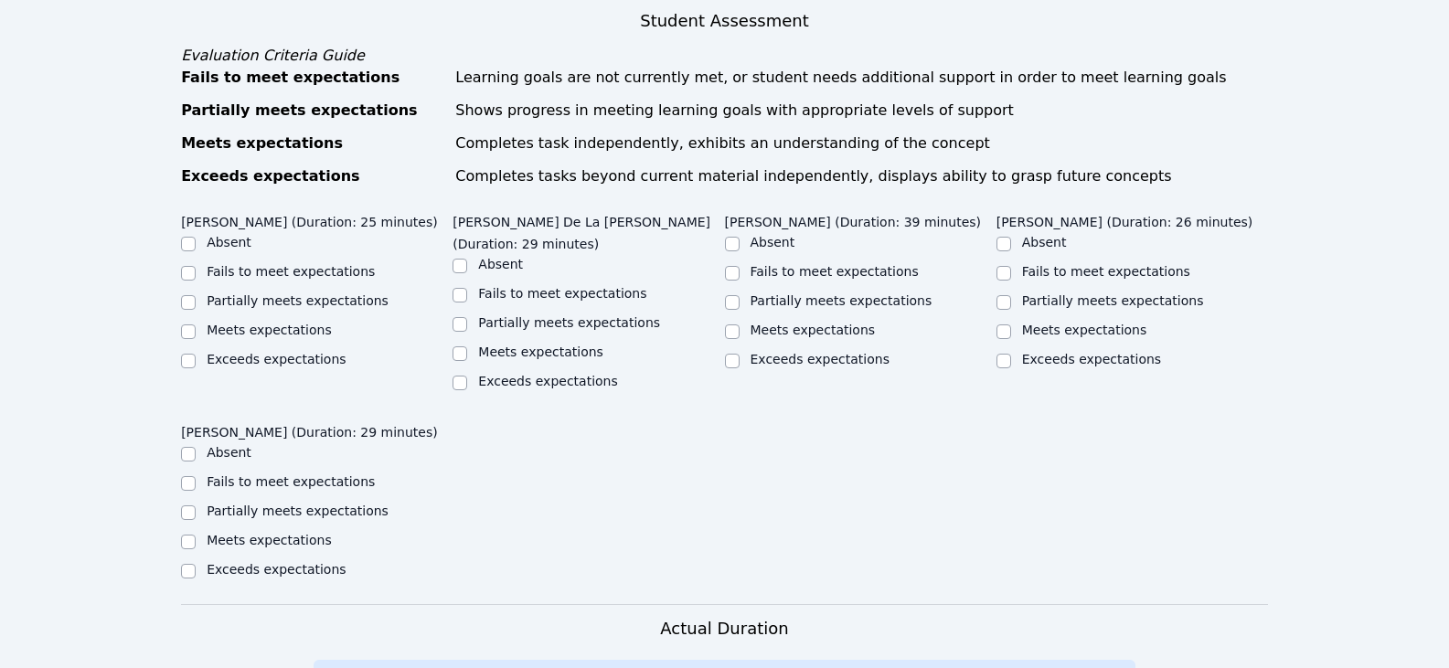
click at [324, 293] on label "Partially meets expectations" at bounding box center [298, 300] width 182 height 15
click at [196, 295] on input "Partially meets expectations" at bounding box center [188, 302] width 15 height 15
checkbox input "true"
click at [460, 317] on input "Partially meets expectations" at bounding box center [459, 324] width 15 height 15
checkbox input "true"
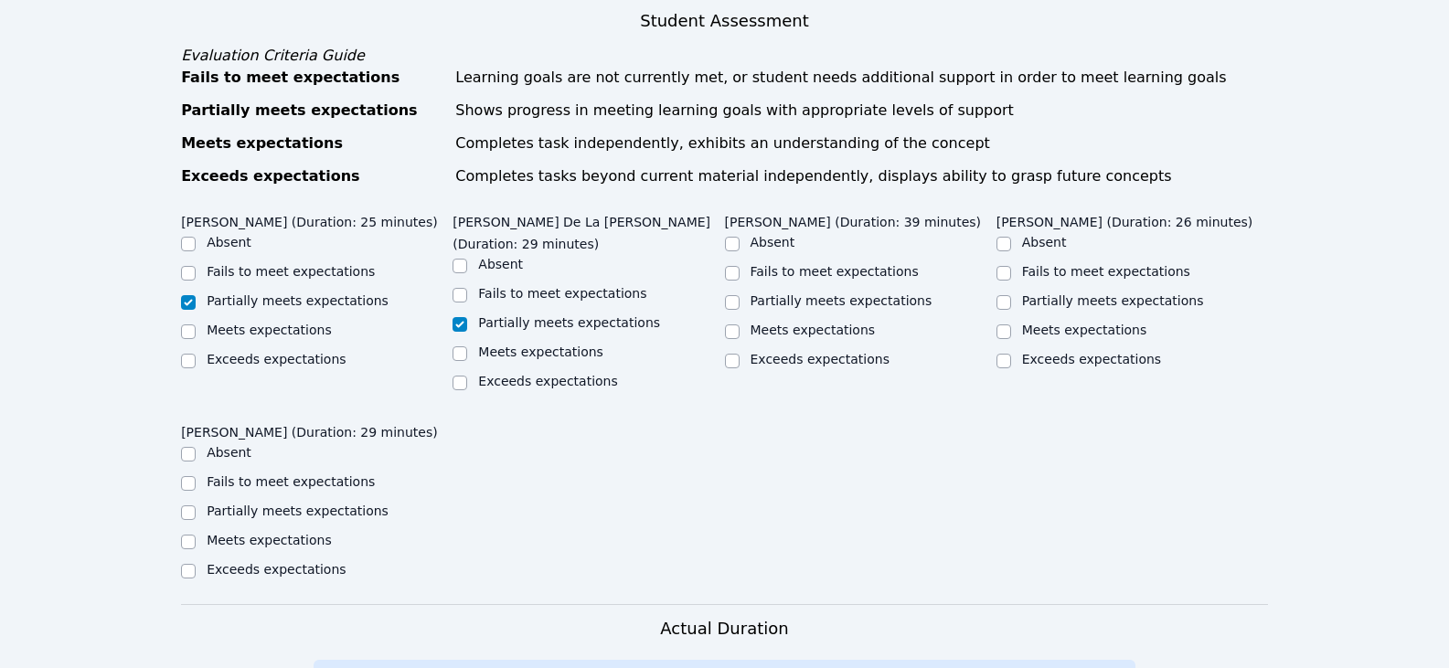
drag, startPoint x: 752, startPoint y: 275, endPoint x: 820, endPoint y: 288, distance: 68.8
click at [753, 293] on label "Partially meets expectations" at bounding box center [841, 300] width 182 height 15
click at [740, 295] on input "Partially meets expectations" at bounding box center [732, 302] width 15 height 15
checkbox input "true"
click at [1009, 295] on input "Partially meets expectations" at bounding box center [1003, 302] width 15 height 15
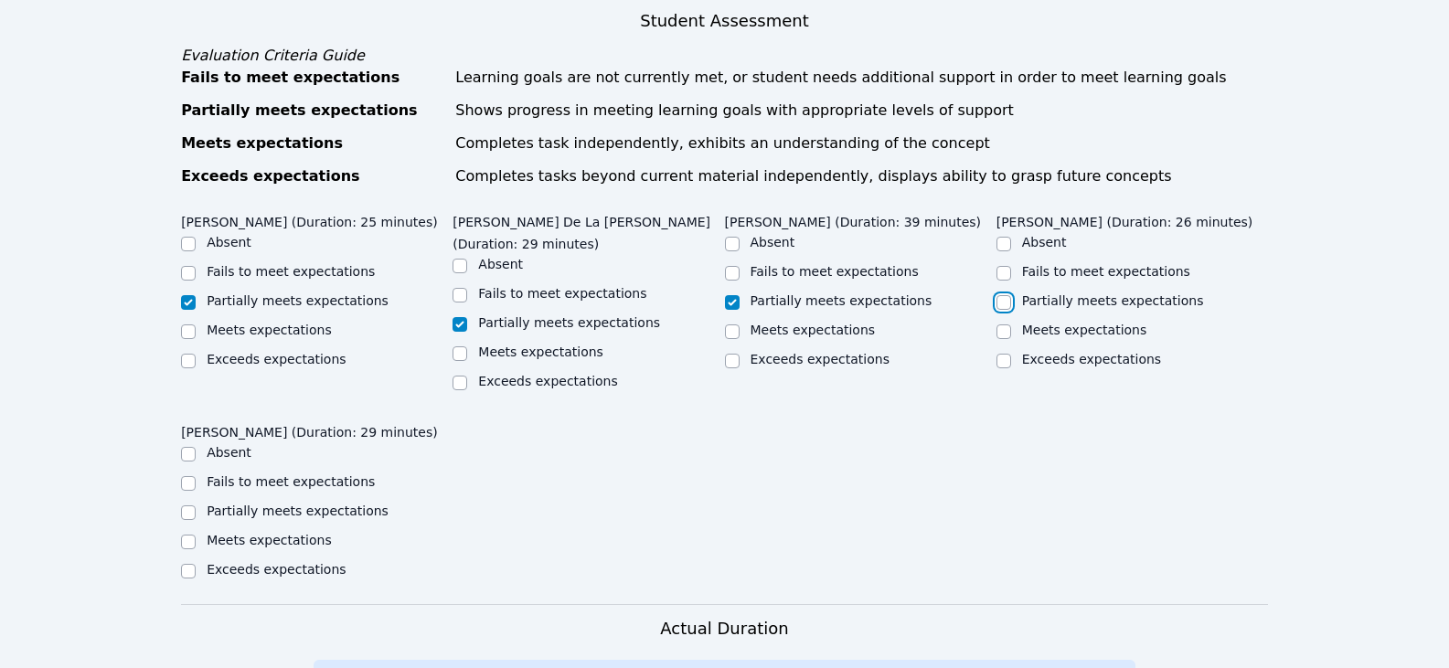
checkbox input "true"
click at [272, 504] on label "Partially meets expectations" at bounding box center [298, 511] width 182 height 15
click at [196, 506] on input "Partially meets expectations" at bounding box center [188, 513] width 15 height 15
checkbox input "true"
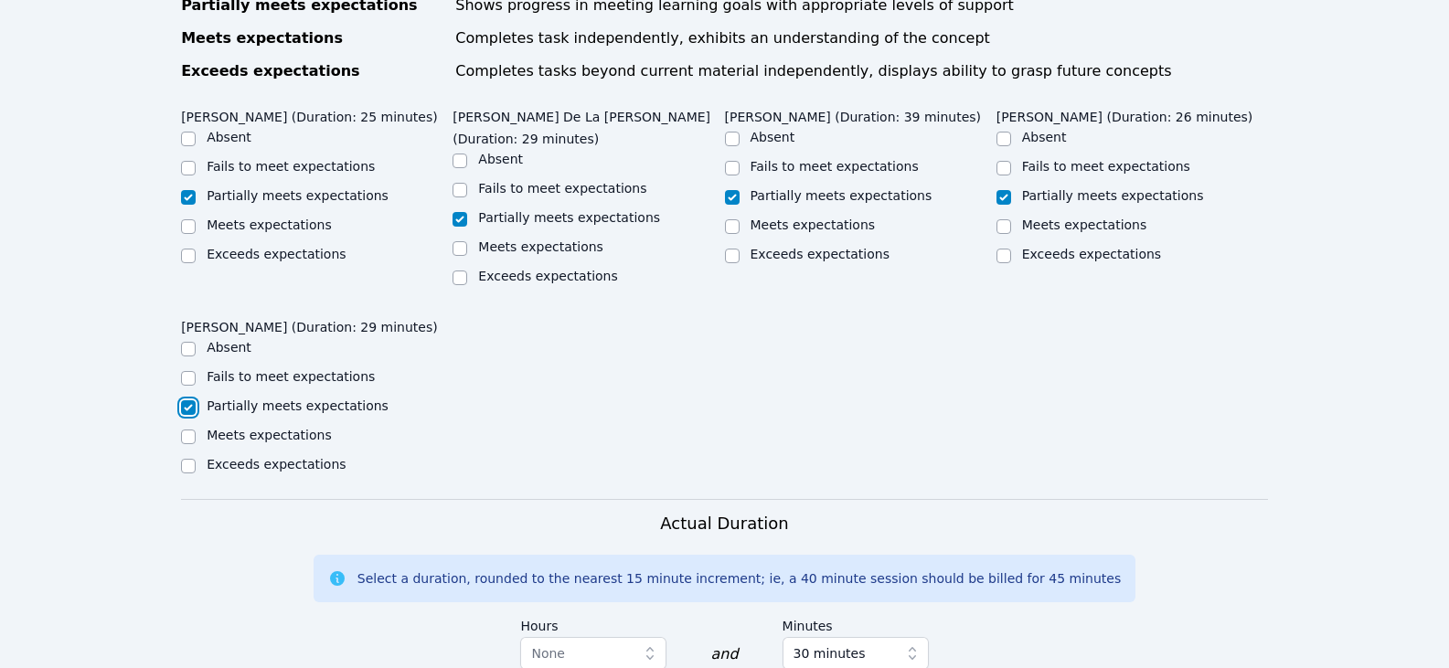
scroll to position [1280, 0]
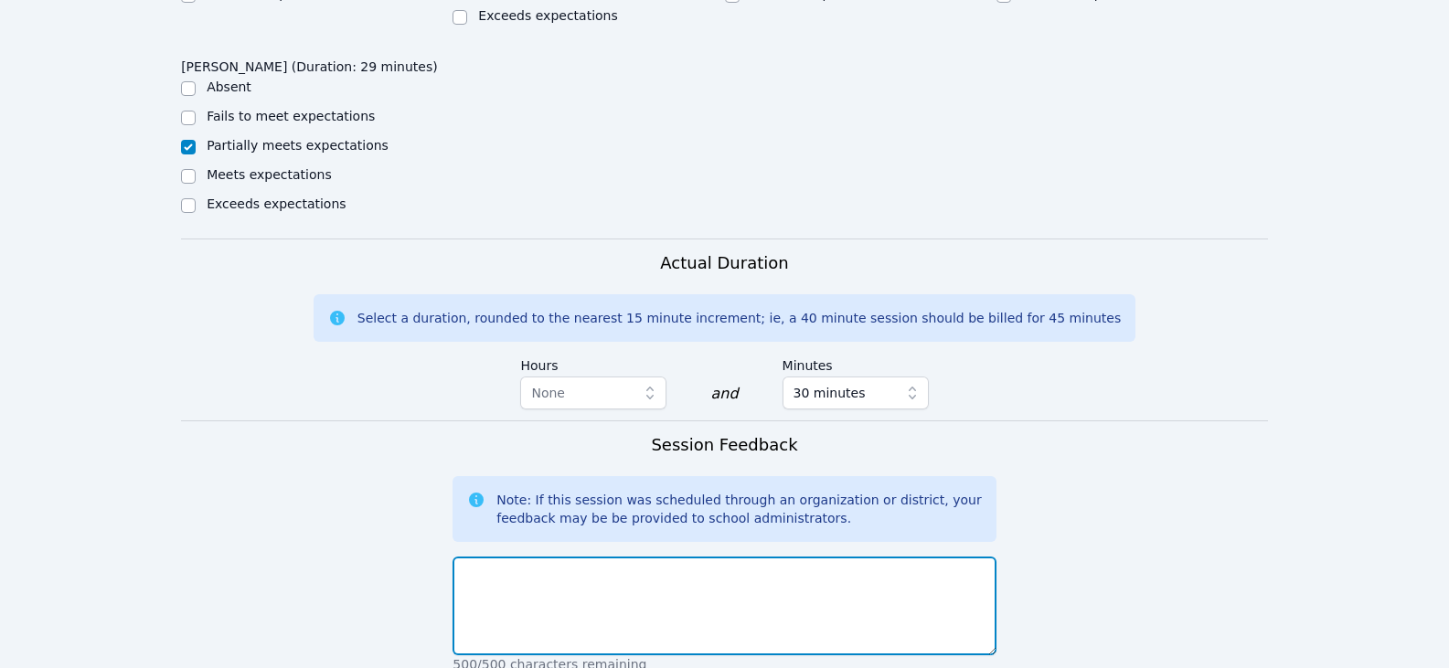
click at [549, 577] on textarea at bounding box center [723, 606] width 543 height 99
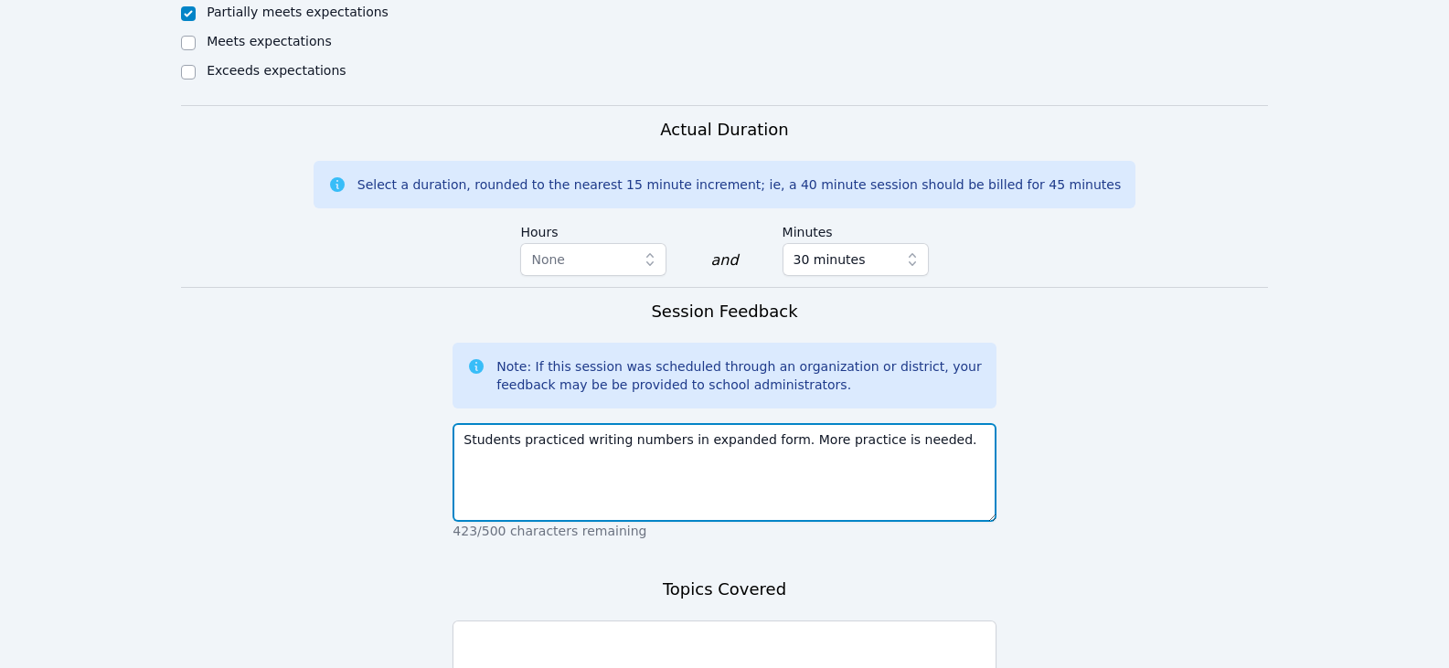
scroll to position [1554, 0]
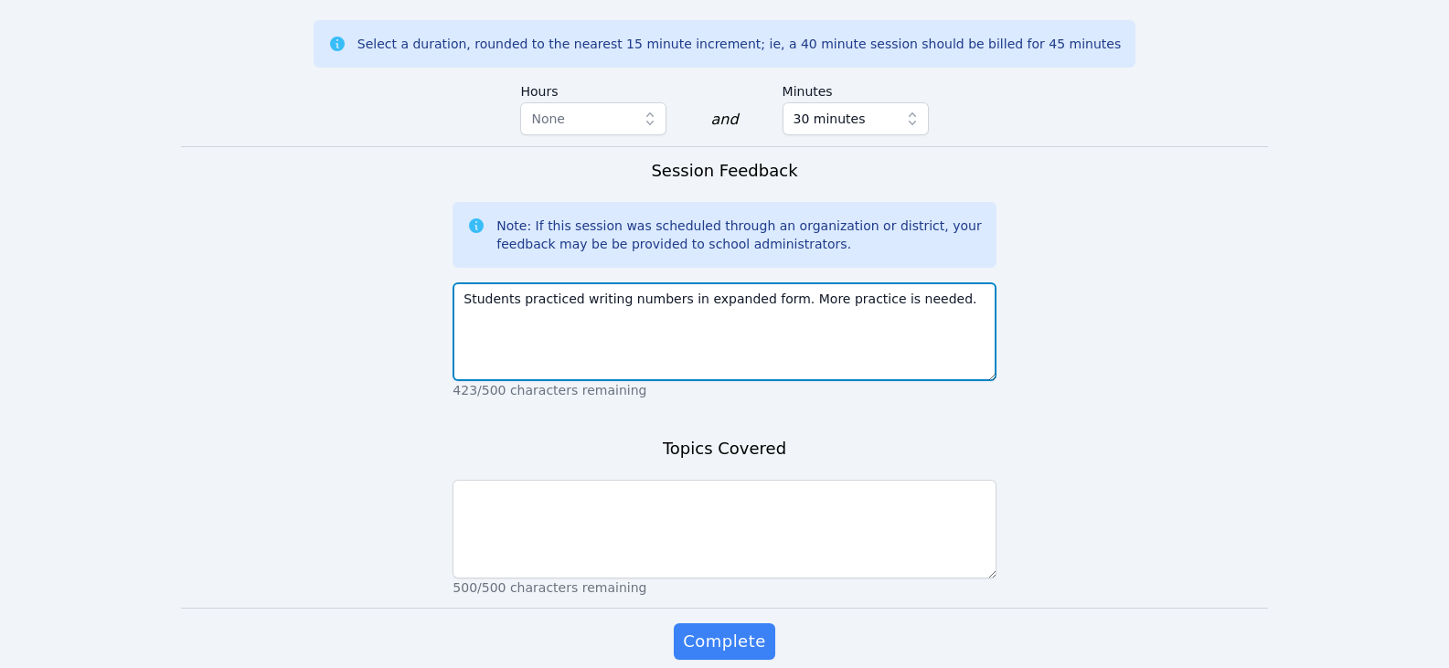
type textarea "Students practiced writing numbers in expanded form. More practice is needed."
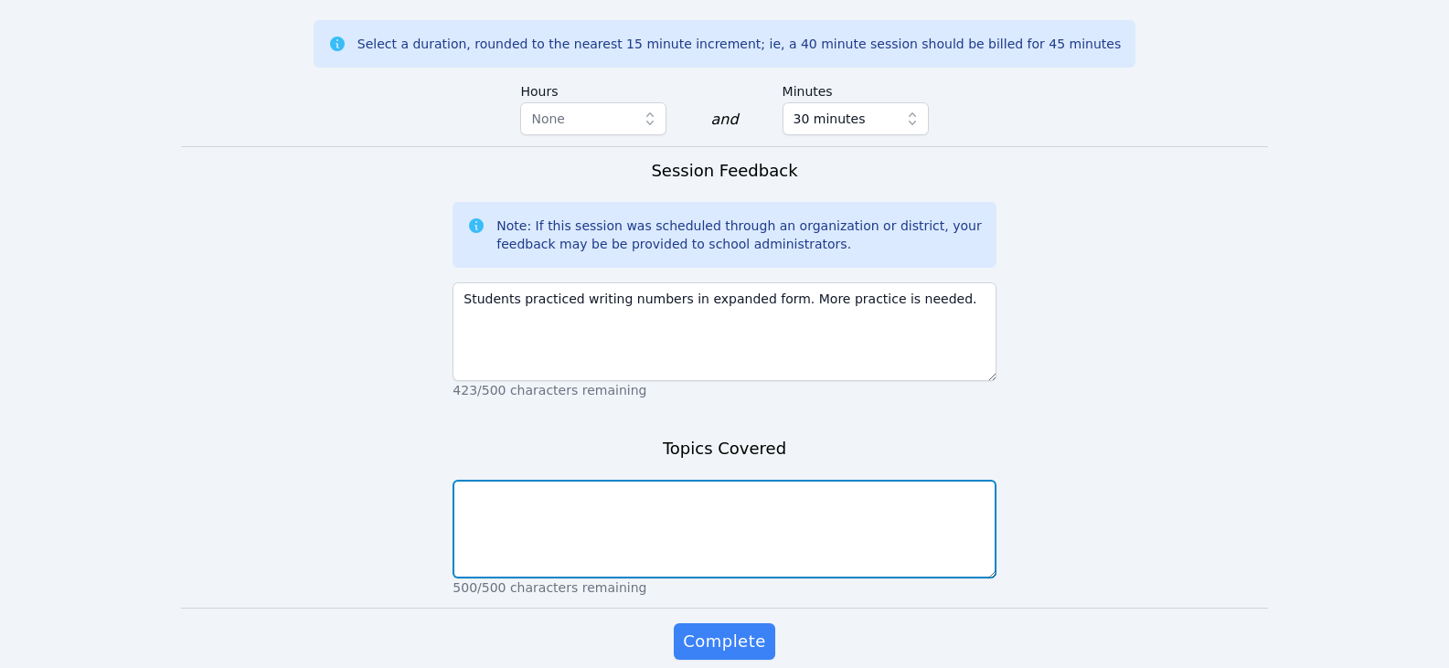
click at [780, 480] on textarea at bounding box center [723, 529] width 543 height 99
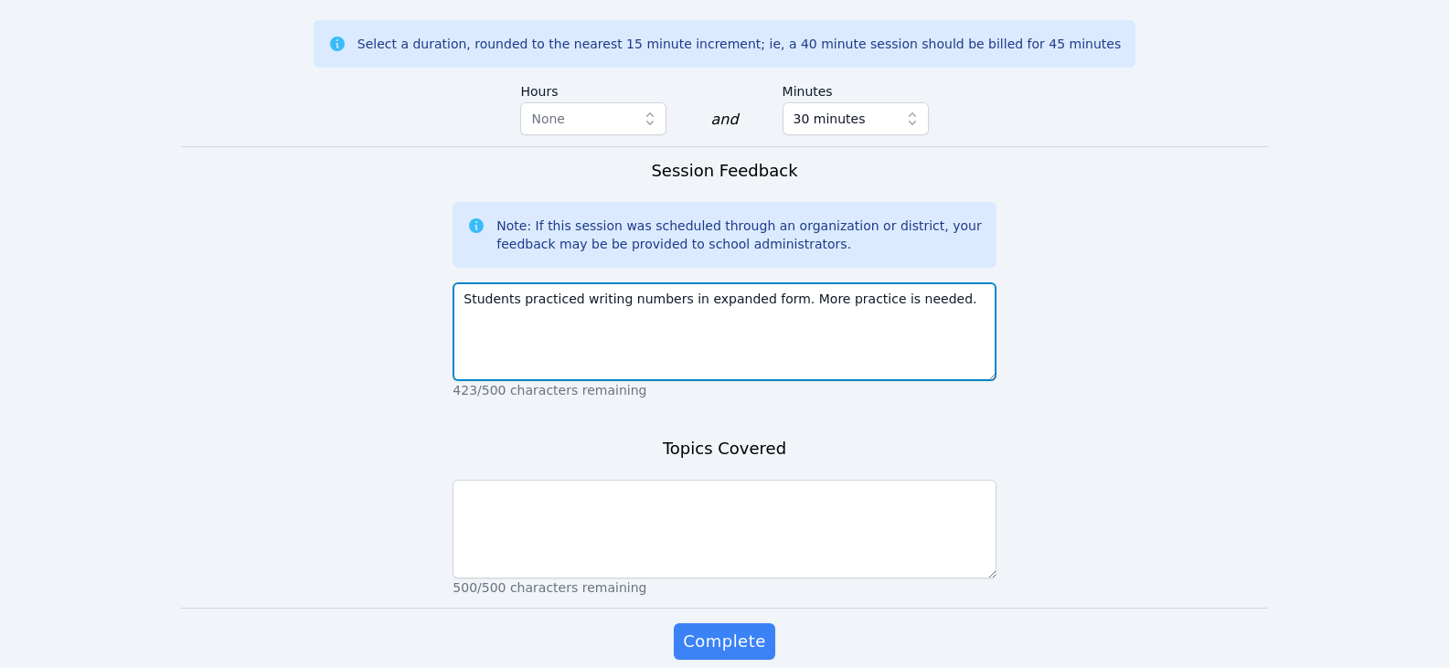
drag, startPoint x: 680, startPoint y: 280, endPoint x: 766, endPoint y: 276, distance: 86.0
click at [766, 282] on textarea "Students practiced writing numbers in expanded form. More practice is needed." at bounding box center [723, 331] width 543 height 99
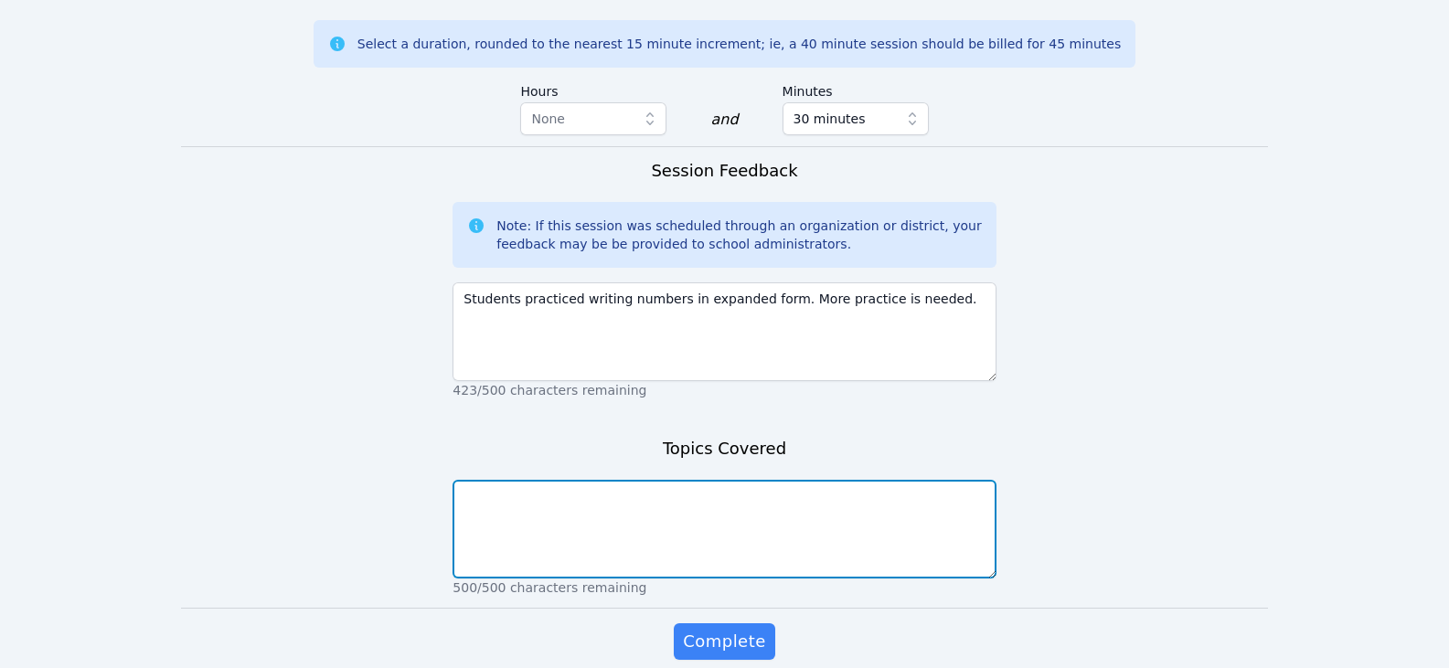
click at [741, 525] on textarea at bounding box center [723, 529] width 543 height 99
paste textarea "expanded form"
type textarea "expanded form"
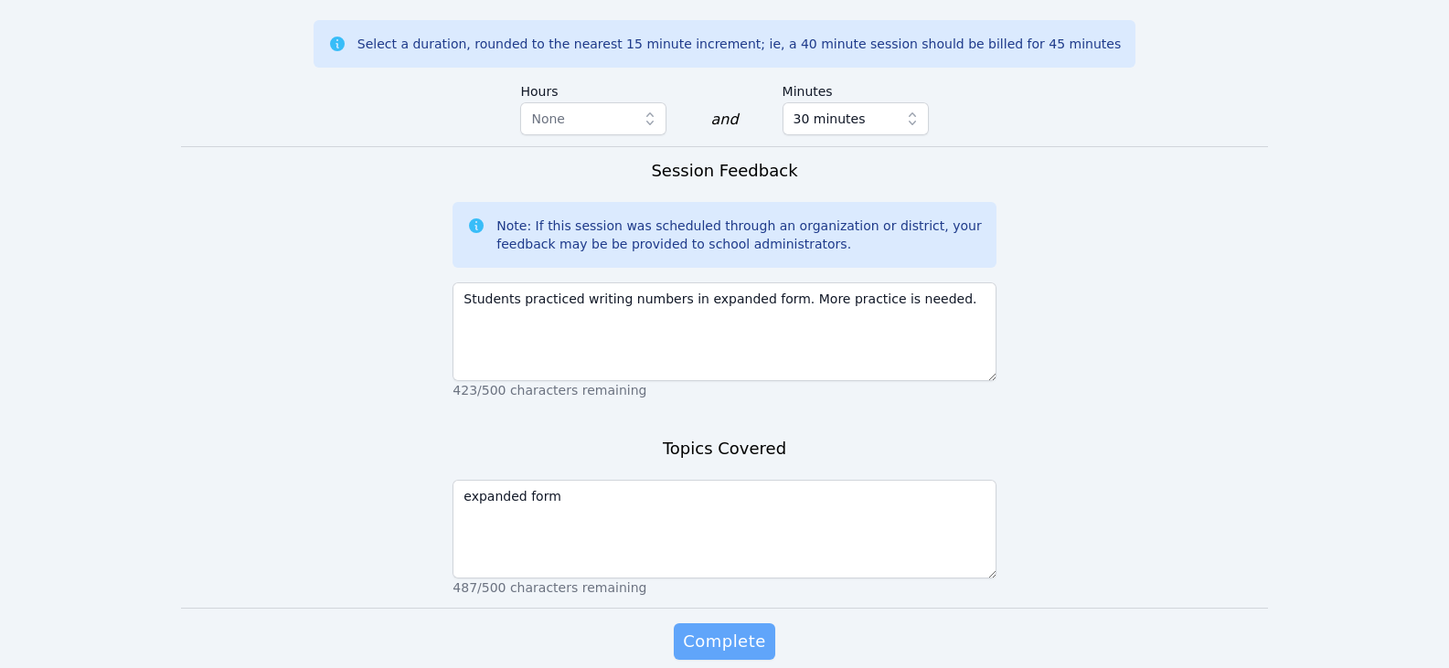
click at [759, 629] on span "Complete" at bounding box center [724, 642] width 82 height 26
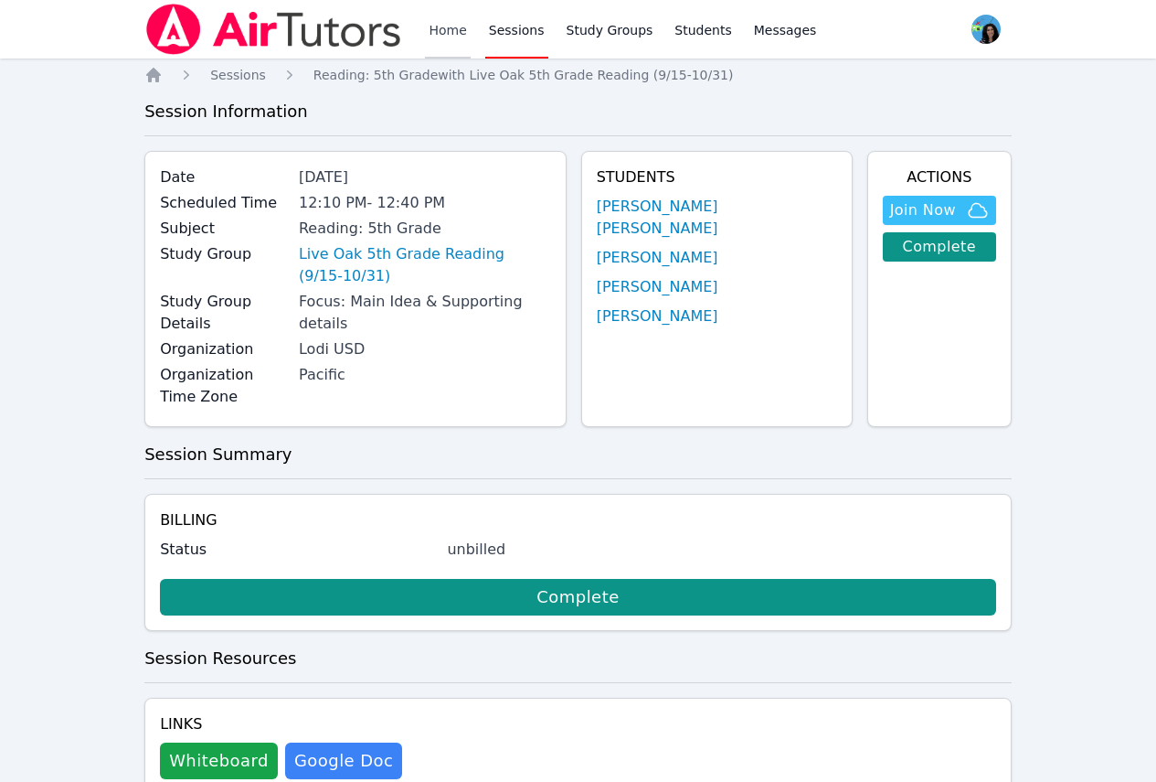
click at [452, 21] on link "Home" at bounding box center [447, 29] width 45 height 59
